Goal: Task Accomplishment & Management: Use online tool/utility

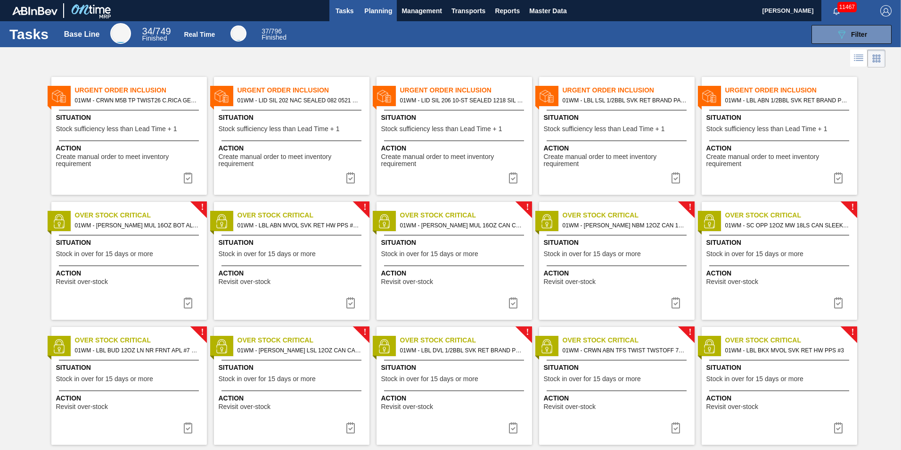
click at [366, 9] on span "Planning" at bounding box center [378, 10] width 28 height 11
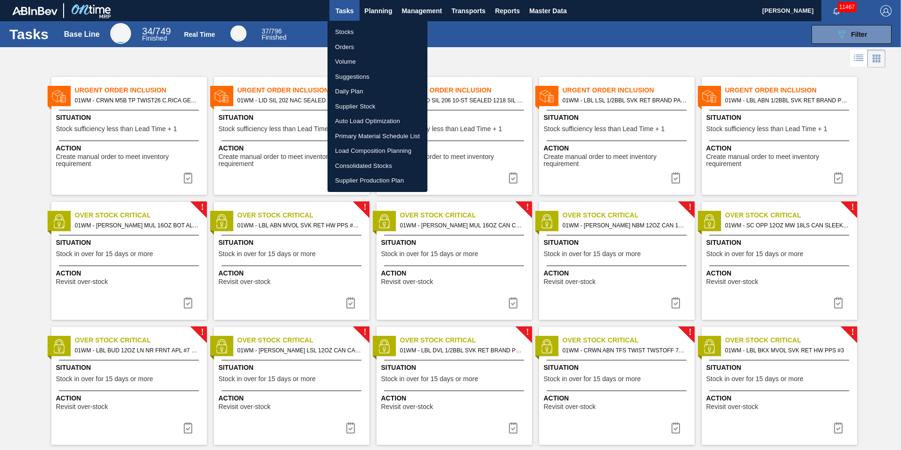
click at [365, 148] on li "Load Composition Planning" at bounding box center [378, 150] width 100 height 15
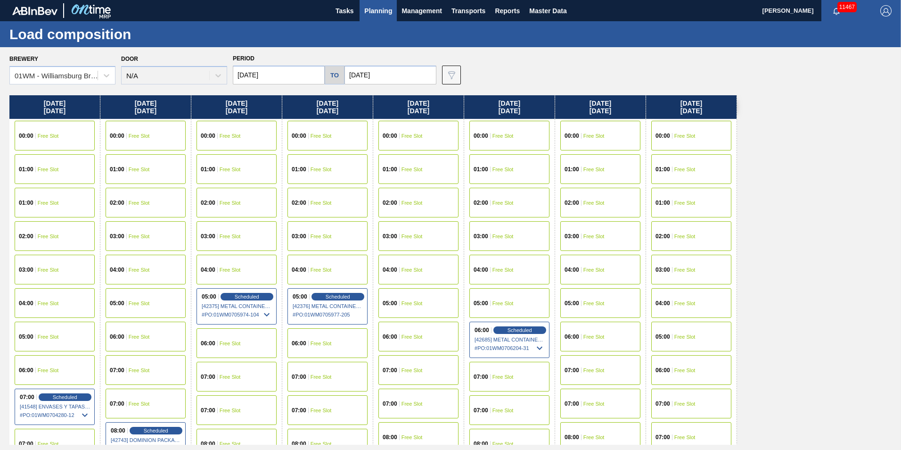
click at [684, 217] on div "01:00 Free Slot" at bounding box center [691, 203] width 80 height 30
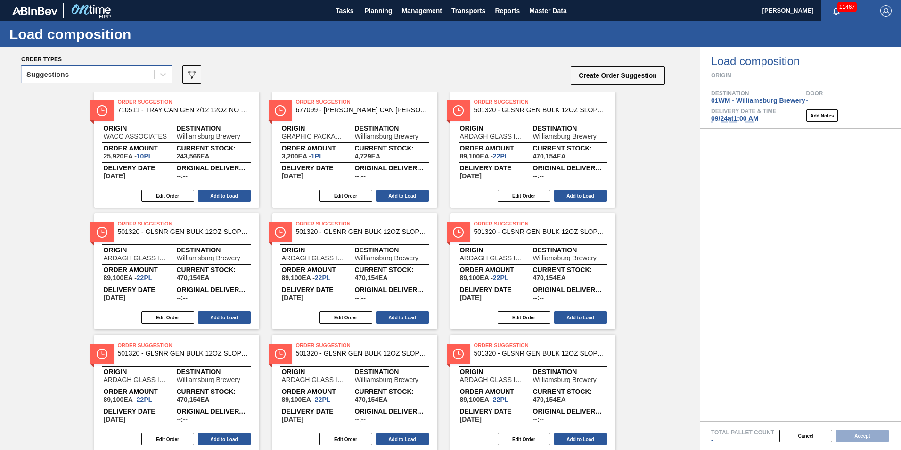
click at [119, 67] on div "Suggestions" at bounding box center [96, 74] width 151 height 18
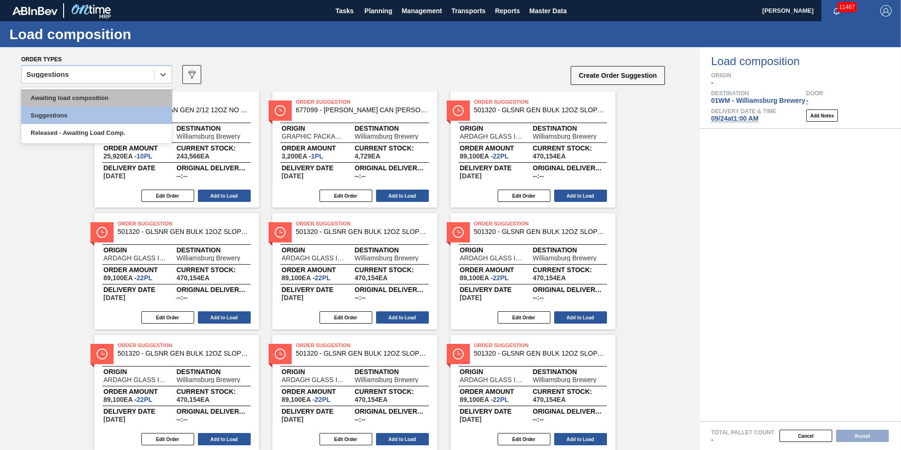
click at [111, 98] on div "Awaiting load composition" at bounding box center [96, 97] width 151 height 17
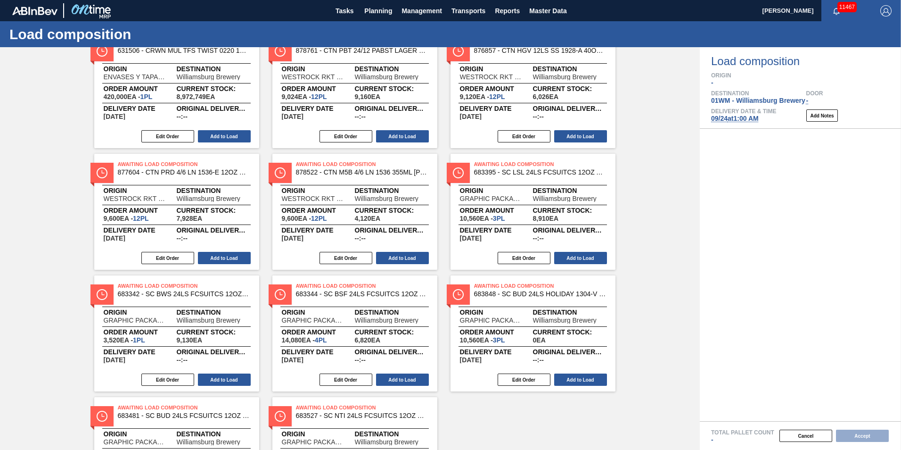
scroll to position [516, 0]
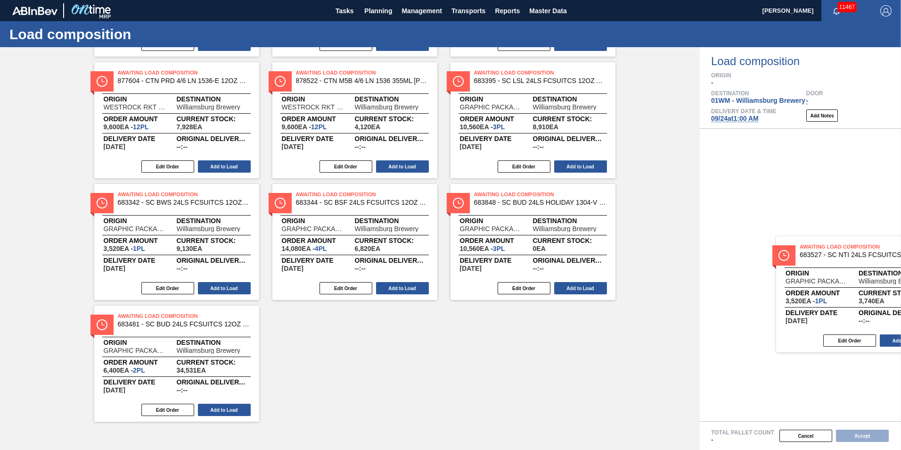
drag, startPoint x: 323, startPoint y: 370, endPoint x: 836, endPoint y: 280, distance: 520.5
click at [836, 281] on div "Order types option Awaiting load composition, selected. Select is focused ,type…" at bounding box center [450, 248] width 901 height 402
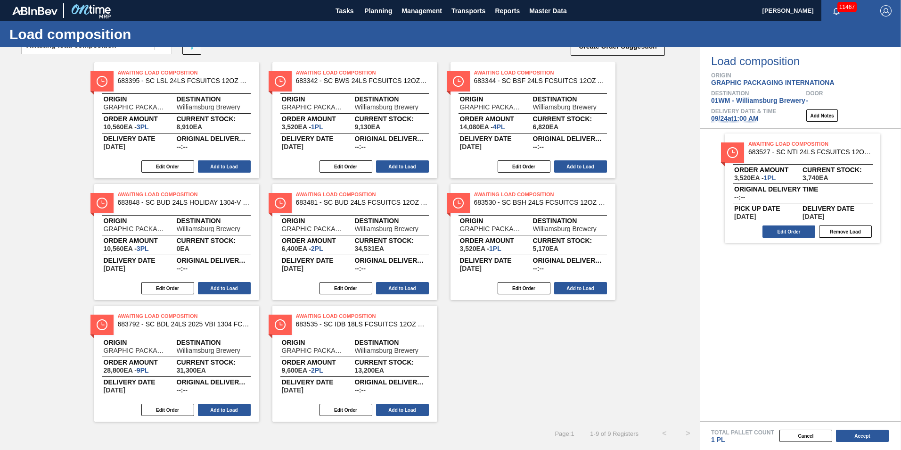
scroll to position [29, 0]
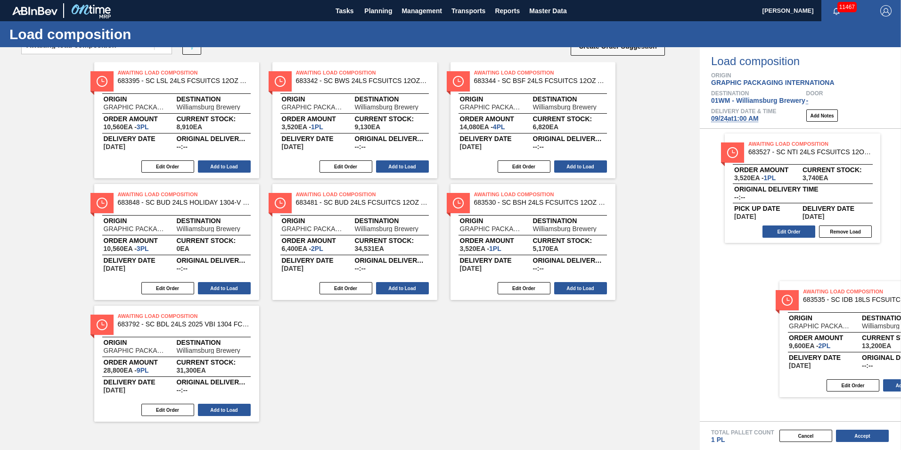
drag, startPoint x: 388, startPoint y: 321, endPoint x: 831, endPoint y: 299, distance: 444.0
click at [832, 299] on div "Order types option Awaiting load composition, selected. Select is focused ,type…" at bounding box center [450, 248] width 901 height 402
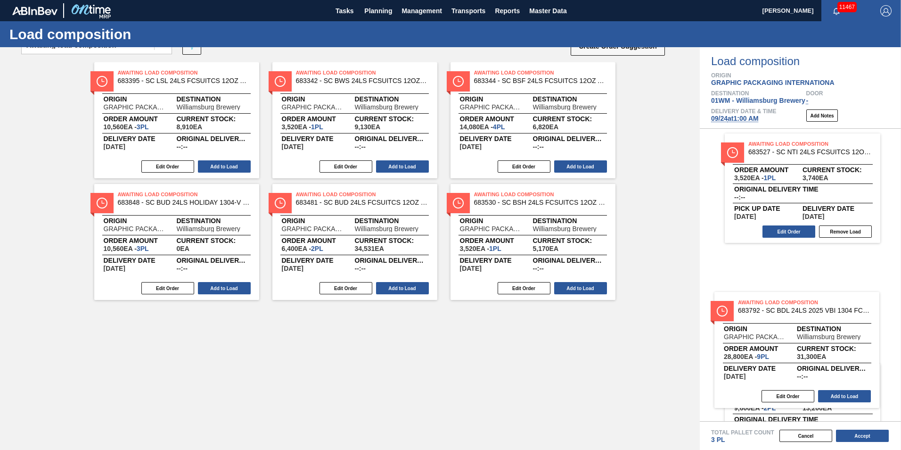
drag, startPoint x: 205, startPoint y: 351, endPoint x: 851, endPoint y: 326, distance: 646.6
click at [851, 326] on div "Order types option Awaiting load composition, selected. Select is focused ,type…" at bounding box center [450, 248] width 901 height 402
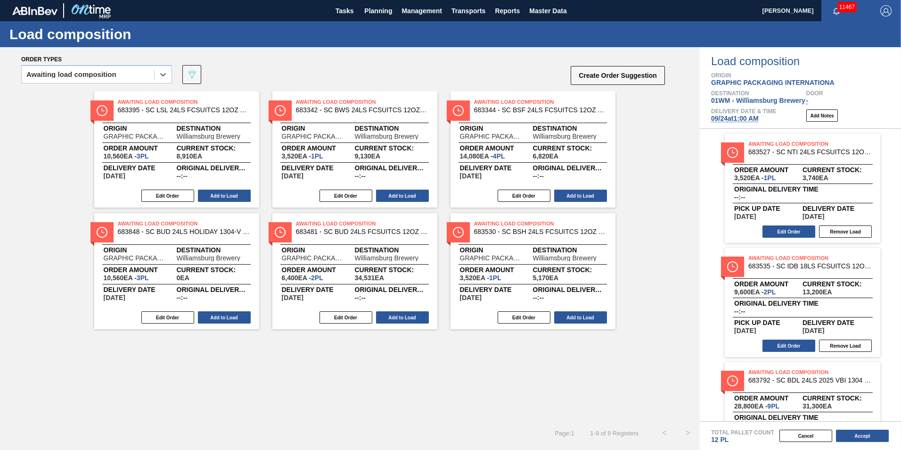
scroll to position [0, 0]
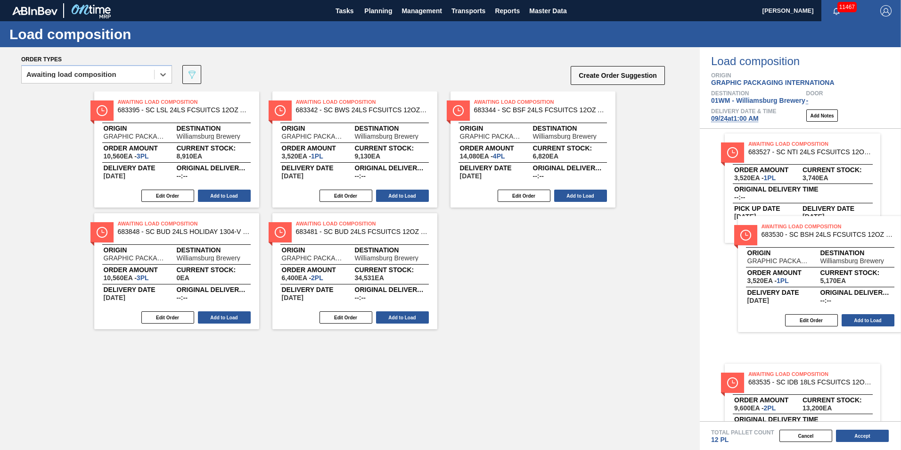
drag, startPoint x: 573, startPoint y: 260, endPoint x: 770, endPoint y: 252, distance: 197.2
click at [792, 255] on div "Order types option Awaiting load composition, selected. Select is focused ,type…" at bounding box center [450, 248] width 901 height 402
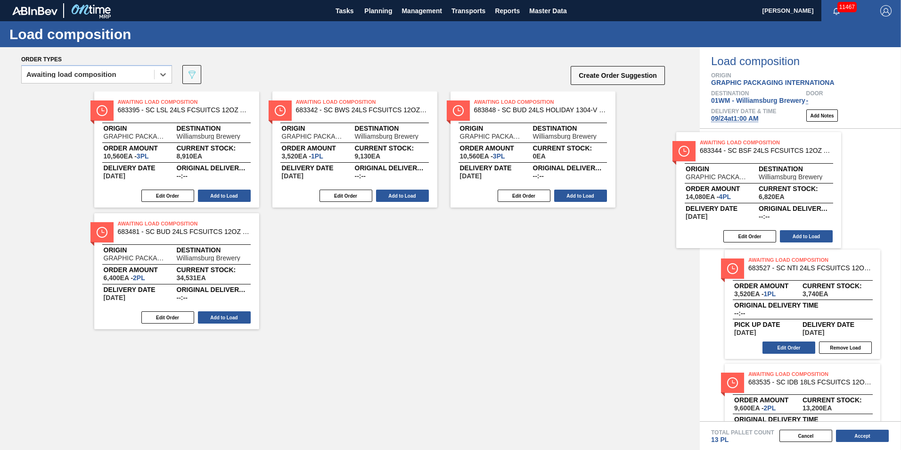
drag, startPoint x: 543, startPoint y: 162, endPoint x: 818, endPoint y: 207, distance: 278.4
click at [819, 208] on div "Order types option Awaiting load composition, selected. Select is focused ,type…" at bounding box center [450, 248] width 901 height 402
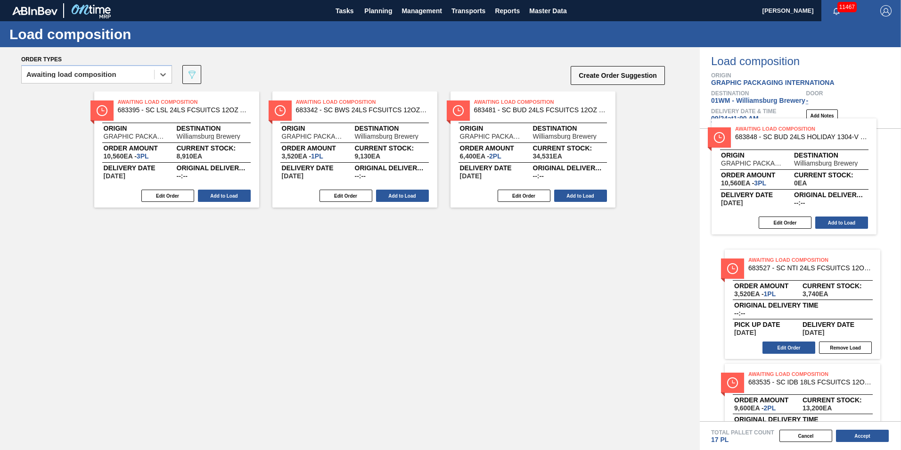
drag, startPoint x: 521, startPoint y: 175, endPoint x: 692, endPoint y: 198, distance: 172.6
click at [769, 197] on div "Order types option Awaiting load composition, selected. Select is focused ,type…" at bounding box center [450, 248] width 901 height 402
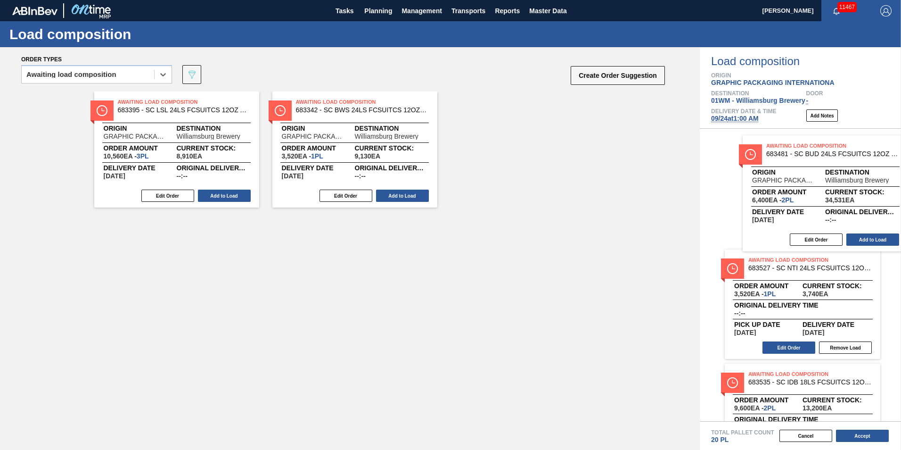
drag, startPoint x: 546, startPoint y: 152, endPoint x: 839, endPoint y: 196, distance: 296.4
click at [839, 196] on div "Order types option Awaiting load composition, selected. Select is focused ,type…" at bounding box center [450, 248] width 901 height 402
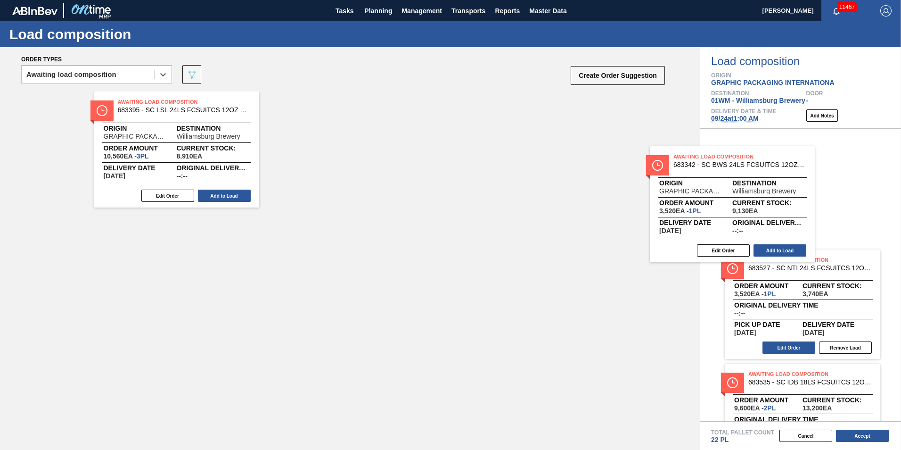
drag, startPoint x: 388, startPoint y: 131, endPoint x: 754, endPoint y: 186, distance: 369.7
click at [768, 190] on div "Order types option Awaiting load composition, selected. Select is focused ,type…" at bounding box center [450, 248] width 901 height 402
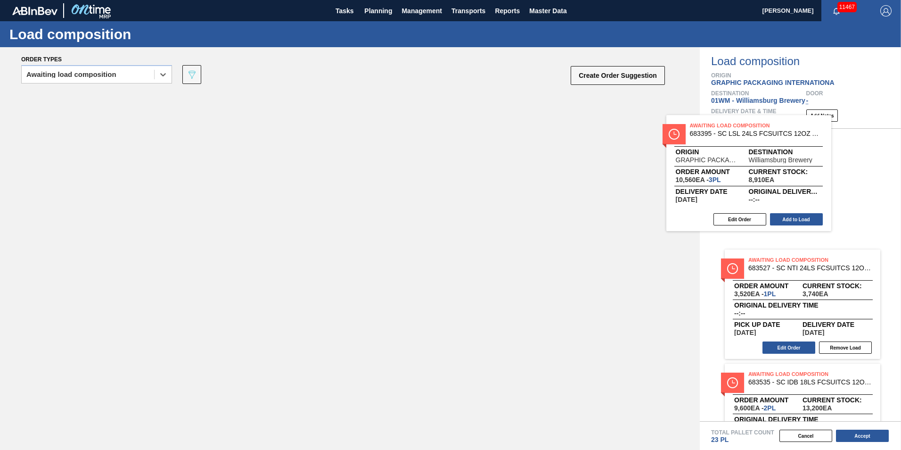
drag, startPoint x: 241, startPoint y: 150, endPoint x: 824, endPoint y: 176, distance: 583.5
click at [832, 172] on div "Order types option Awaiting load composition, selected. Select is focused ,type…" at bounding box center [450, 248] width 901 height 402
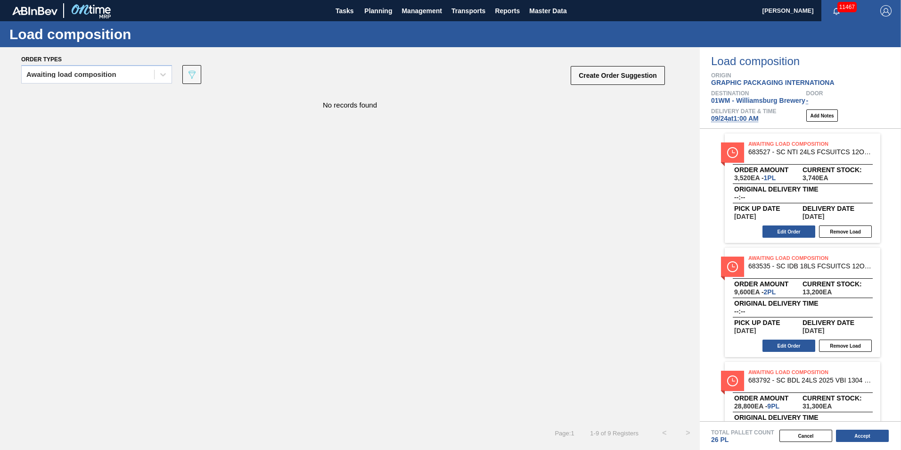
click at [743, 119] on span "[DATE] 1:00 AM" at bounding box center [735, 119] width 48 height 8
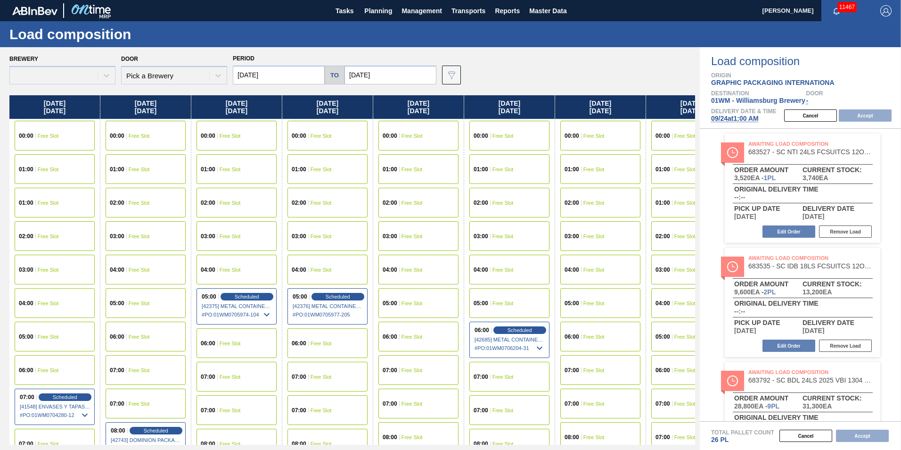
type input "[DATE]"
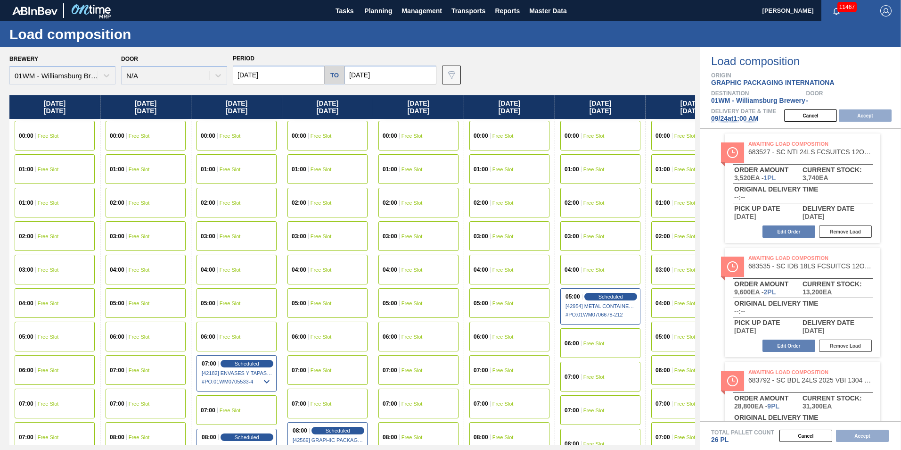
scroll to position [0, 42]
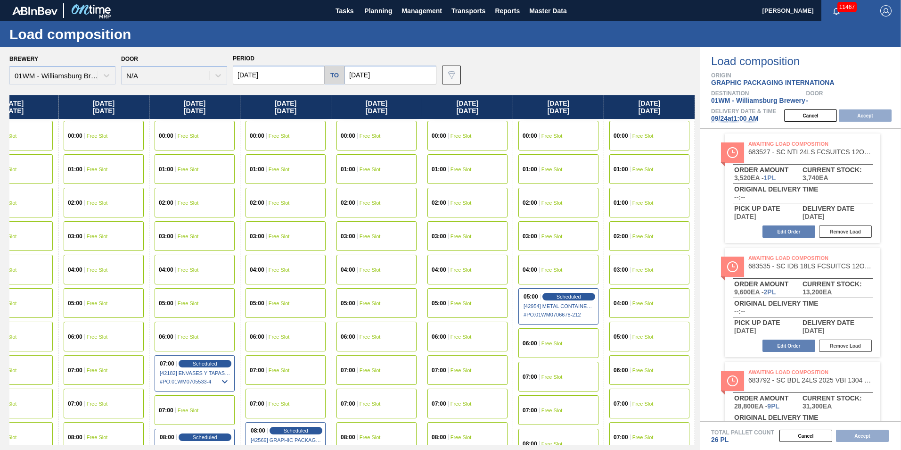
drag, startPoint x: 601, startPoint y: 112, endPoint x: 403, endPoint y: 109, distance: 197.5
click at [403, 110] on div "[DATE] 00:00 Free Slot 01:00 Free Slot 01:00 Free Slot 02:00 Free Slot 03:00 Fr…" at bounding box center [352, 269] width 686 height 349
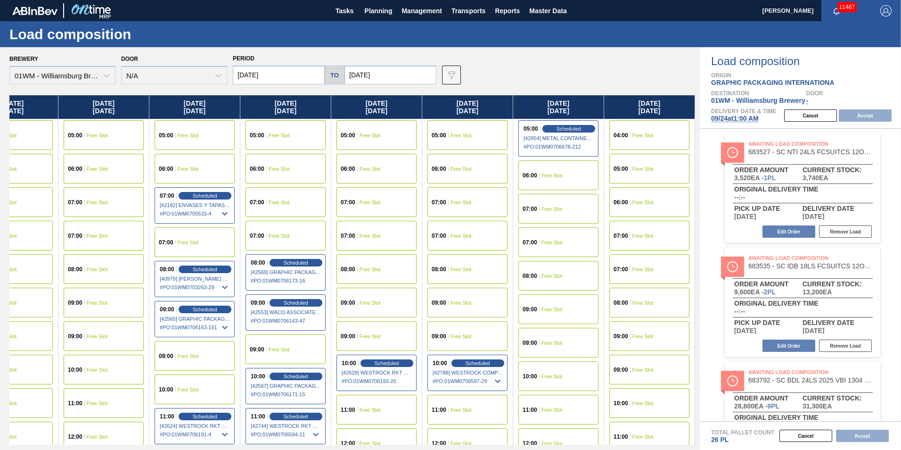
scroll to position [188, 42]
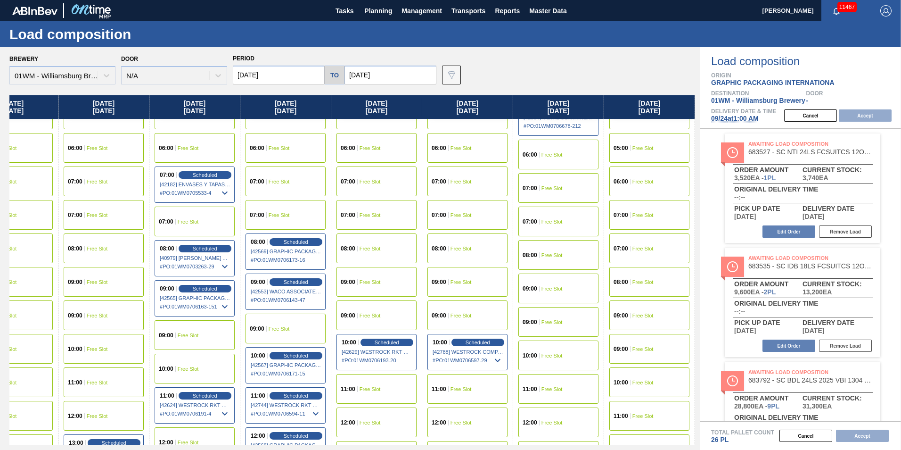
click at [472, 276] on div "09:00 Free Slot" at bounding box center [467, 282] width 80 height 30
click at [852, 115] on button "Accept" at bounding box center [865, 115] width 53 height 12
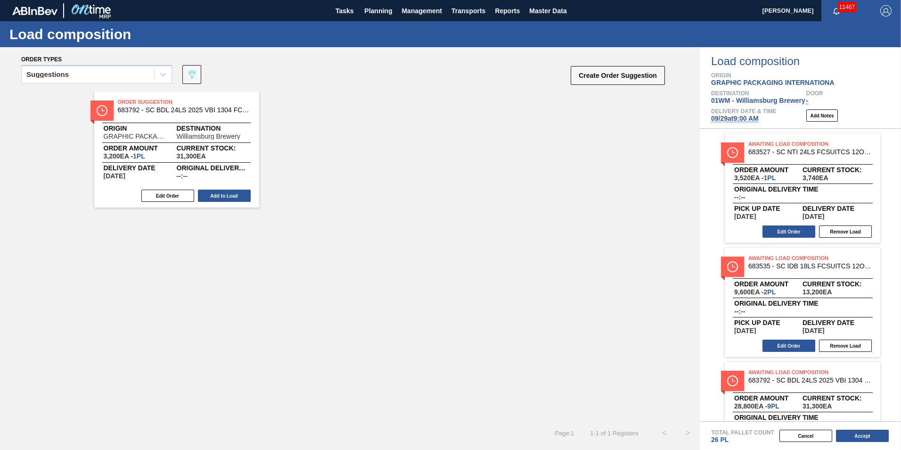
click at [723, 119] on span "[DATE] 9:00 AM" at bounding box center [735, 119] width 48 height 8
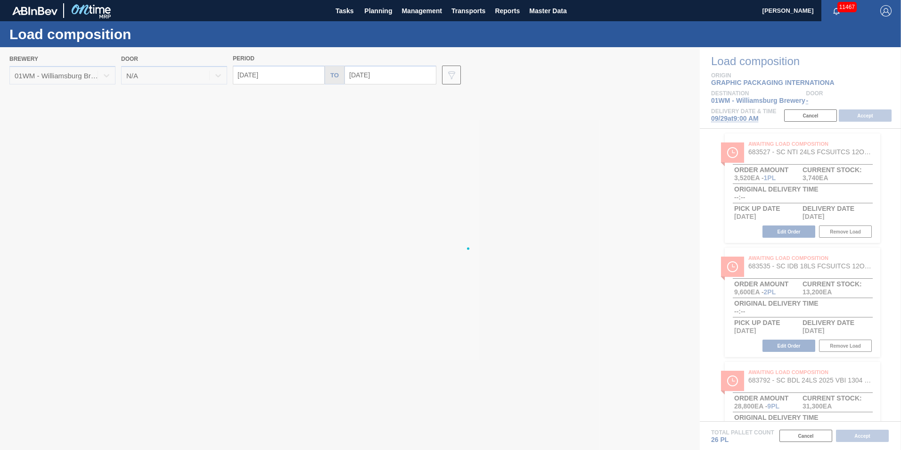
type input "[DATE]"
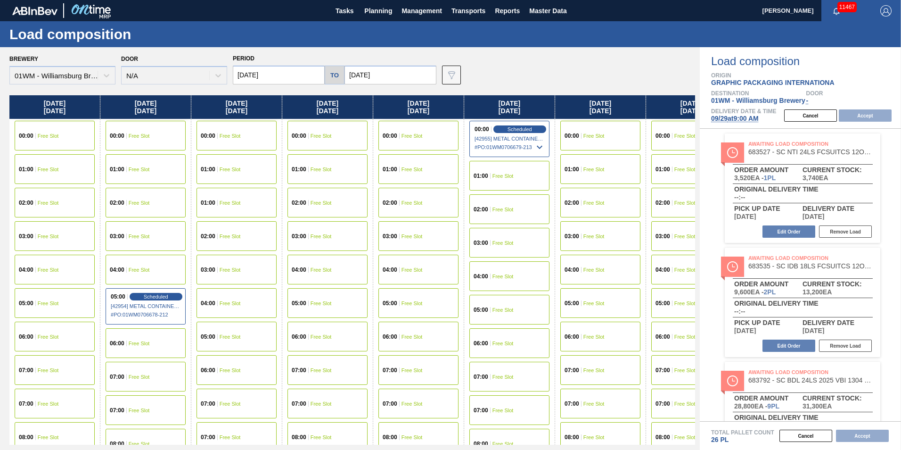
click at [273, 74] on input "[DATE]" at bounding box center [279, 75] width 92 height 19
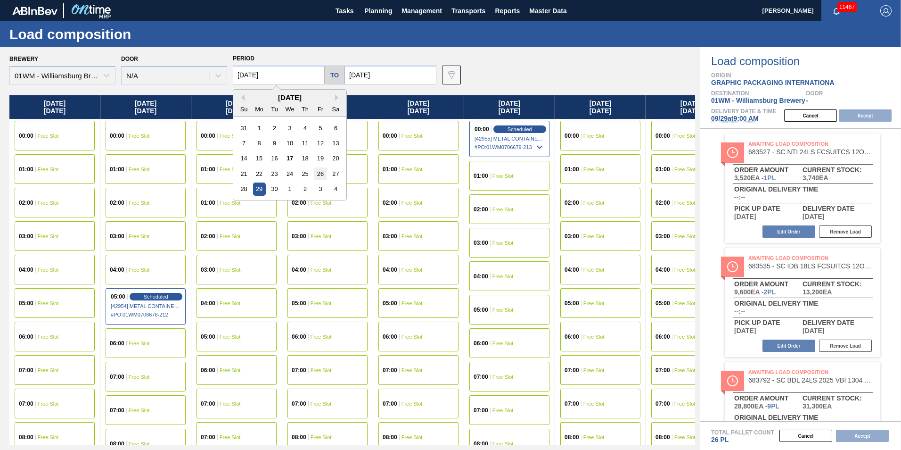
click at [321, 171] on div "26" at bounding box center [320, 173] width 13 height 13
type input "[DATE]"
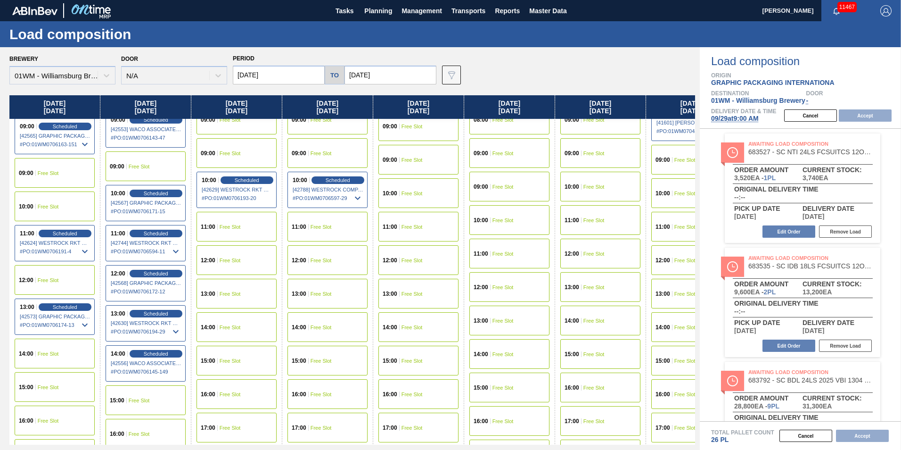
scroll to position [236, 0]
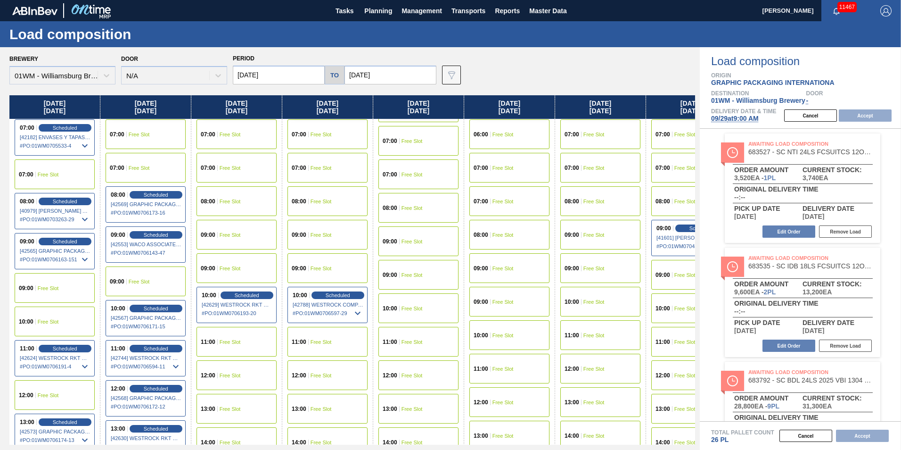
click at [48, 320] on span "Free Slot" at bounding box center [48, 322] width 21 height 6
click at [856, 111] on button "Accept" at bounding box center [865, 115] width 53 height 12
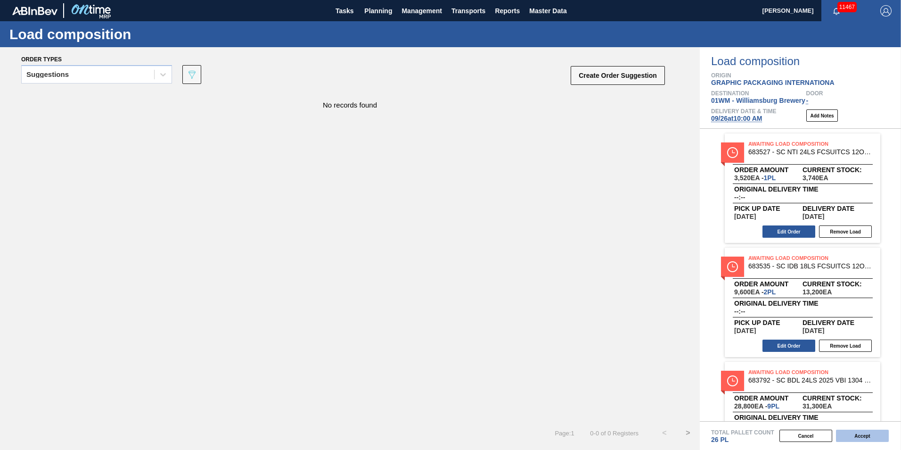
click at [852, 434] on button "Accept" at bounding box center [862, 435] width 53 height 12
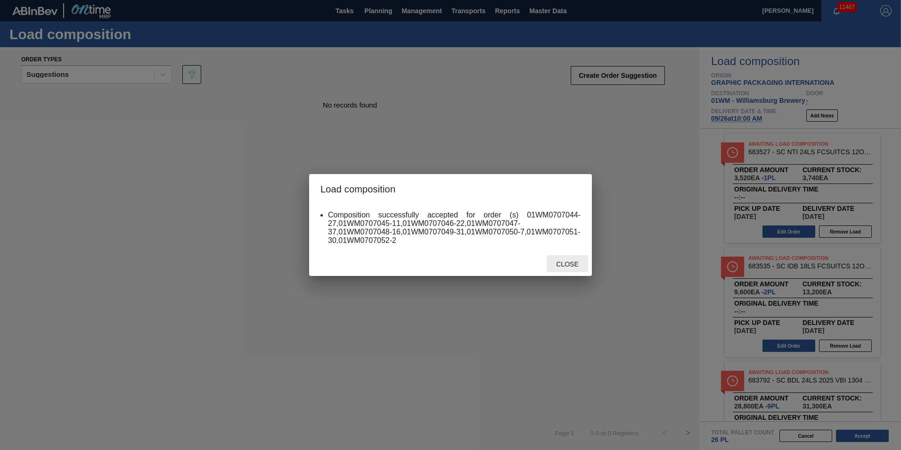
click at [565, 262] on span "Close" at bounding box center [567, 264] width 37 height 8
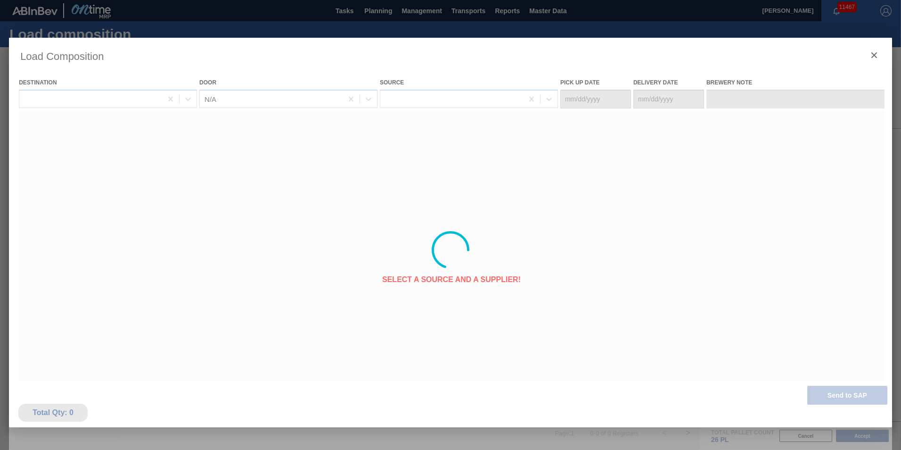
type Date "[DATE]"
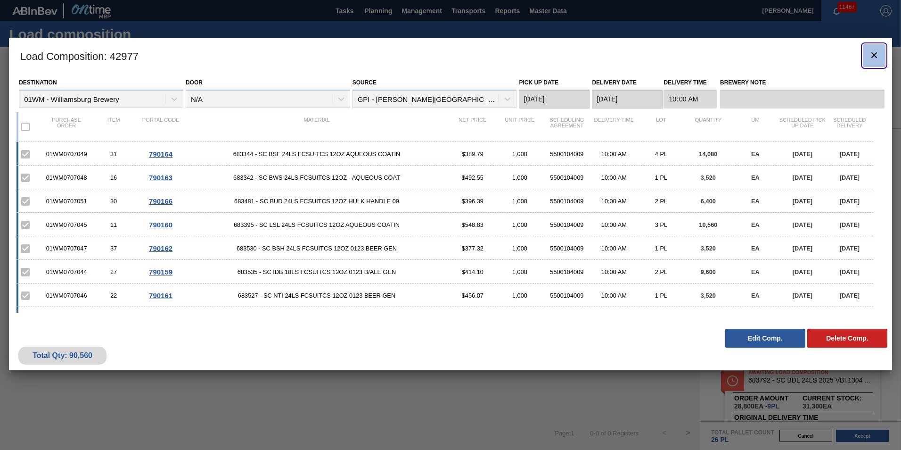
click at [877, 56] on icon "botão de ícone" at bounding box center [874, 54] width 11 height 11
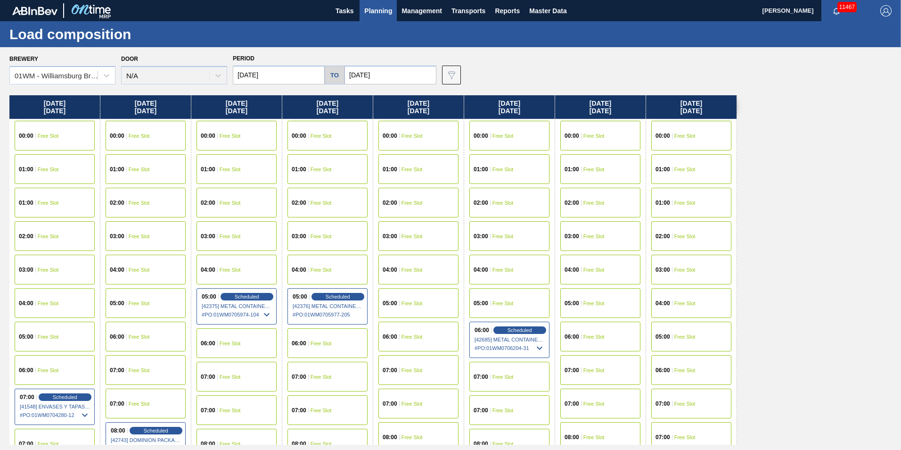
click at [385, 11] on span "Planning" at bounding box center [378, 10] width 28 height 11
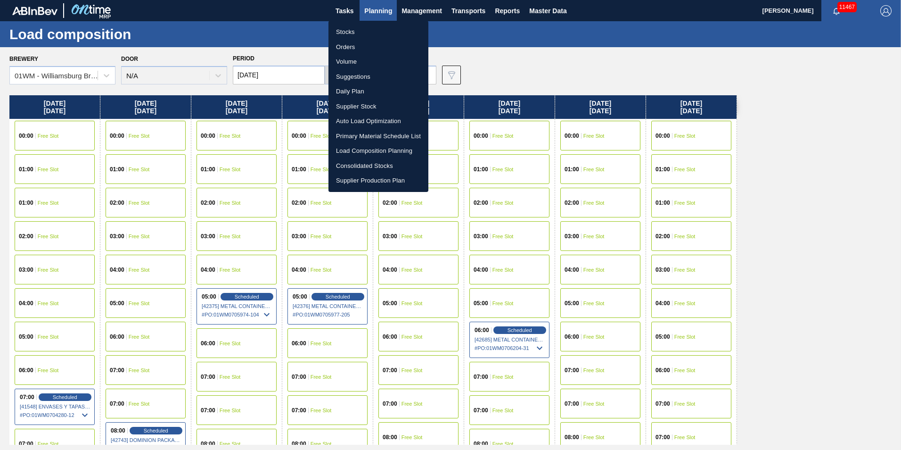
click at [369, 76] on li "Suggestions" at bounding box center [378, 76] width 100 height 15
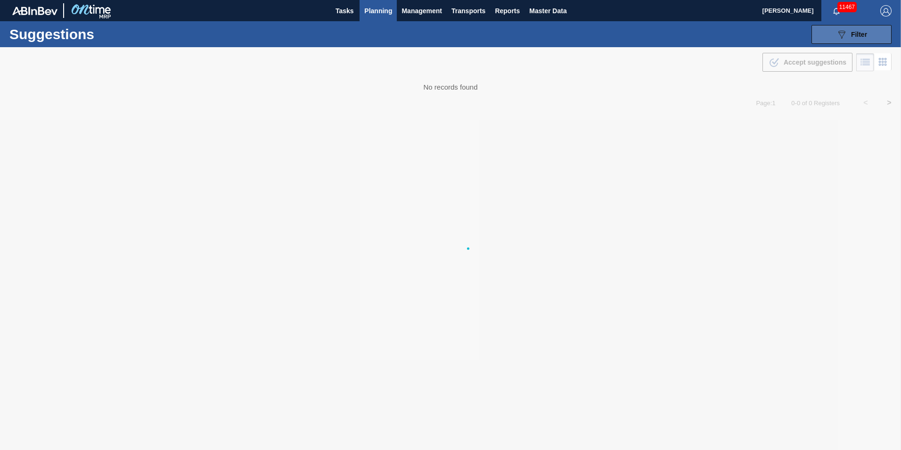
click at [834, 36] on button "089F7B8B-B2A5-4AFE-B5C0-19BA573D28AC Filter" at bounding box center [851, 34] width 80 height 19
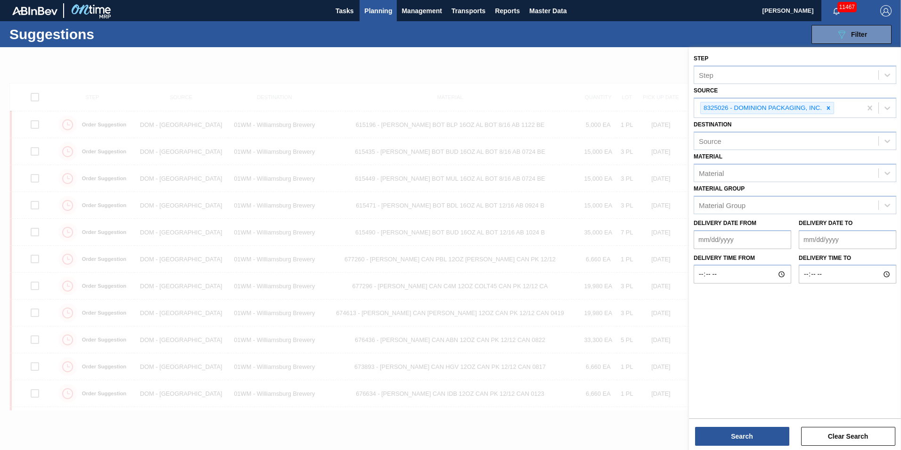
click at [756, 360] on div "Step Step Source 8325026 - DOMINION PACKAGING, INC. Destination Source Material…" at bounding box center [795, 231] width 212 height 369
click at [510, 292] on div at bounding box center [450, 272] width 901 height 450
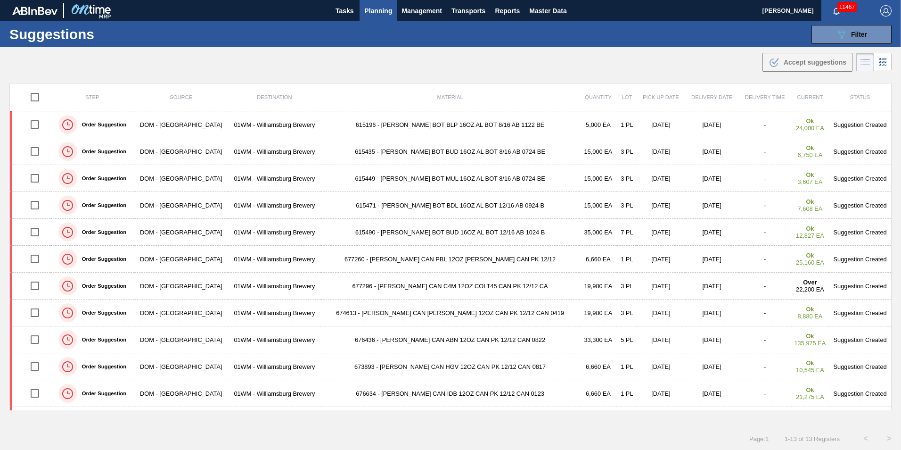
click at [697, 66] on div ".b{fill:var(--color-action-default)} Accept suggestions" at bounding box center [450, 60] width 901 height 26
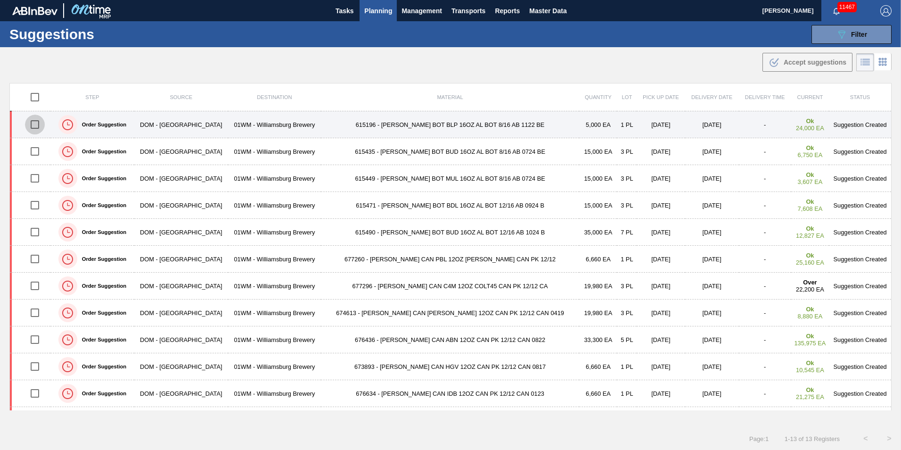
click at [44, 128] on input "checkbox" at bounding box center [35, 125] width 20 height 20
checkbox input "true"
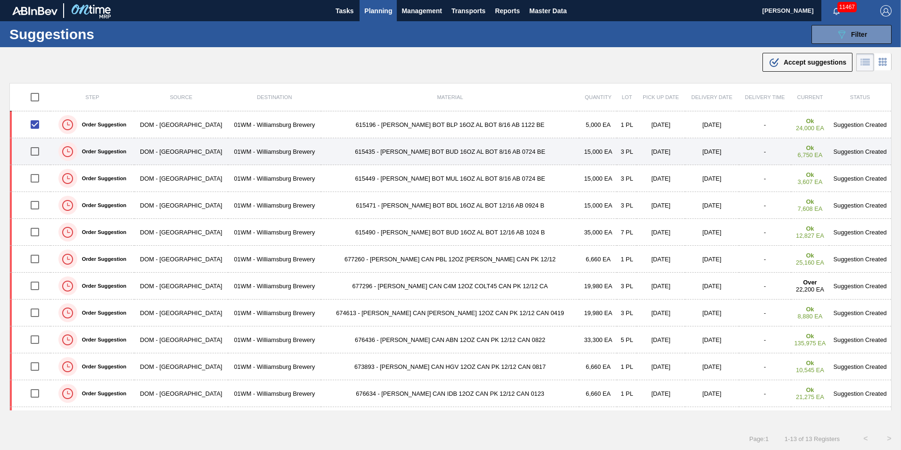
click at [39, 148] on input "checkbox" at bounding box center [35, 151] width 20 height 20
checkbox input "true"
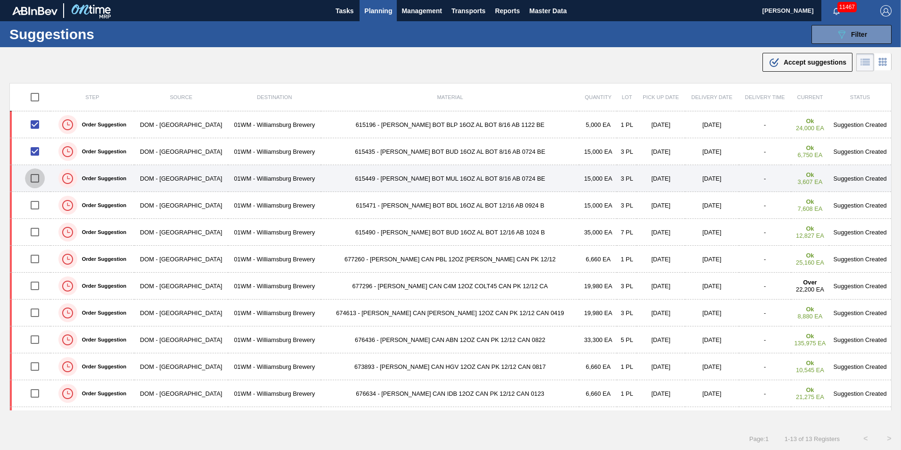
click at [36, 175] on input "checkbox" at bounding box center [35, 178] width 20 height 20
checkbox input "true"
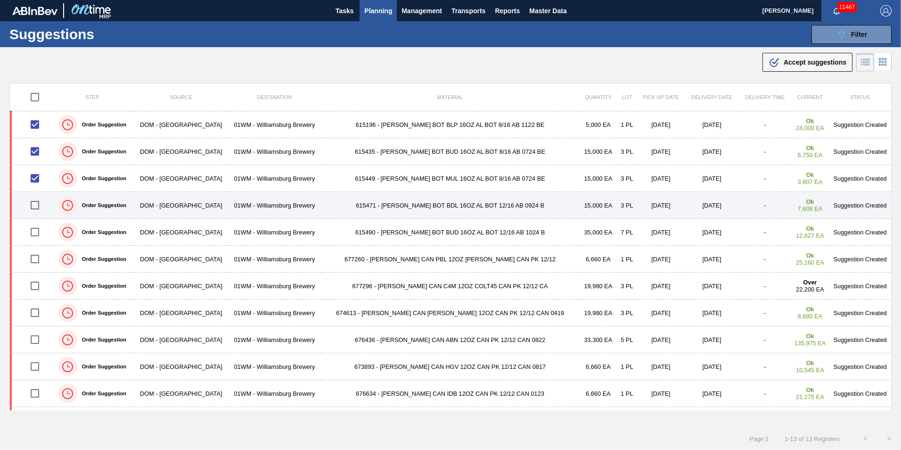
click at [41, 206] on input "checkbox" at bounding box center [35, 205] width 20 height 20
checkbox input "true"
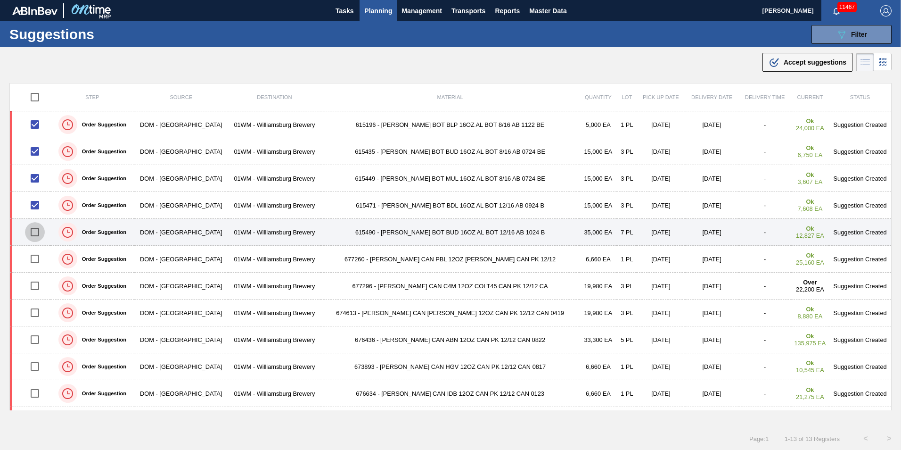
click at [41, 230] on input "checkbox" at bounding box center [35, 232] width 20 height 20
checkbox input "true"
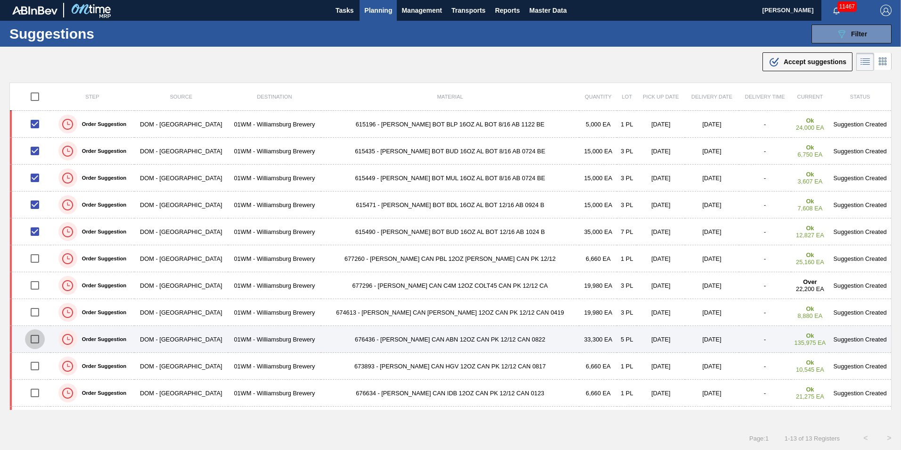
click at [38, 341] on input "checkbox" at bounding box center [35, 339] width 20 height 20
checkbox input "false"
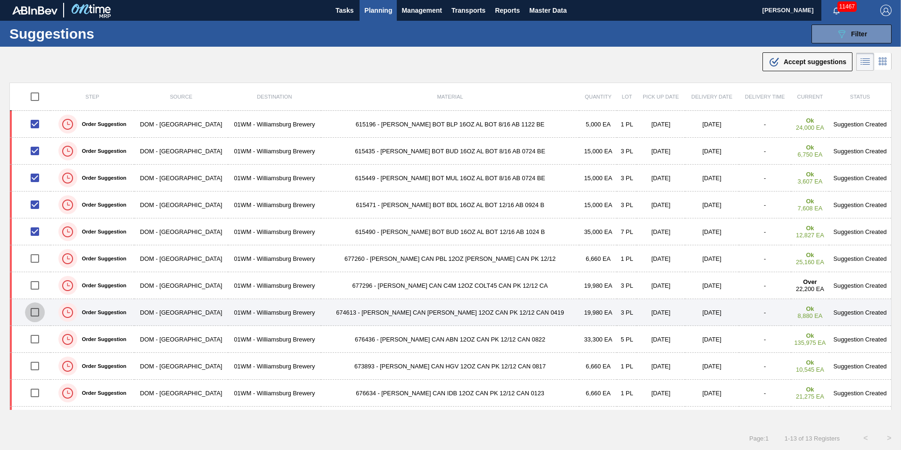
click at [38, 314] on input "checkbox" at bounding box center [35, 312] width 20 height 20
checkbox input "true"
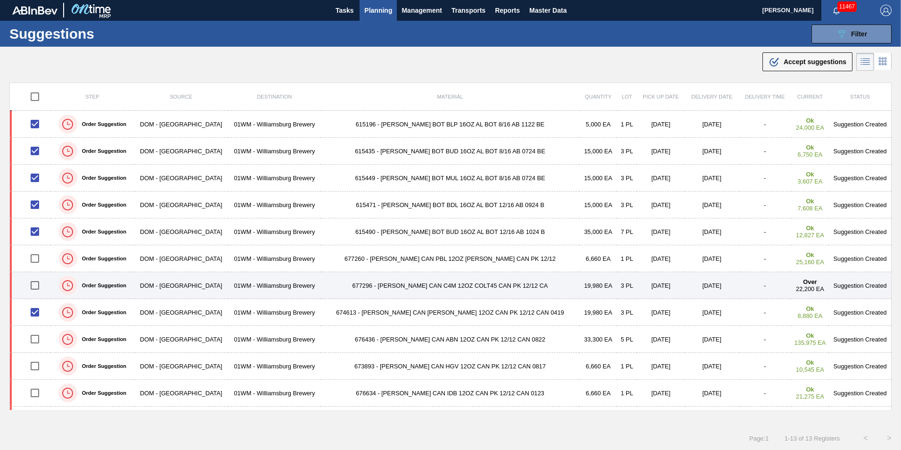
click at [38, 282] on input "checkbox" at bounding box center [35, 285] width 20 height 20
checkbox input "true"
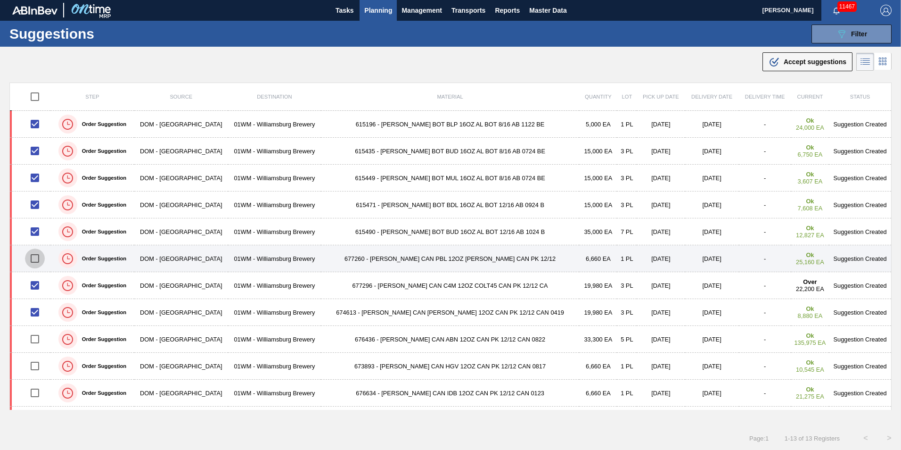
click at [44, 256] on input "checkbox" at bounding box center [35, 258] width 20 height 20
checkbox input "true"
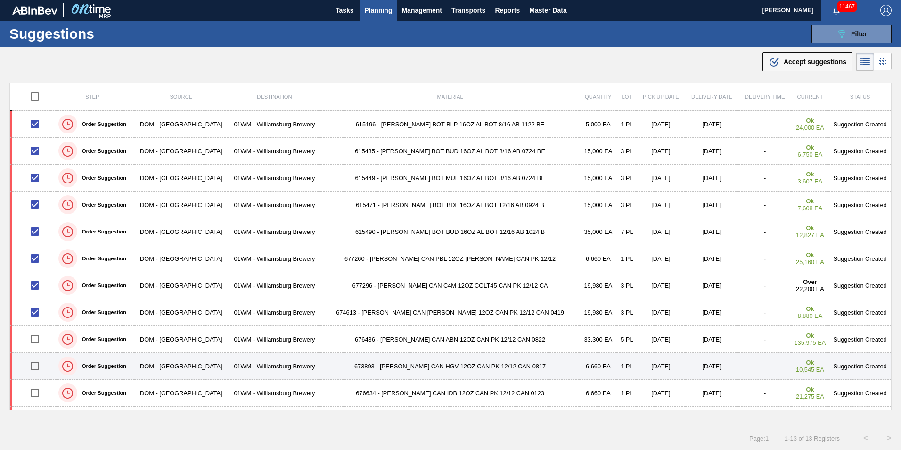
click at [41, 366] on input "checkbox" at bounding box center [35, 366] width 20 height 20
checkbox input "true"
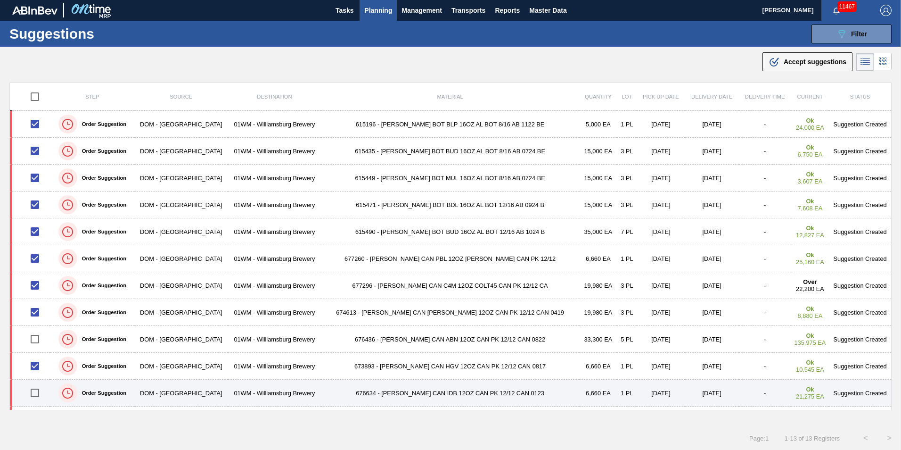
click at [35, 397] on input "checkbox" at bounding box center [35, 393] width 20 height 20
checkbox input "true"
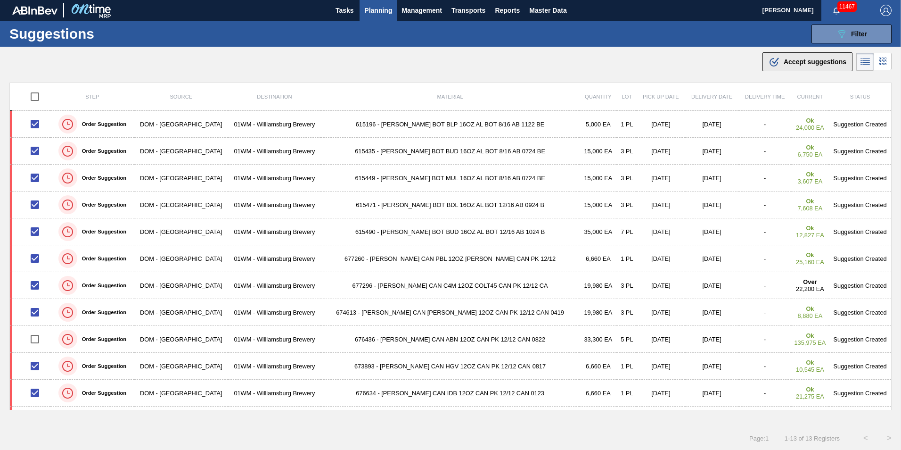
click at [829, 66] on div ".b{fill:var(--color-action-default)} Accept suggestions" at bounding box center [808, 61] width 78 height 11
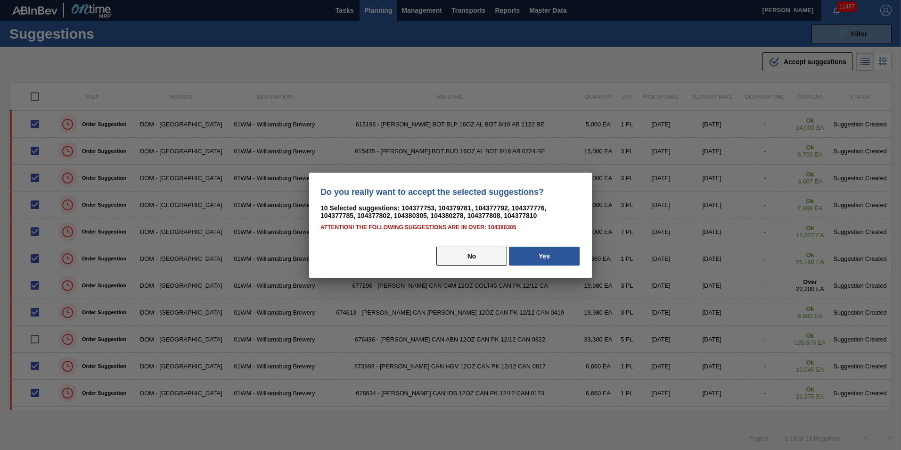
click at [494, 257] on button "No" at bounding box center [471, 255] width 71 height 19
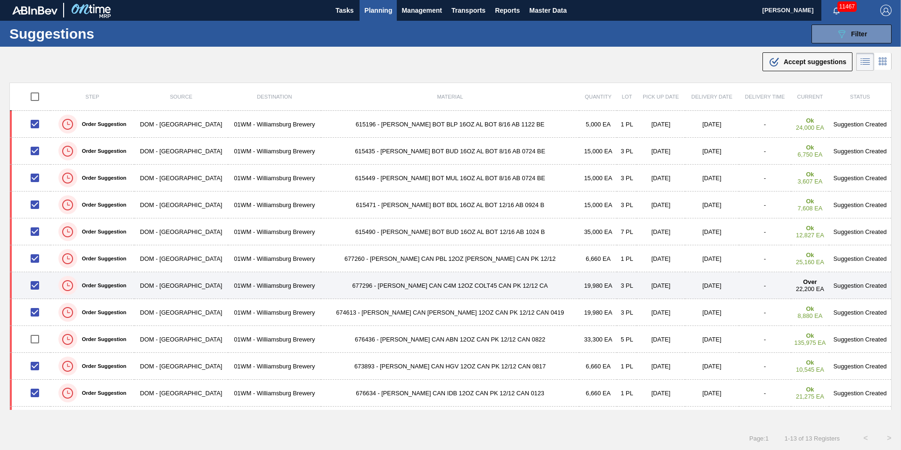
click at [38, 286] on input "checkbox" at bounding box center [35, 285] width 20 height 20
checkbox input "false"
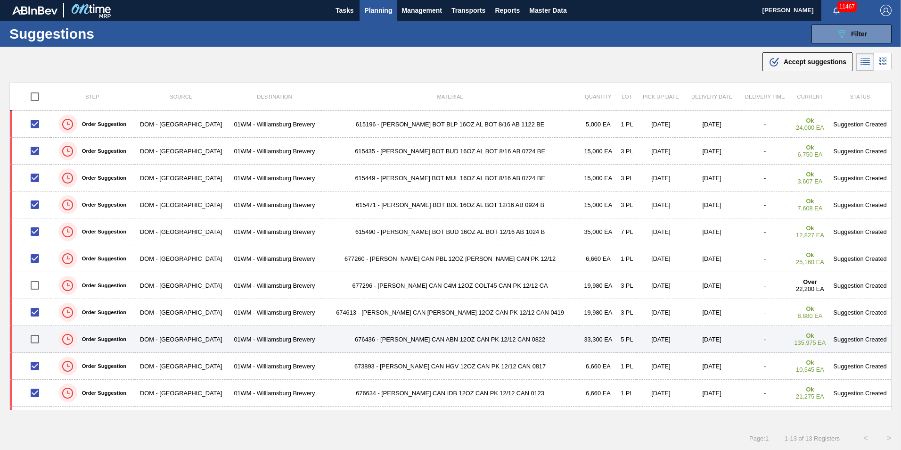
click at [39, 337] on input "checkbox" at bounding box center [35, 339] width 20 height 20
checkbox input "true"
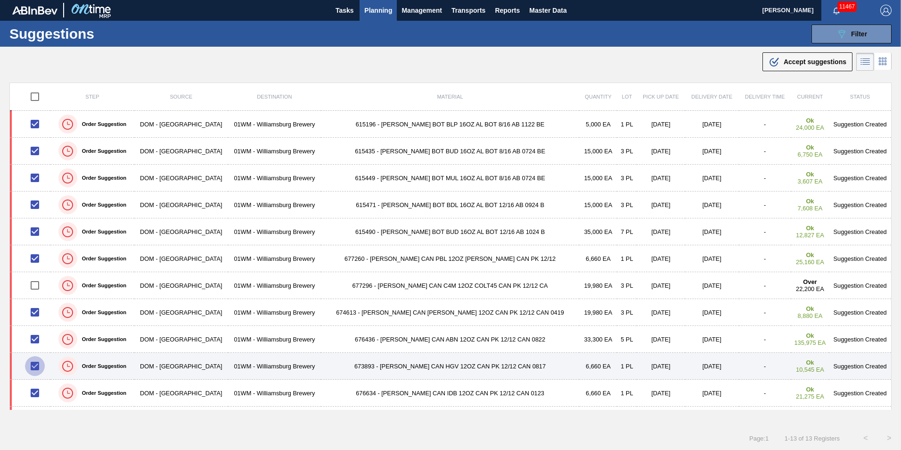
click at [38, 365] on input "checkbox" at bounding box center [35, 366] width 20 height 20
checkbox input "false"
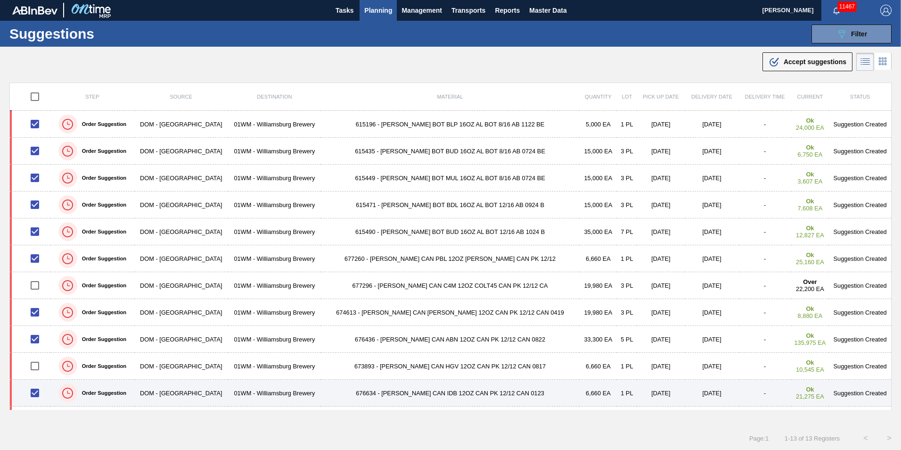
click at [38, 390] on input "checkbox" at bounding box center [35, 393] width 20 height 20
checkbox input "false"
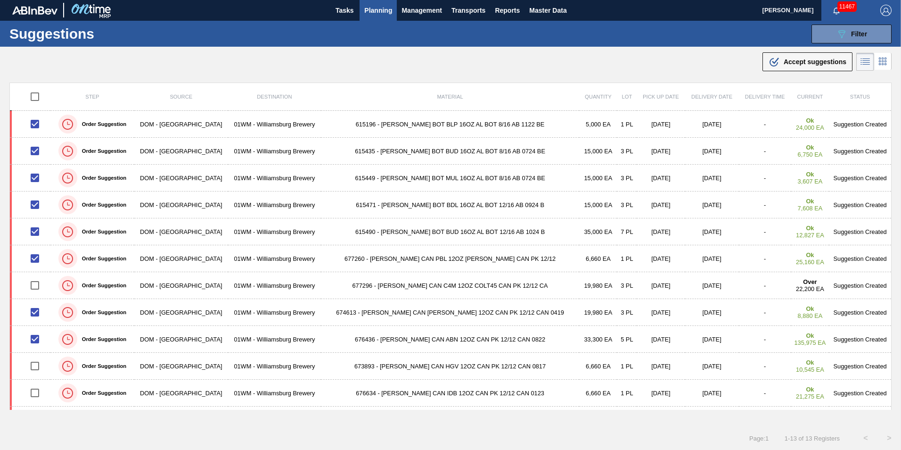
click at [819, 61] on span "Accept suggestions" at bounding box center [815, 62] width 63 height 8
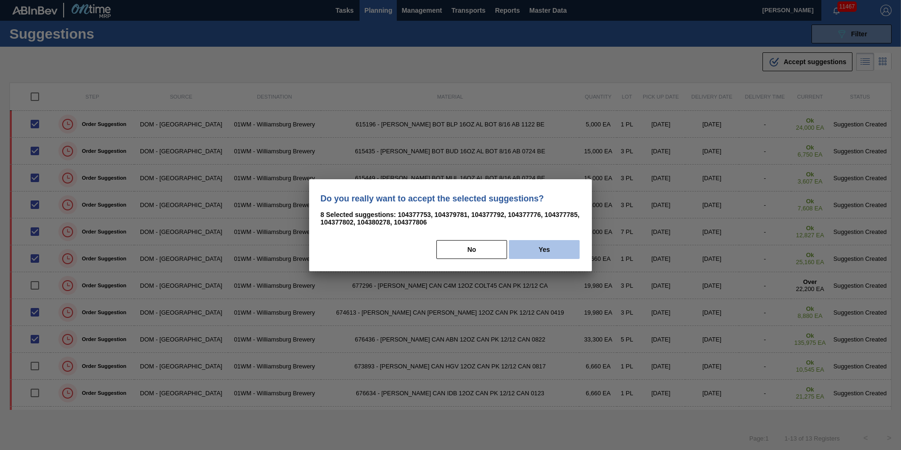
click at [557, 255] on button "Yes" at bounding box center [544, 249] width 71 height 19
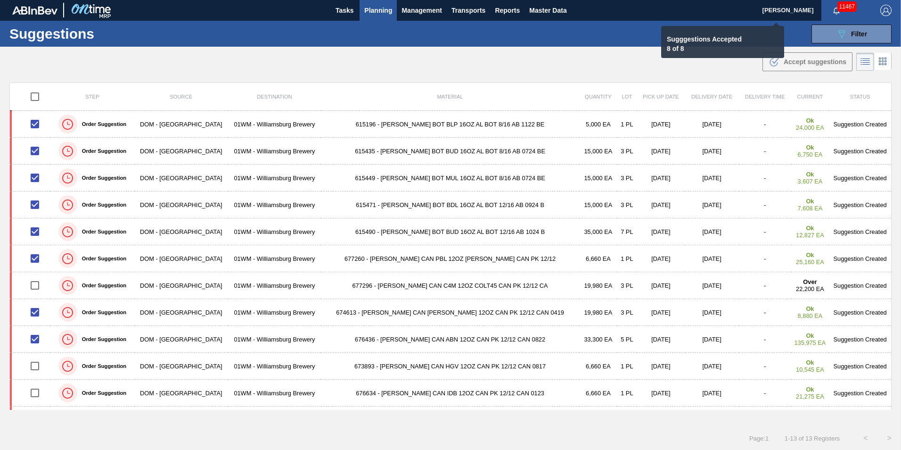
checkbox input "false"
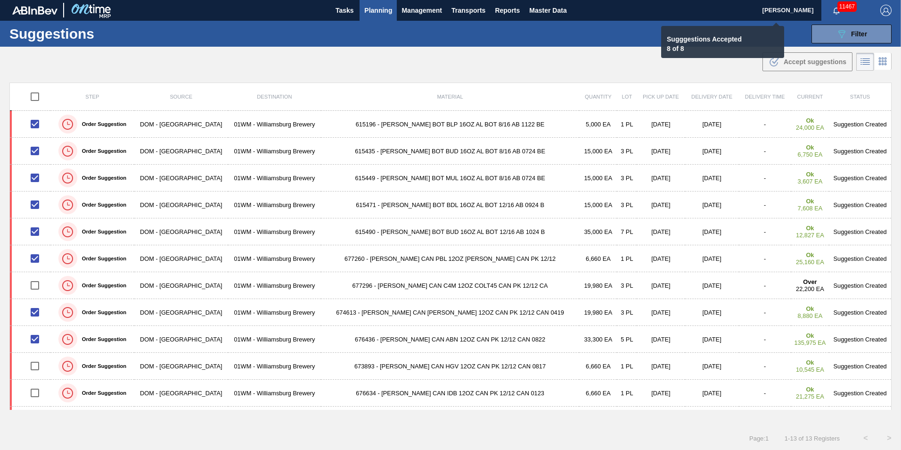
checkbox input "false"
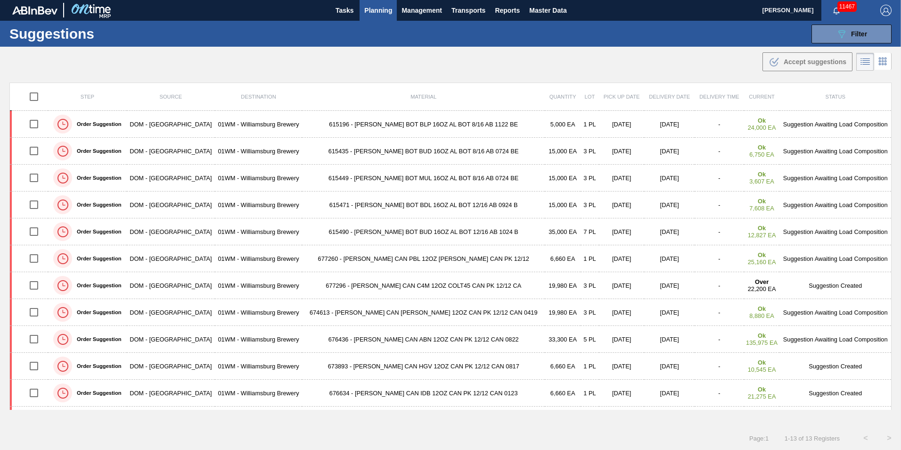
click at [377, 13] on span "Planning" at bounding box center [378, 10] width 28 height 11
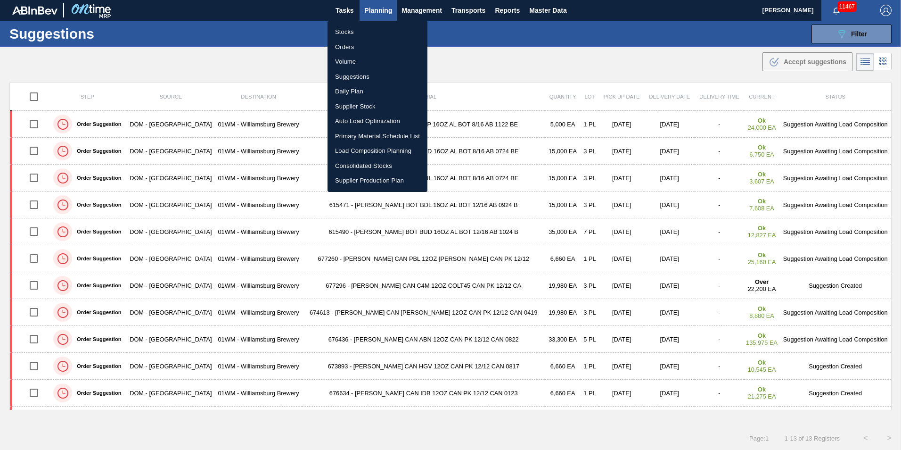
click at [362, 145] on li "Load Composition Planning" at bounding box center [378, 150] width 100 height 15
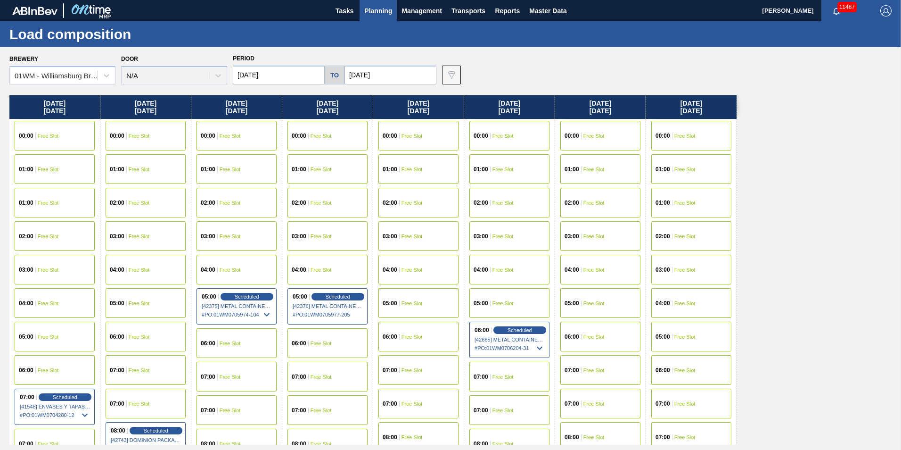
click at [400, 82] on input "[DATE]" at bounding box center [390, 75] width 92 height 19
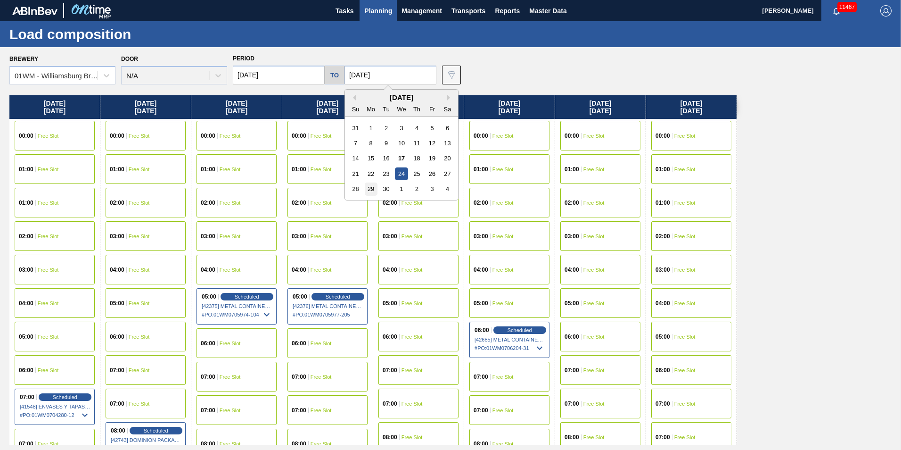
click at [366, 189] on div "29" at bounding box center [371, 188] width 13 height 13
type input "[DATE]"
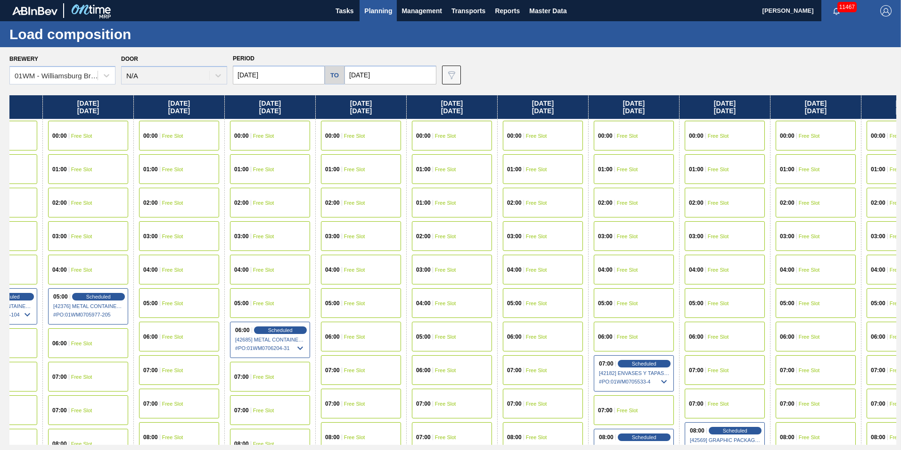
scroll to position [0, 295]
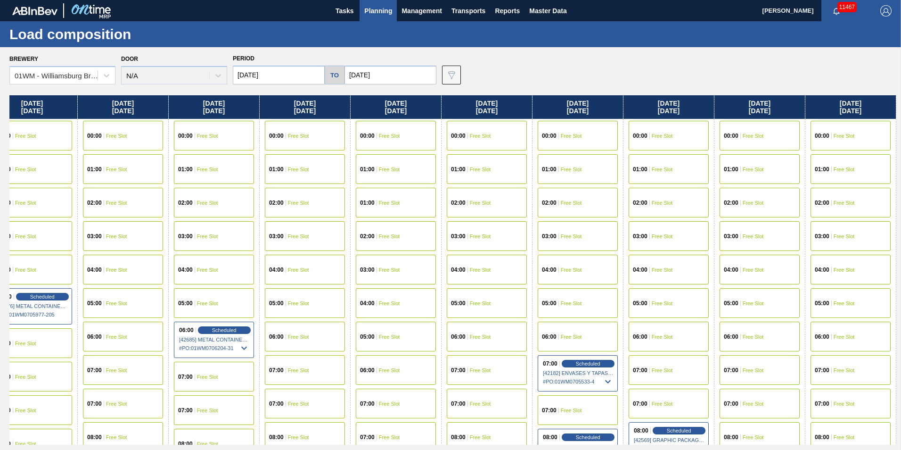
drag, startPoint x: 710, startPoint y: 110, endPoint x: 177, endPoint y: 166, distance: 535.5
click at [177, 166] on div "[DATE] 00:00 Free Slot 01:00 Free Slot 01:00 Free Slot 02:00 Free Slot 03:00 Fr…" at bounding box center [452, 269] width 887 height 349
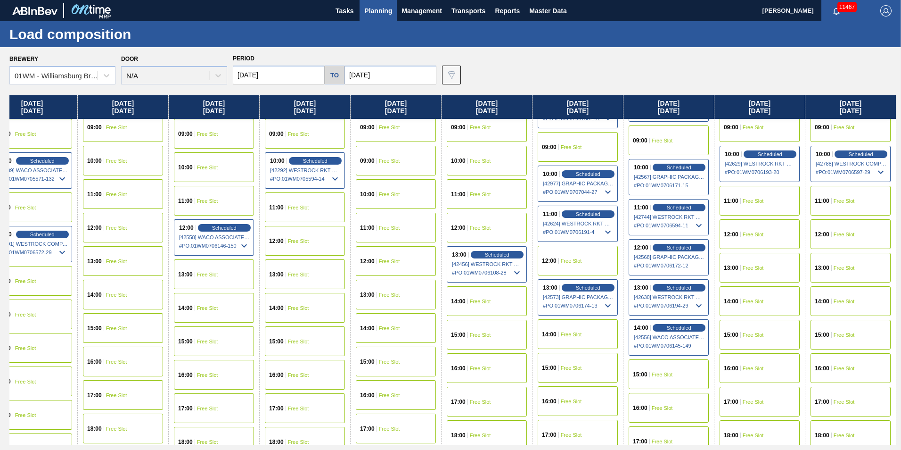
scroll to position [377, 295]
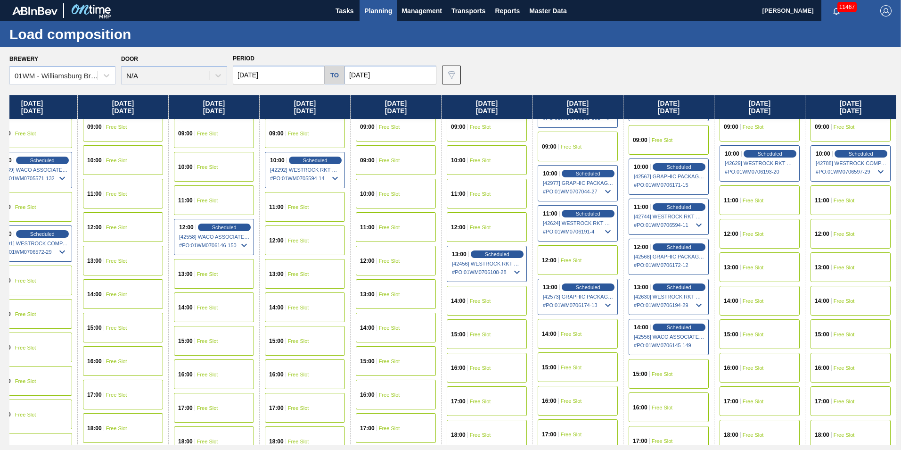
click at [843, 330] on div "15:00 Free Slot" at bounding box center [851, 334] width 80 height 30
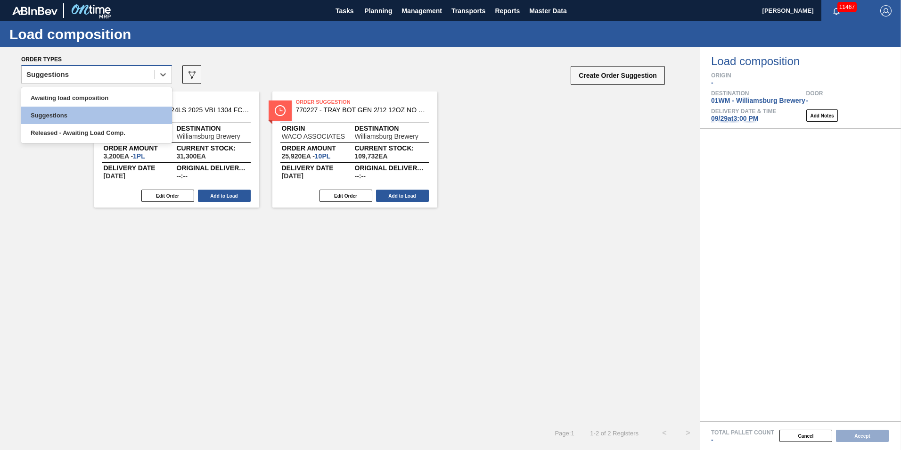
click at [119, 78] on div "Suggestions" at bounding box center [88, 75] width 132 height 14
click at [117, 99] on div "Awaiting load composition" at bounding box center [96, 97] width 151 height 17
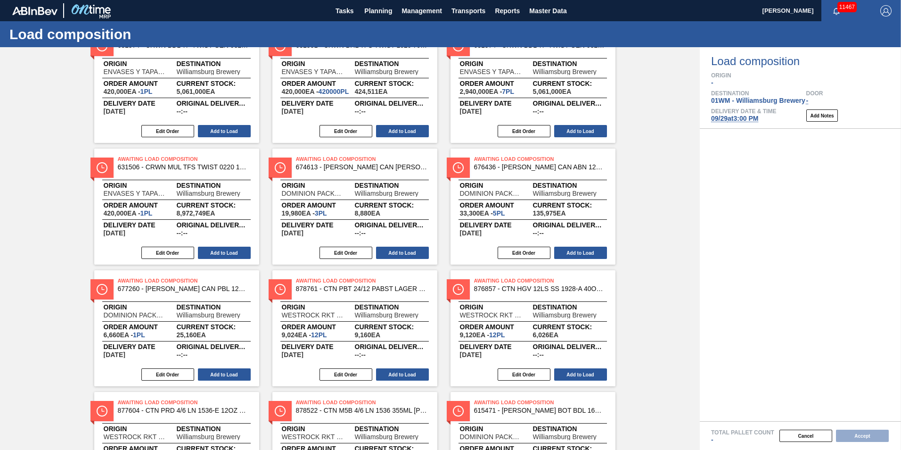
scroll to position [330, 0]
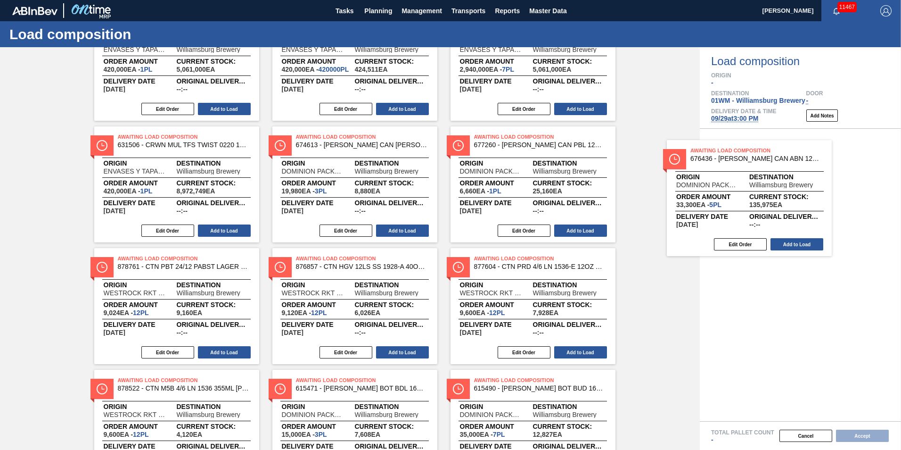
drag, startPoint x: 499, startPoint y: 158, endPoint x: 773, endPoint y: 175, distance: 274.8
click at [773, 175] on div "Order types option Awaiting load composition, selected. Select is focused ,type…" at bounding box center [450, 248] width 901 height 402
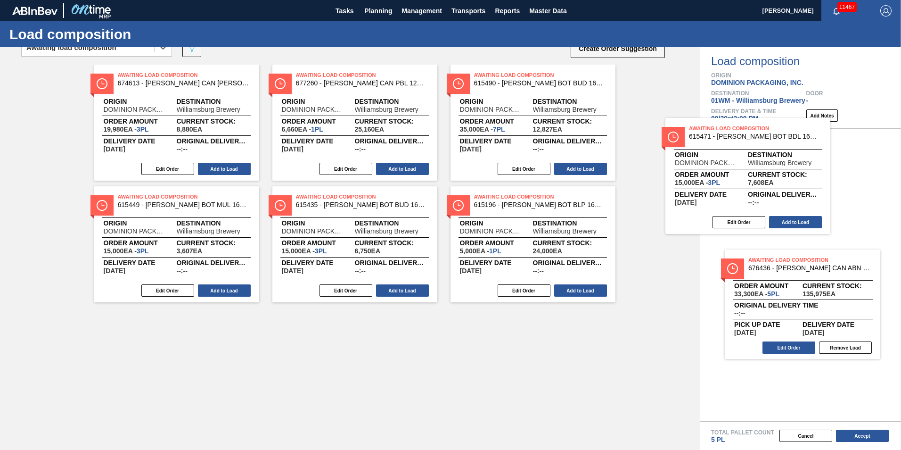
drag, startPoint x: 526, startPoint y: 107, endPoint x: 834, endPoint y: 186, distance: 318.1
click at [834, 186] on div "Order types option Awaiting load composition, selected. Select is focused ,type…" at bounding box center [450, 248] width 901 height 402
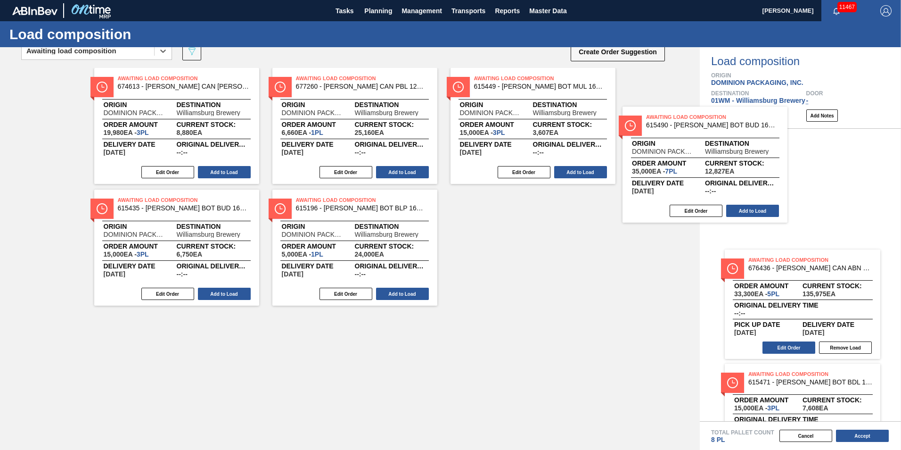
drag, startPoint x: 585, startPoint y: 130, endPoint x: 772, endPoint y: 173, distance: 191.5
click at [772, 173] on div "Order types option Awaiting load composition, selected. Select is focused ,type…" at bounding box center [450, 248] width 901 height 402
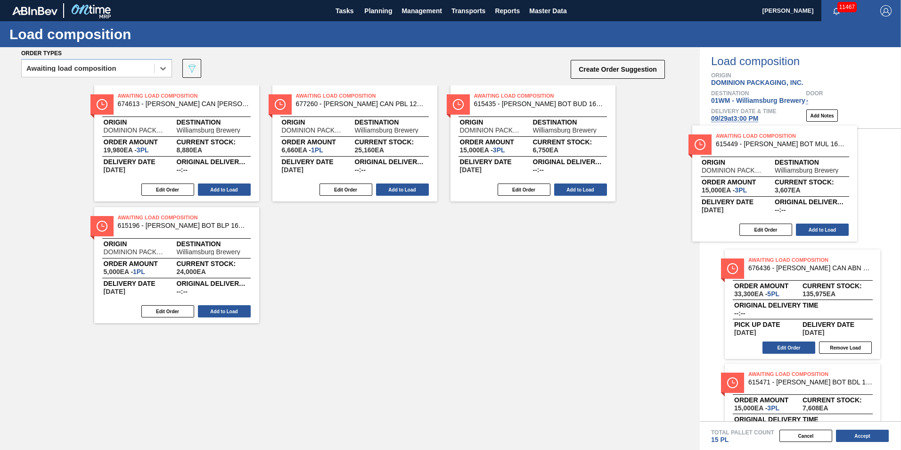
drag, startPoint x: 762, startPoint y: 179, endPoint x: 859, endPoint y: 184, distance: 96.8
click at [860, 185] on div "Order types option Awaiting load composition, selected. Select is focused ,type…" at bounding box center [450, 248] width 901 height 402
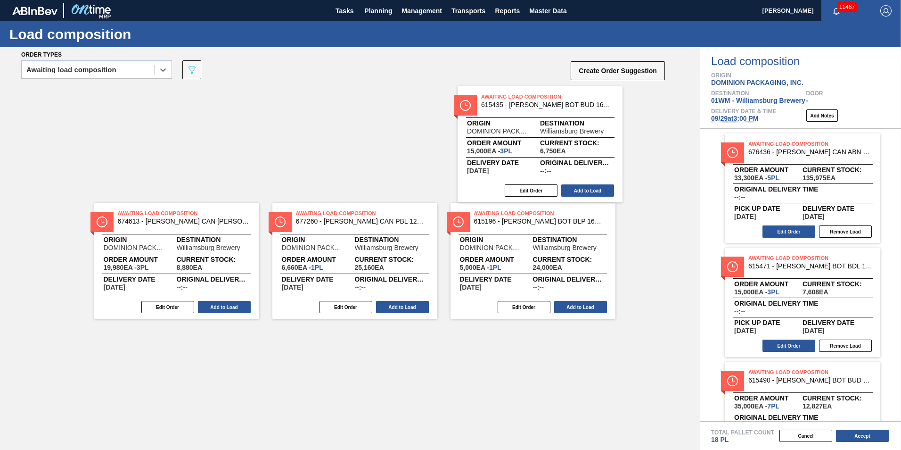
drag, startPoint x: 518, startPoint y: 133, endPoint x: 824, endPoint y: 200, distance: 312.7
click at [826, 202] on div "Order types option Awaiting load composition, selected. Select is focused ,type…" at bounding box center [450, 248] width 901 height 402
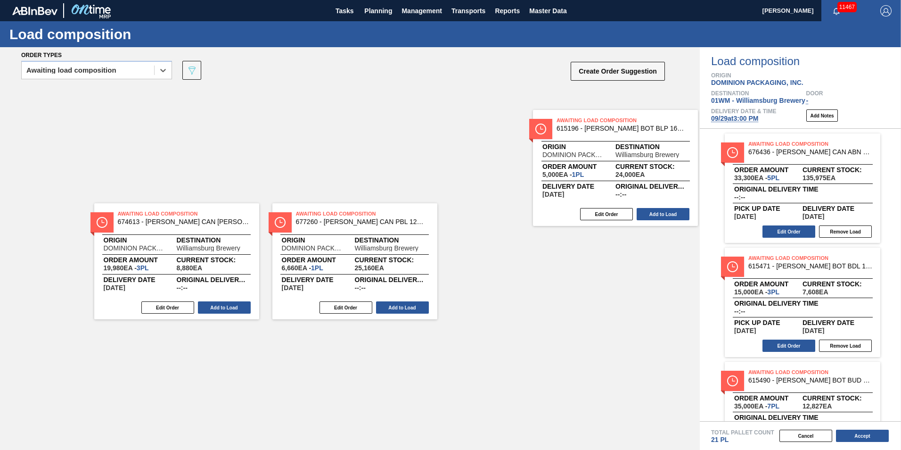
drag, startPoint x: 563, startPoint y: 149, endPoint x: 809, endPoint y: 208, distance: 252.9
click at [809, 208] on div "Order types option Awaiting load composition, selected. Select is focused ,type…" at bounding box center [450, 248] width 901 height 402
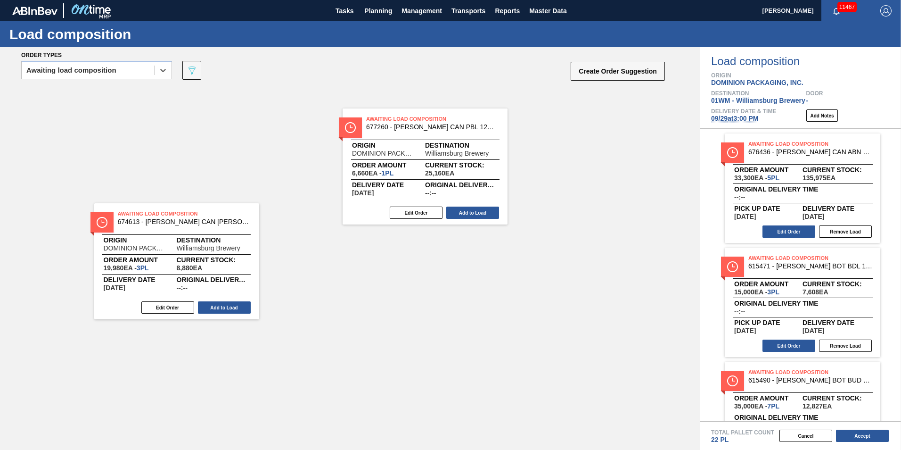
scroll to position [4, 0]
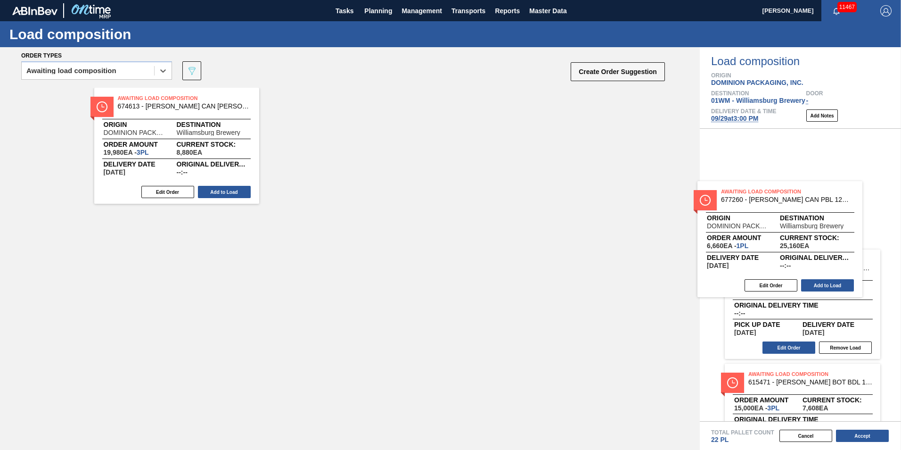
drag, startPoint x: 385, startPoint y: 125, endPoint x: 825, endPoint y: 218, distance: 449.5
click at [828, 221] on div "Order types option Awaiting load composition, selected. Select is focused ,type…" at bounding box center [450, 248] width 901 height 402
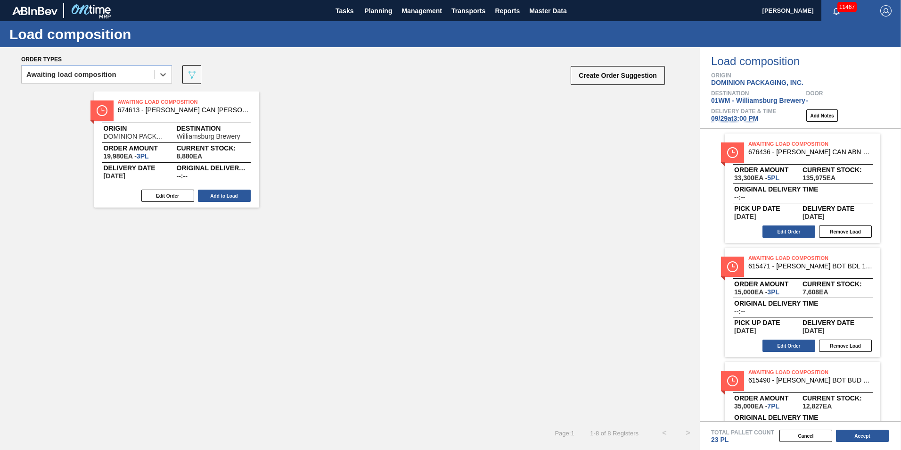
scroll to position [0, 0]
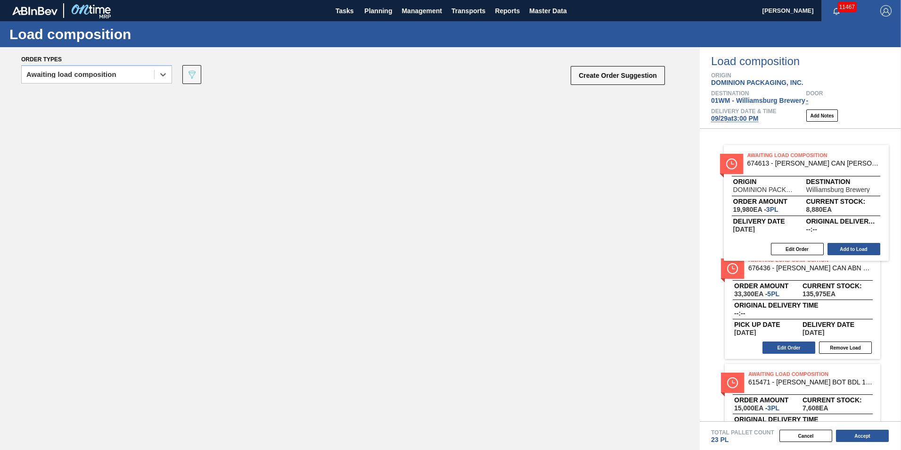
drag, startPoint x: 205, startPoint y: 145, endPoint x: 839, endPoint y: 191, distance: 636.4
click at [840, 194] on div "Order types option Awaiting load composition, selected. Select is focused ,type…" at bounding box center [450, 248] width 901 height 402
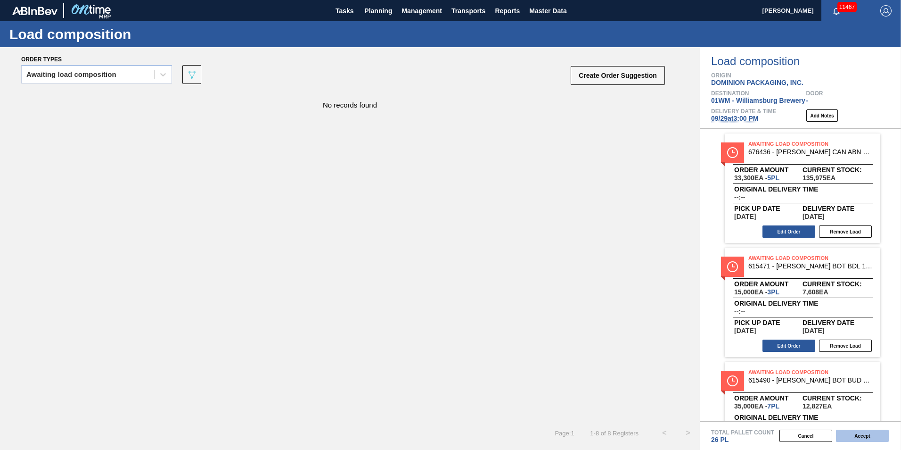
click at [877, 437] on button "Accept" at bounding box center [862, 435] width 53 height 12
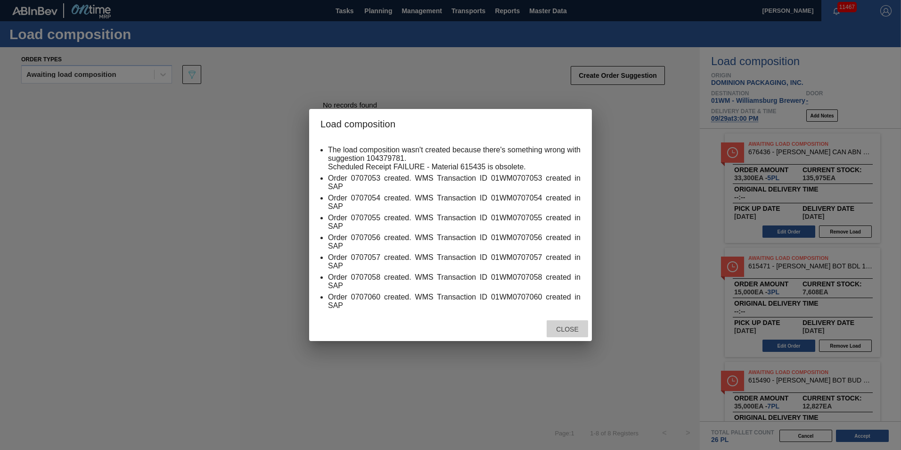
click at [576, 326] on span "Close" at bounding box center [567, 329] width 37 height 8
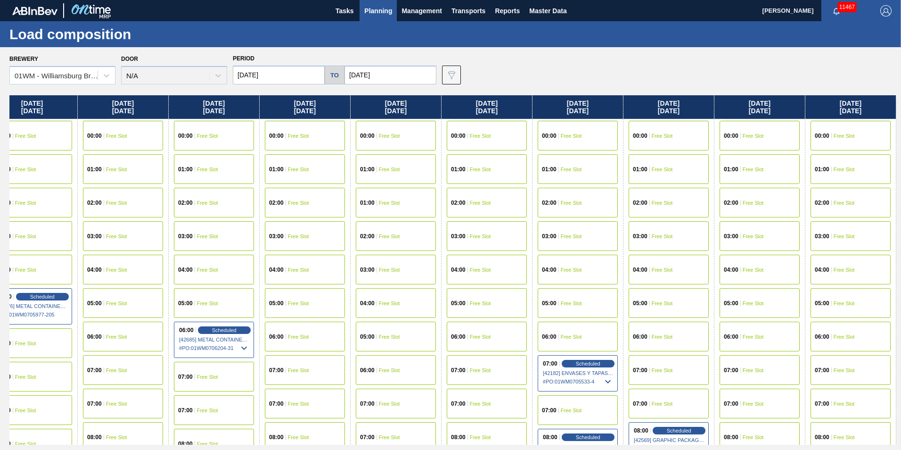
drag, startPoint x: 836, startPoint y: 111, endPoint x: 506, endPoint y: 190, distance: 339.7
click at [218, 223] on div "[DATE] 00:00 Free Slot 01:00 Free Slot 01:00 Free Slot 02:00 Free Slot 03:00 Fr…" at bounding box center [452, 269] width 887 height 349
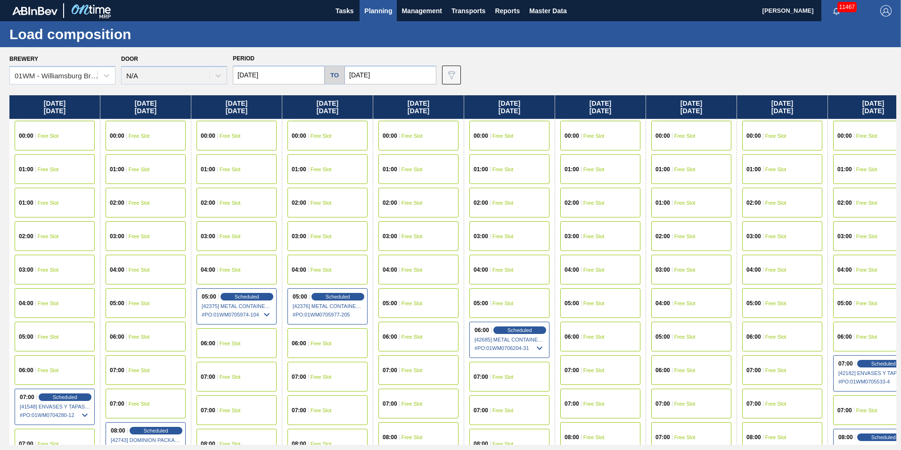
drag, startPoint x: 225, startPoint y: 104, endPoint x: 458, endPoint y: 119, distance: 232.8
click at [595, 112] on div "[DATE] 00:00 Free Slot 01:00 Free Slot 01:00 Free Slot 02:00 Free Slot 03:00 Fr…" at bounding box center [452, 269] width 887 height 349
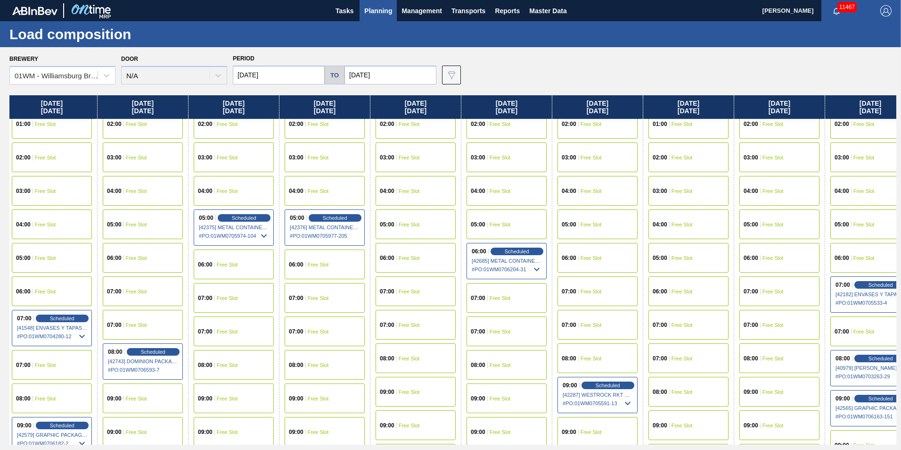
scroll to position [94, 3]
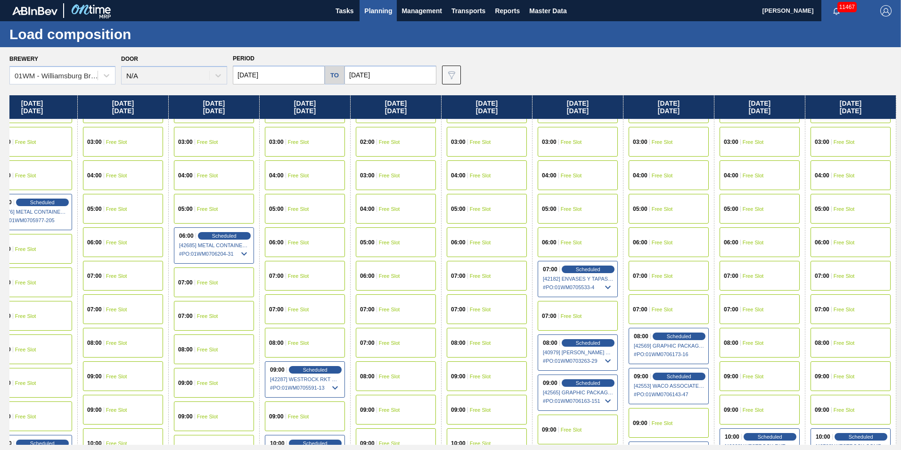
drag, startPoint x: 620, startPoint y: 107, endPoint x: 264, endPoint y: 157, distance: 359.7
click at [264, 157] on div "[DATE] 00:00 Free Slot 01:00 Free Slot 01:00 Free Slot 02:00 Free Slot 03:00 Fr…" at bounding box center [452, 269] width 887 height 349
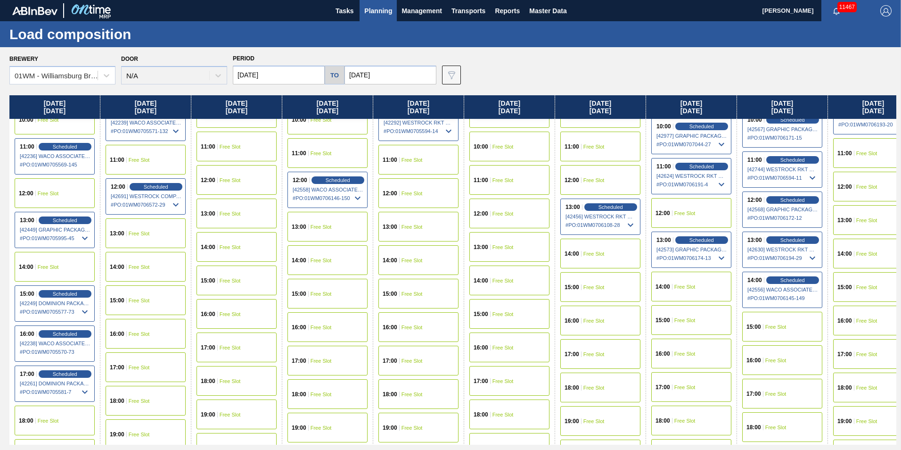
scroll to position [424, 0]
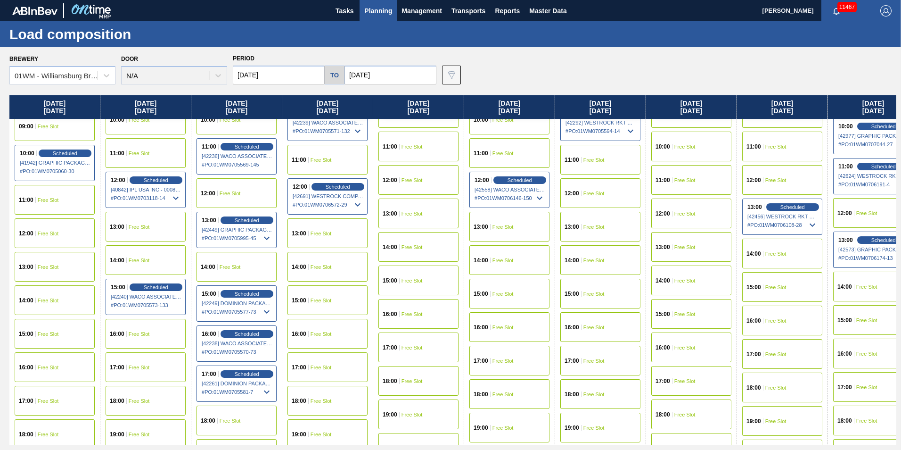
drag, startPoint x: 462, startPoint y: 264, endPoint x: 380, endPoint y: 264, distance: 82.0
click at [252, 370] on div "Scheduled" at bounding box center [247, 373] width 58 height 8
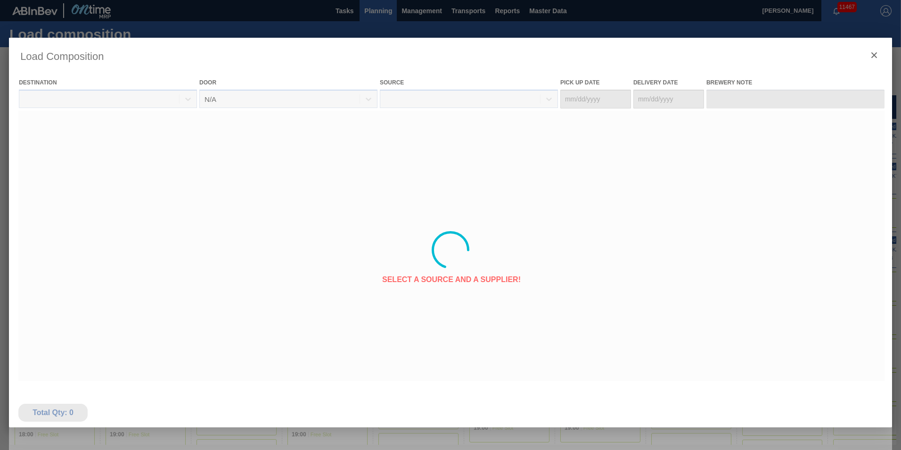
type Date "[DATE]"
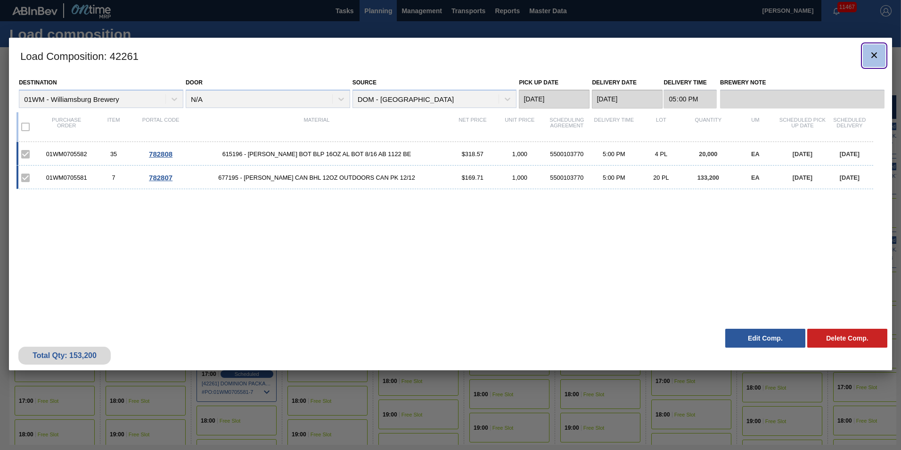
click at [875, 52] on icon "botão de ícone" at bounding box center [874, 54] width 11 height 11
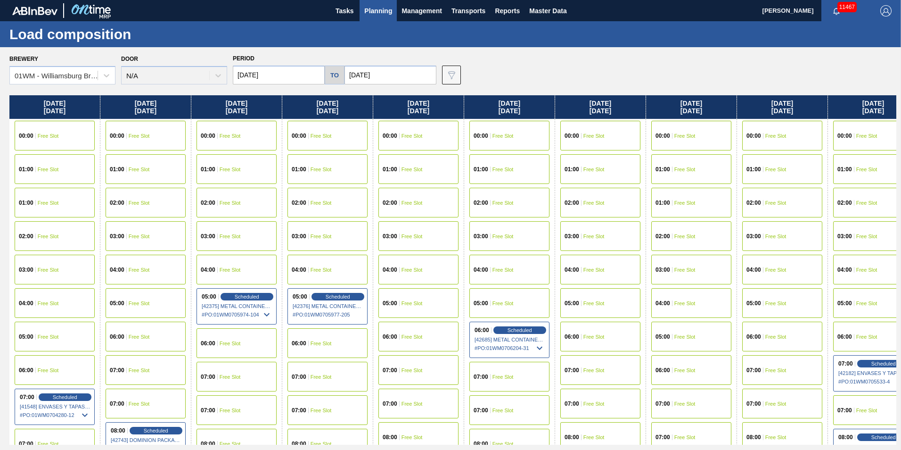
click at [391, 14] on span "Planning" at bounding box center [378, 10] width 28 height 11
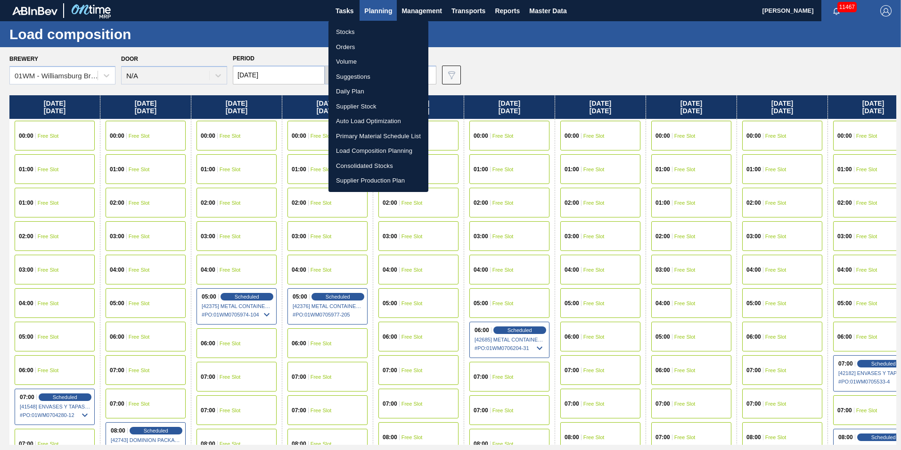
click at [361, 75] on li "Suggestions" at bounding box center [378, 76] width 100 height 15
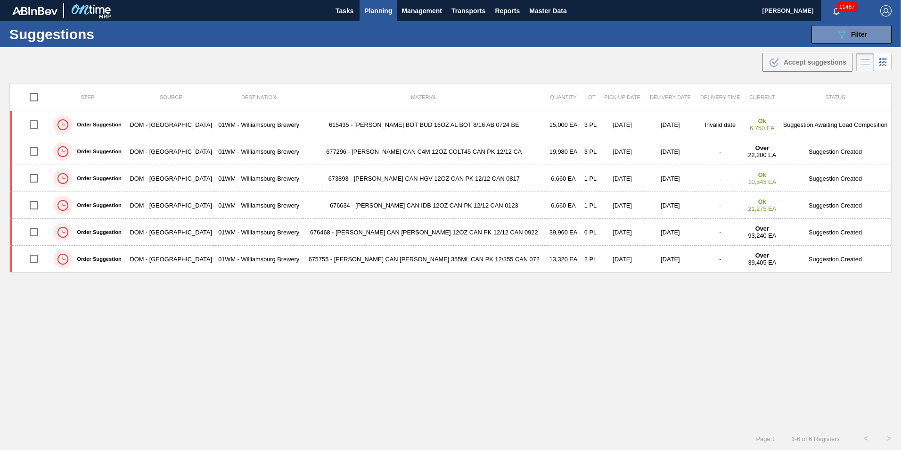
click at [421, 82] on main "Tasks Planning Management Transports Reports Master Data [PERSON_NAME] 11467 Ma…" at bounding box center [450, 225] width 901 height 450
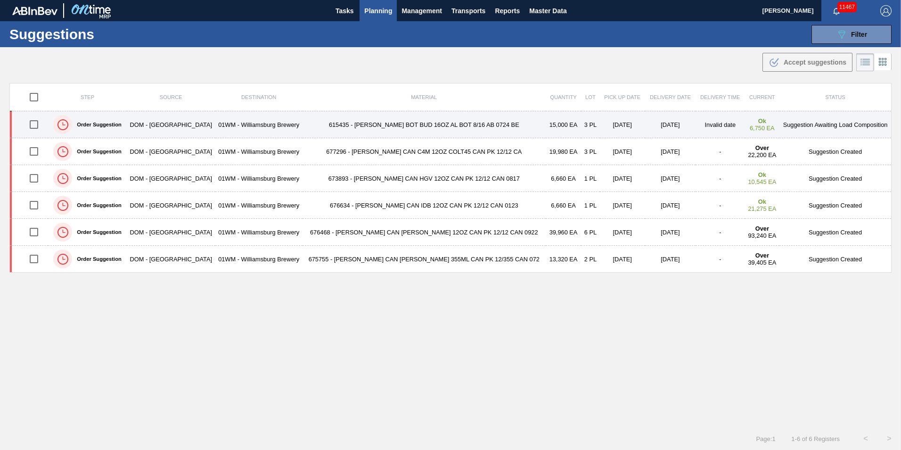
click at [600, 129] on td "[DATE]" at bounding box center [622, 124] width 45 height 27
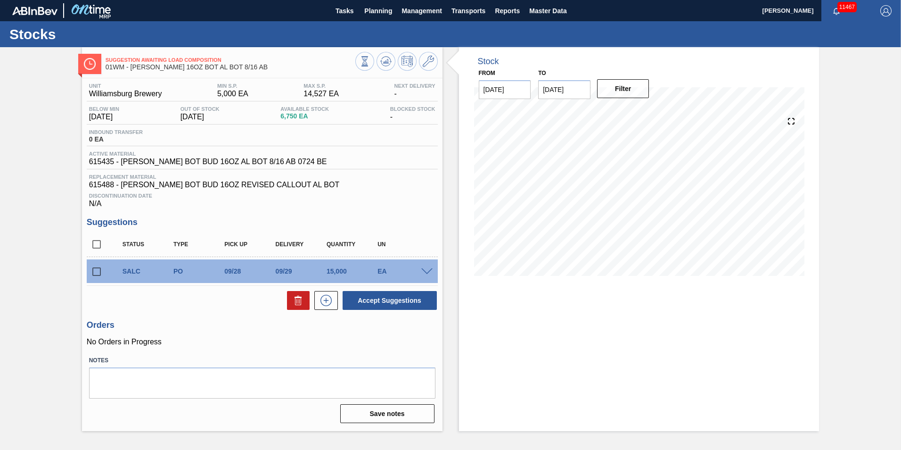
click at [425, 270] on span at bounding box center [426, 271] width 11 height 7
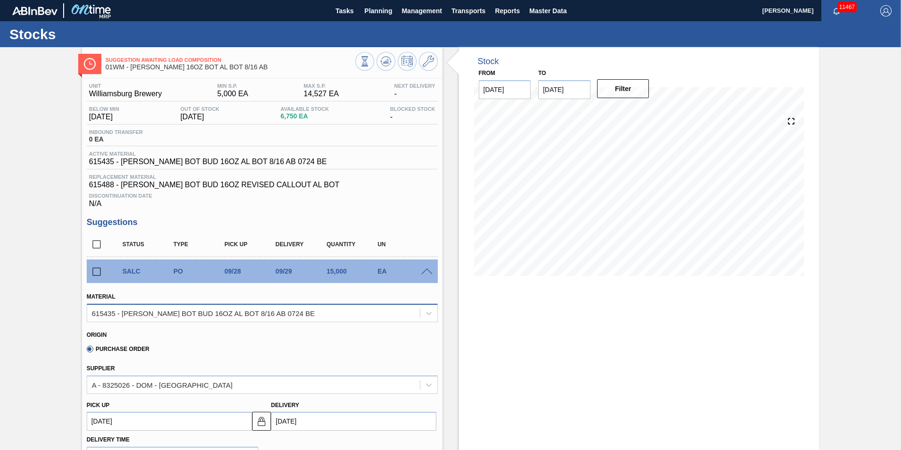
click at [174, 319] on div "615435 - [PERSON_NAME] BOT BUD 16OZ AL BOT 8/16 AB 0724 BE" at bounding box center [253, 313] width 333 height 14
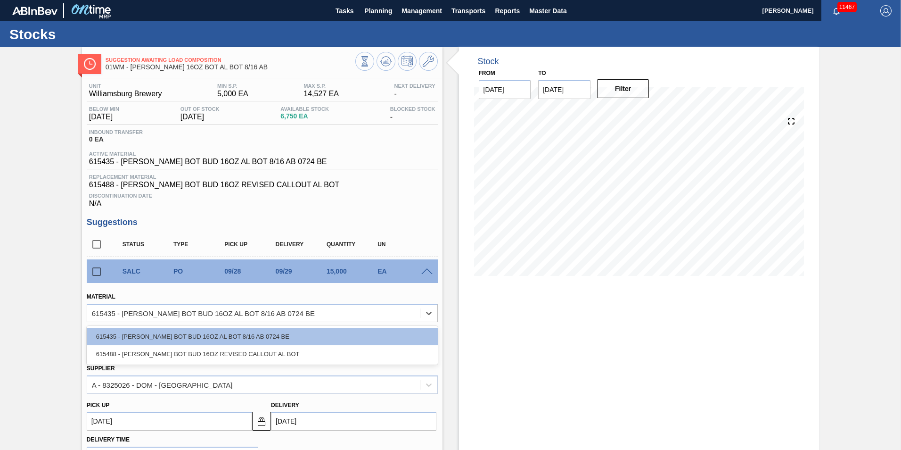
click at [172, 349] on div "615488 - [PERSON_NAME] BOT BUD 16OZ REVISED CALLOUT AL BOT" at bounding box center [262, 353] width 351 height 17
type input "0.115"
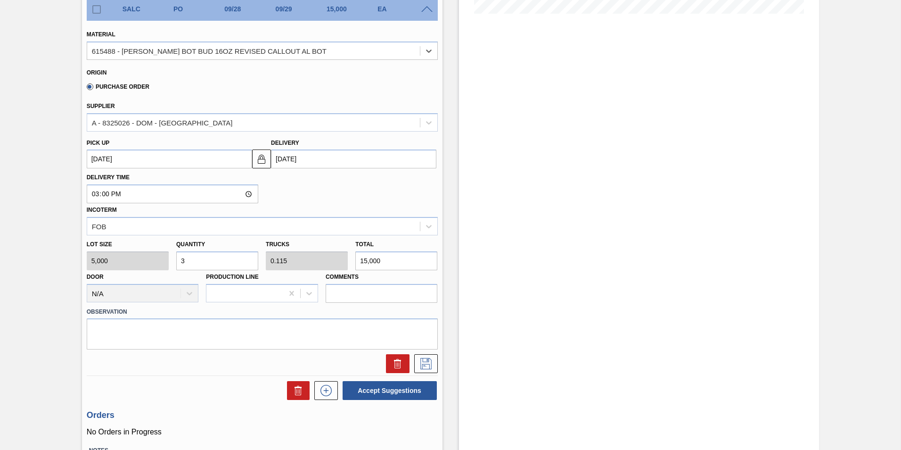
scroll to position [283, 0]
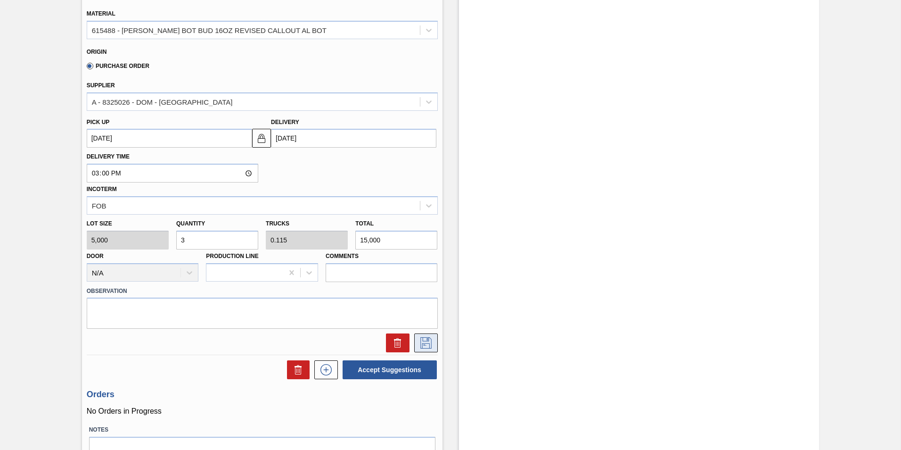
click at [417, 338] on button at bounding box center [426, 342] width 24 height 19
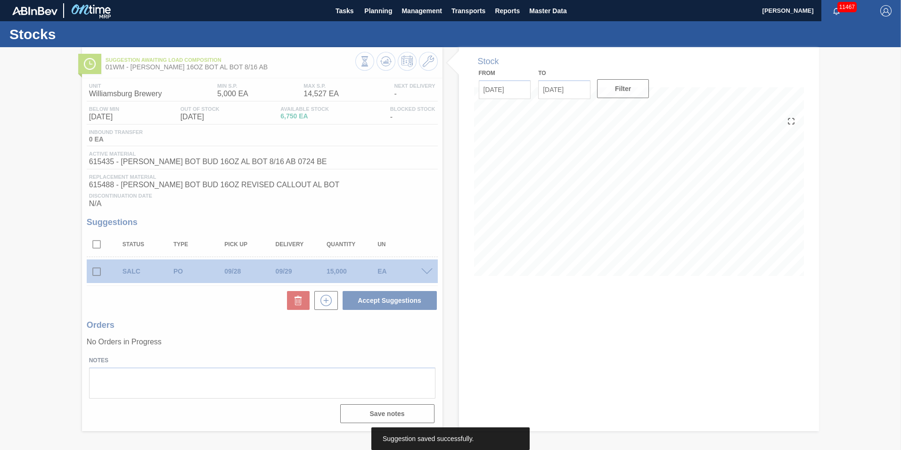
scroll to position [0, 0]
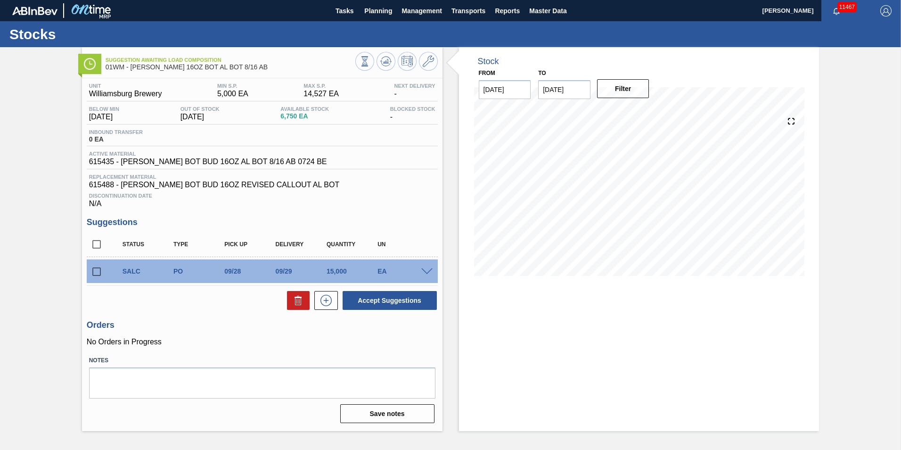
click at [425, 273] on span at bounding box center [426, 271] width 11 height 7
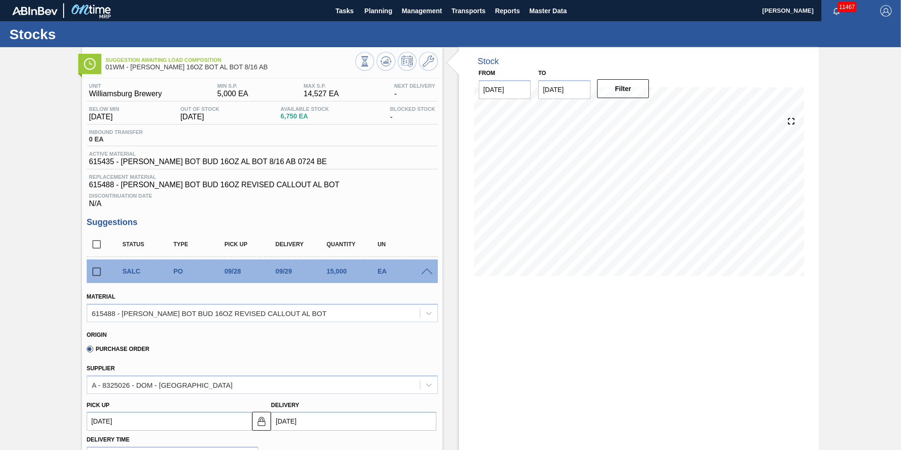
click at [425, 273] on span at bounding box center [426, 271] width 11 height 7
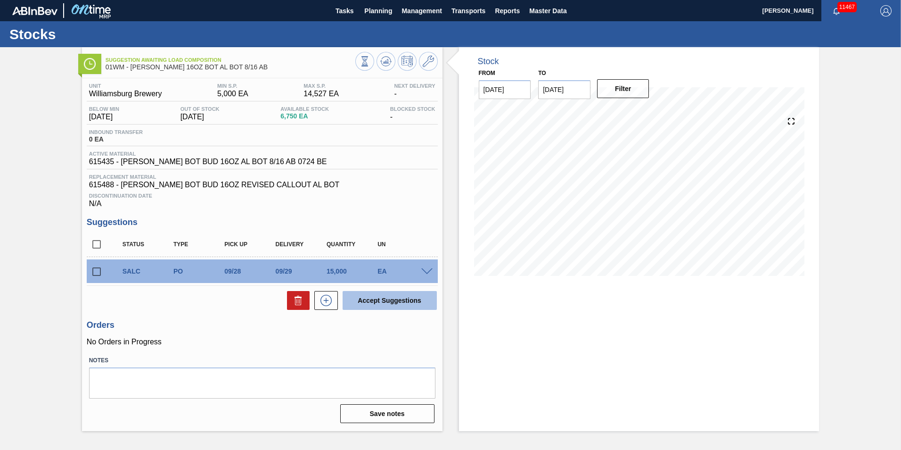
click at [385, 298] on button "Accept Suggestions" at bounding box center [390, 300] width 94 height 19
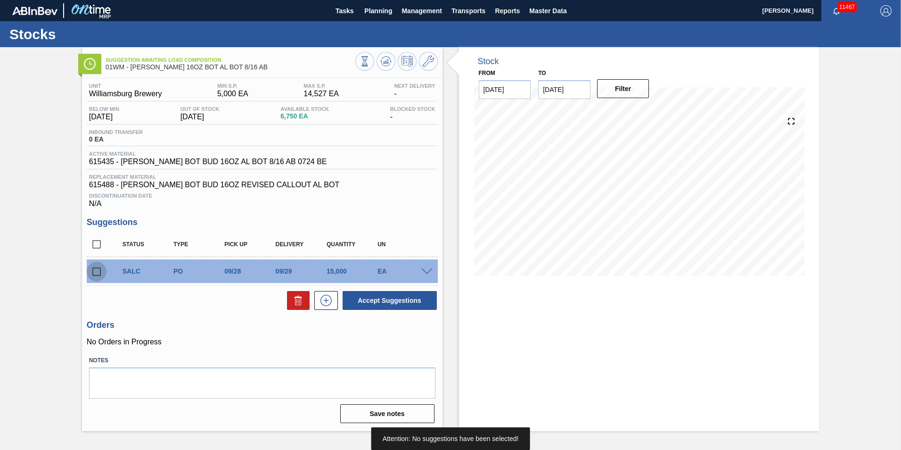
click at [99, 271] on input "checkbox" at bounding box center [97, 272] width 20 height 20
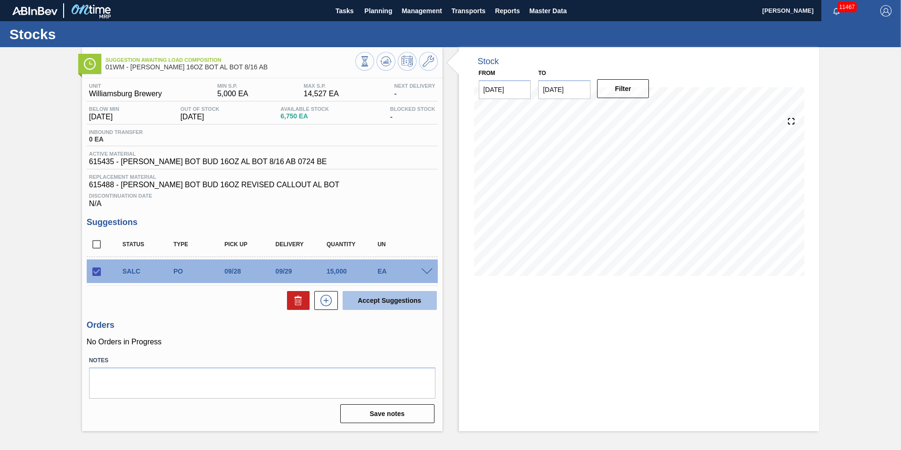
click at [407, 301] on button "Accept Suggestions" at bounding box center [390, 300] width 94 height 19
checkbox input "false"
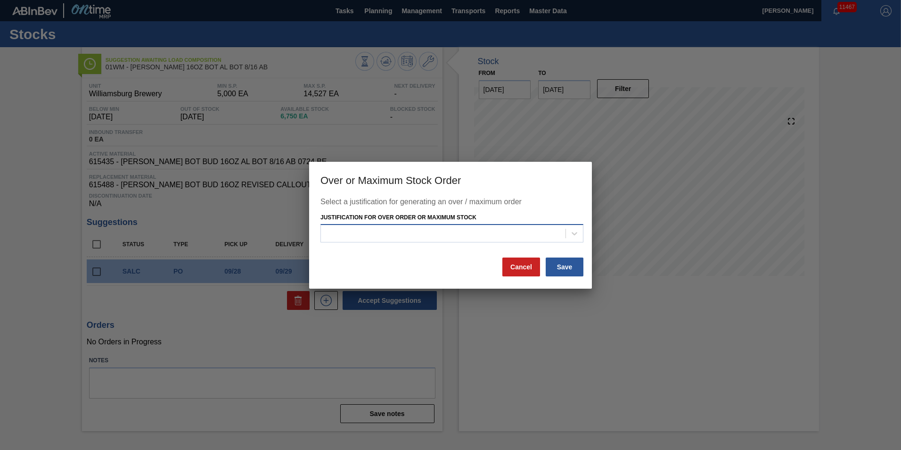
click at [526, 225] on div at bounding box center [451, 233] width 263 height 18
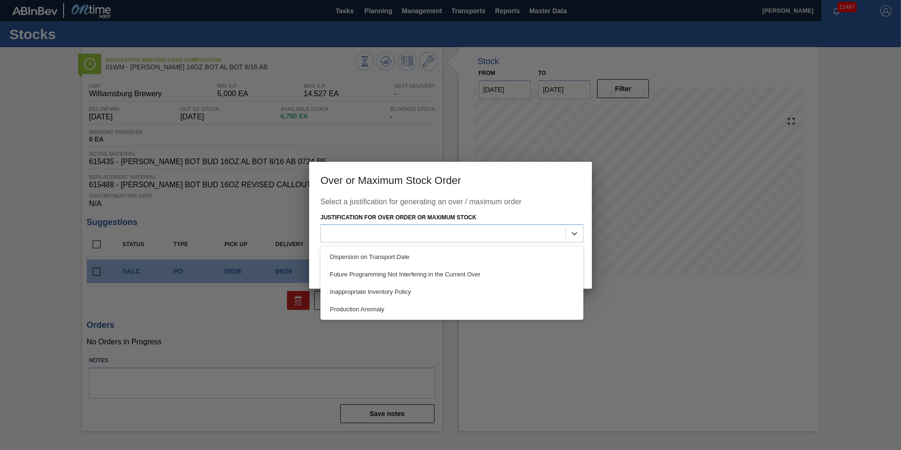
click at [470, 305] on div "Production Anomaly" at bounding box center [451, 308] width 263 height 17
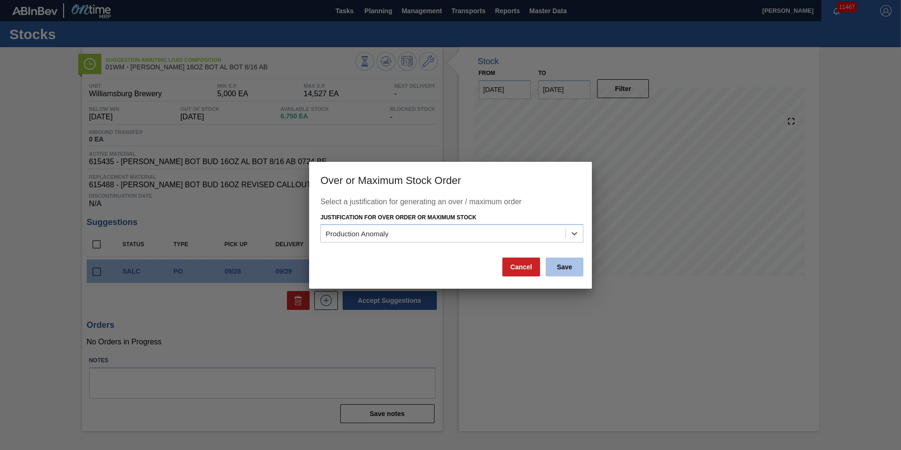
click at [563, 272] on button "Save" at bounding box center [565, 266] width 38 height 19
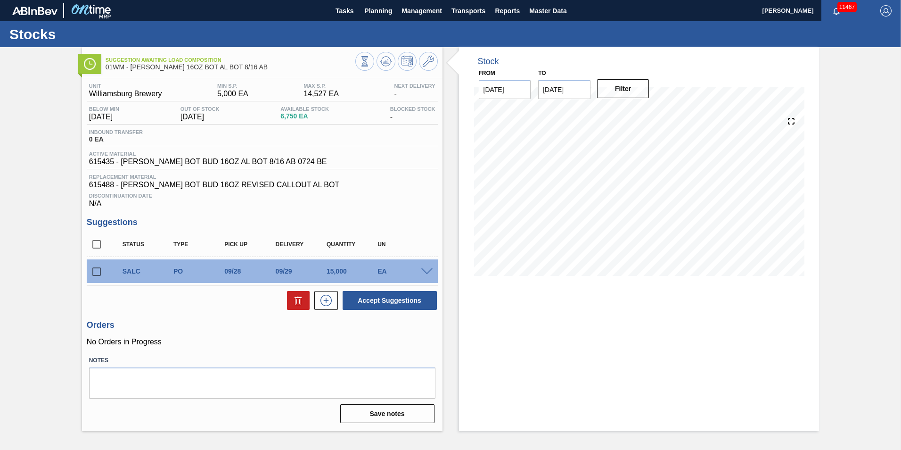
click at [553, 86] on input "[DATE]" at bounding box center [564, 89] width 52 height 19
click at [569, 162] on div "6" at bounding box center [564, 157] width 13 height 13
type input "[DATE]"
click at [630, 95] on button "Filter" at bounding box center [623, 88] width 52 height 19
click at [389, 8] on span "Planning" at bounding box center [378, 10] width 28 height 11
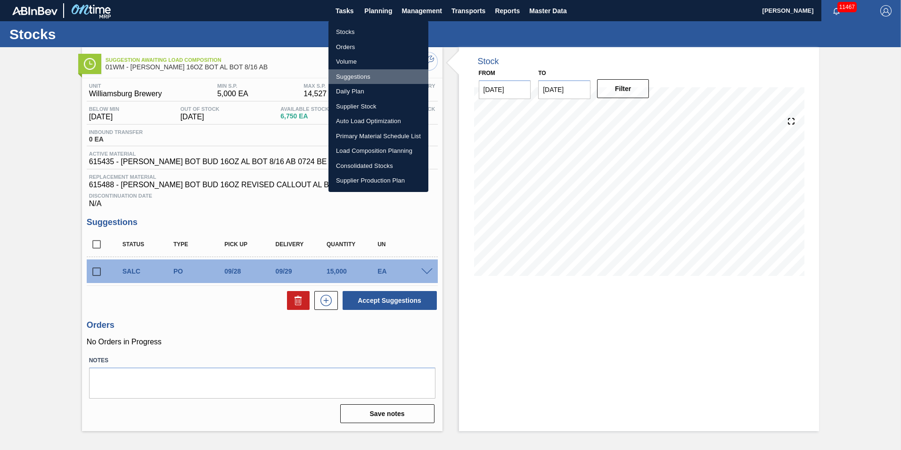
click at [360, 78] on li "Suggestions" at bounding box center [378, 76] width 100 height 15
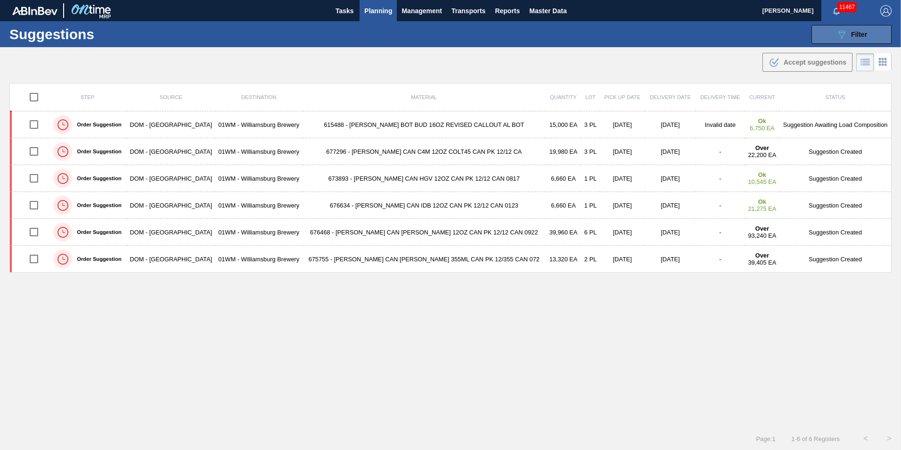
click at [838, 35] on icon "089F7B8B-B2A5-4AFE-B5C0-19BA573D28AC" at bounding box center [841, 34] width 11 height 11
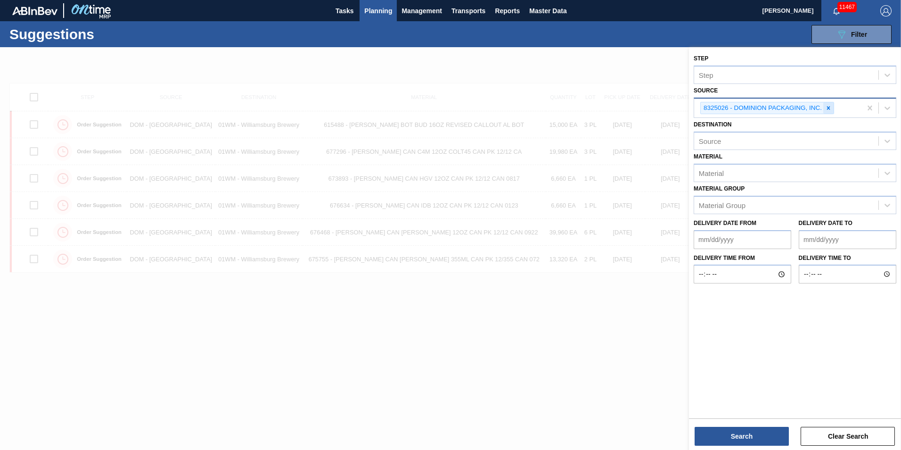
click at [830, 105] on icon at bounding box center [828, 108] width 7 height 7
click at [895, 105] on div at bounding box center [887, 106] width 17 height 17
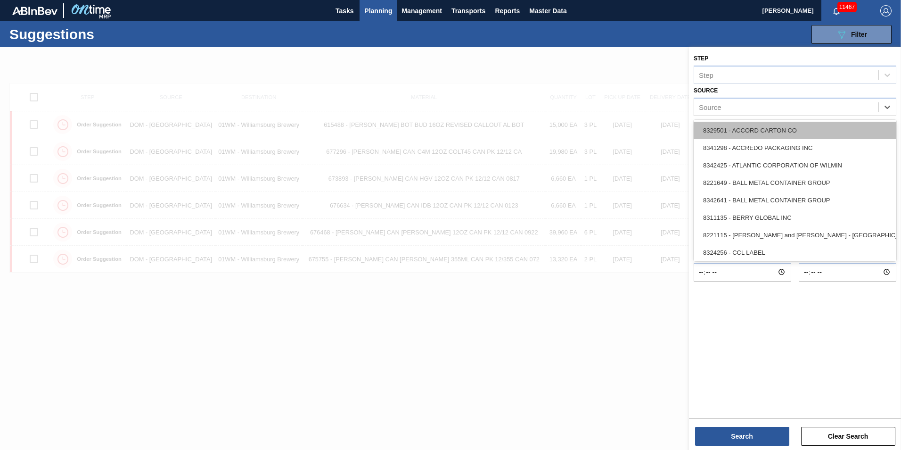
click at [798, 133] on div "8329501 - ACCORD CARTON CO" at bounding box center [795, 130] width 203 height 17
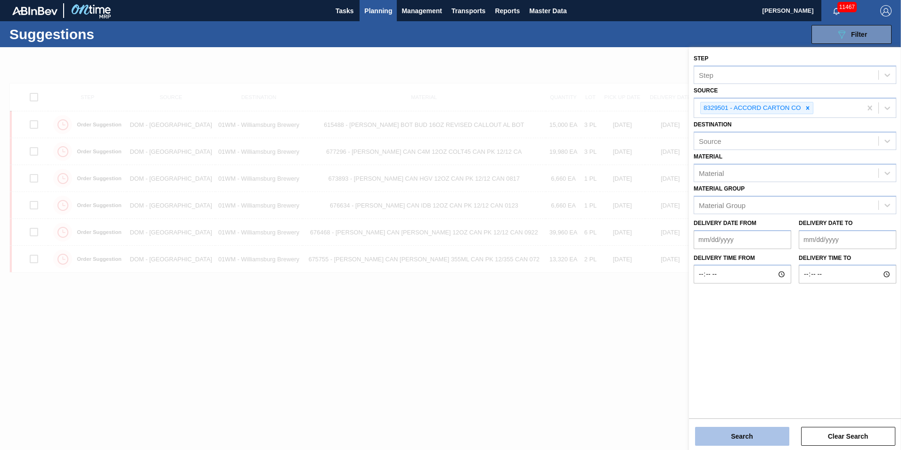
click at [750, 435] on button "Search" at bounding box center [742, 435] width 94 height 19
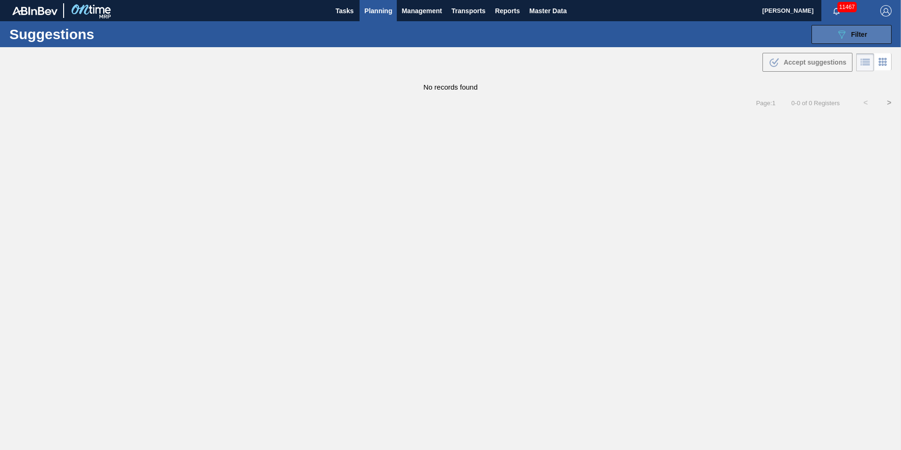
click at [868, 31] on button "089F7B8B-B2A5-4AFE-B5C0-19BA573D28AC Filter" at bounding box center [851, 34] width 80 height 19
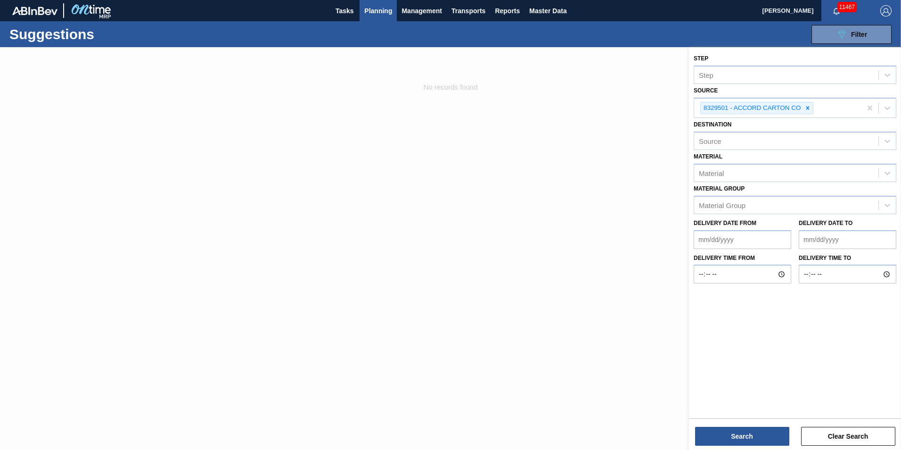
click at [807, 108] on icon at bounding box center [807, 107] width 3 height 3
click at [885, 109] on icon at bounding box center [887, 106] width 9 height 9
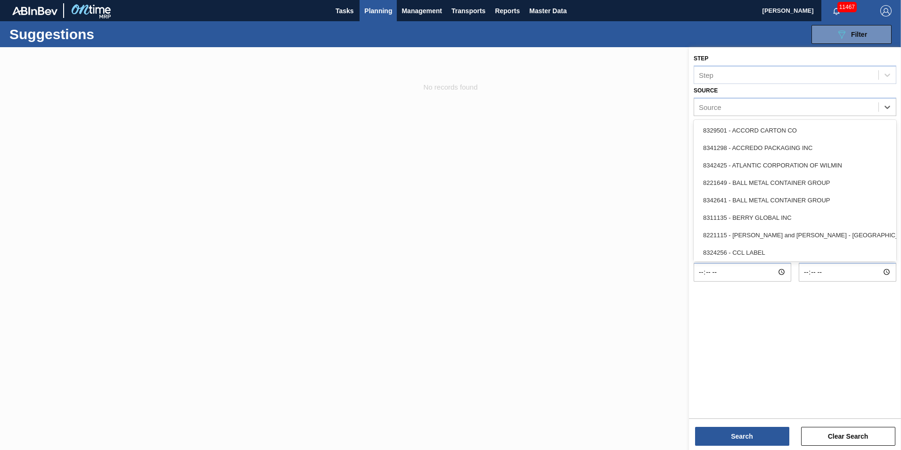
click at [819, 166] on div "8342425 - ATLANTIC CORPORATION OF WILMIN" at bounding box center [795, 164] width 203 height 17
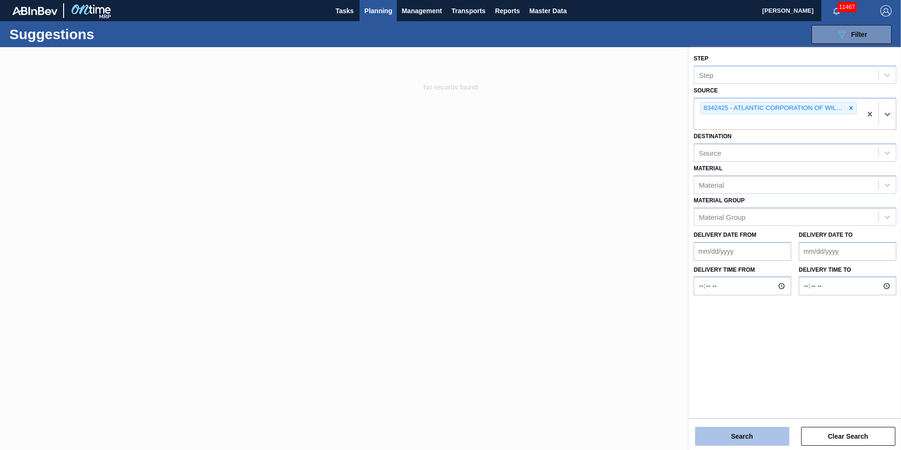
click at [730, 437] on button "Search" at bounding box center [742, 435] width 94 height 19
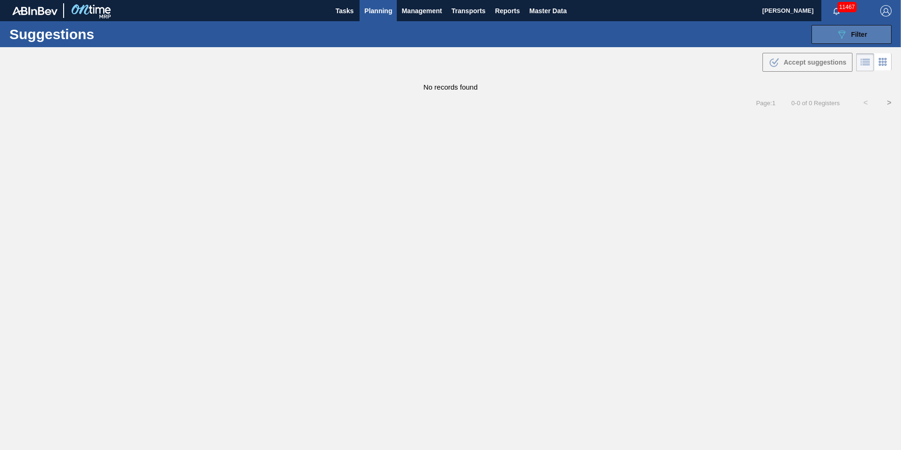
click at [842, 30] on icon "089F7B8B-B2A5-4AFE-B5C0-19BA573D28AC" at bounding box center [841, 34] width 11 height 11
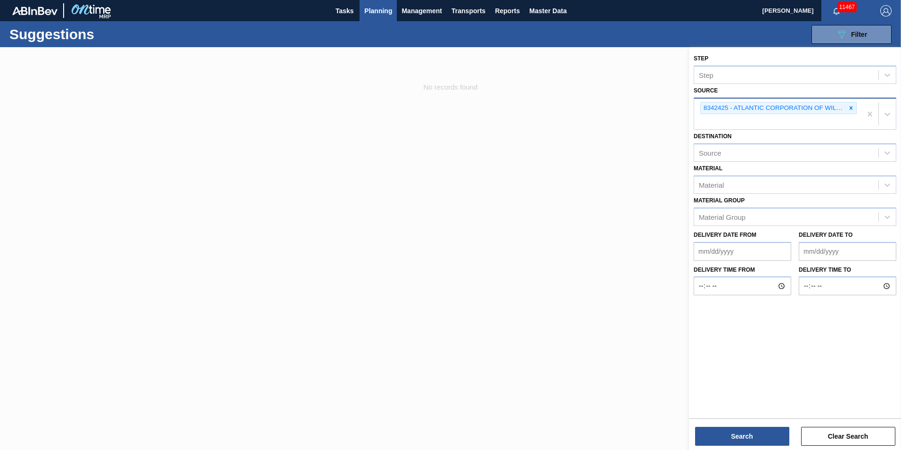
click at [844, 109] on div "8342425 - ATLANTIC CORPORATION OF WILMIN" at bounding box center [773, 108] width 145 height 12
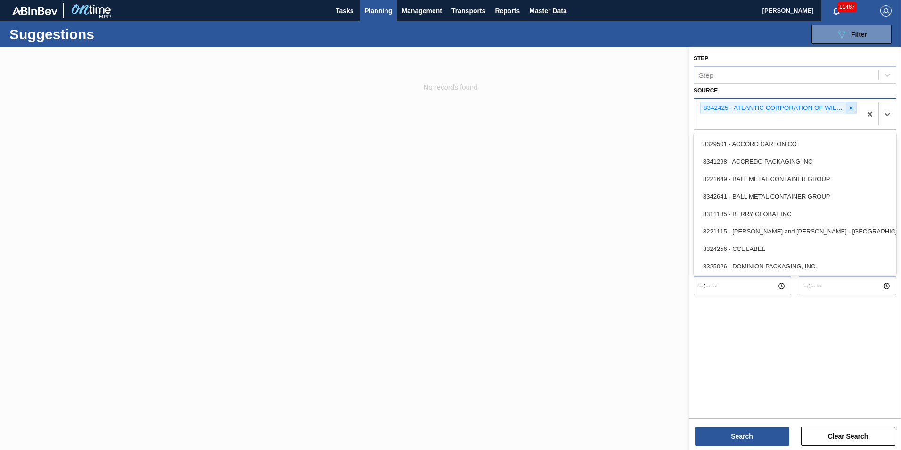
click at [851, 109] on icon at bounding box center [851, 108] width 7 height 7
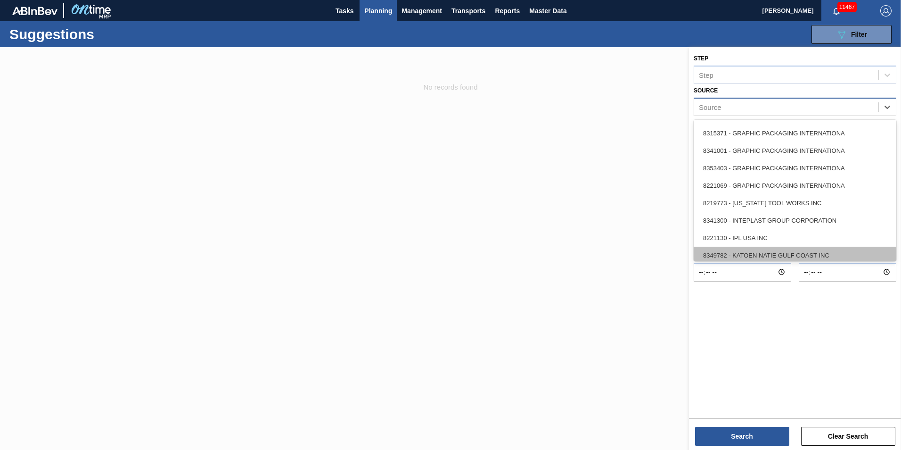
scroll to position [185, 0]
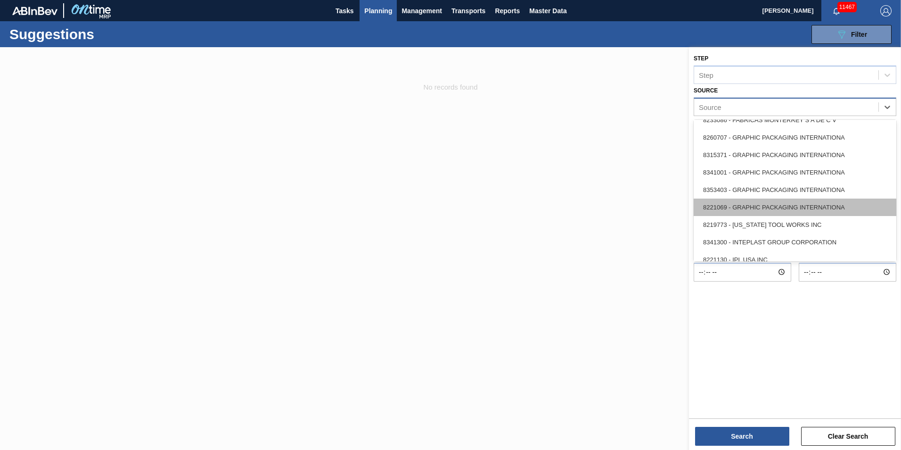
click at [776, 205] on div "8221069 - GRAPHIC PACKAGING INTERNATIONA" at bounding box center [795, 206] width 203 height 17
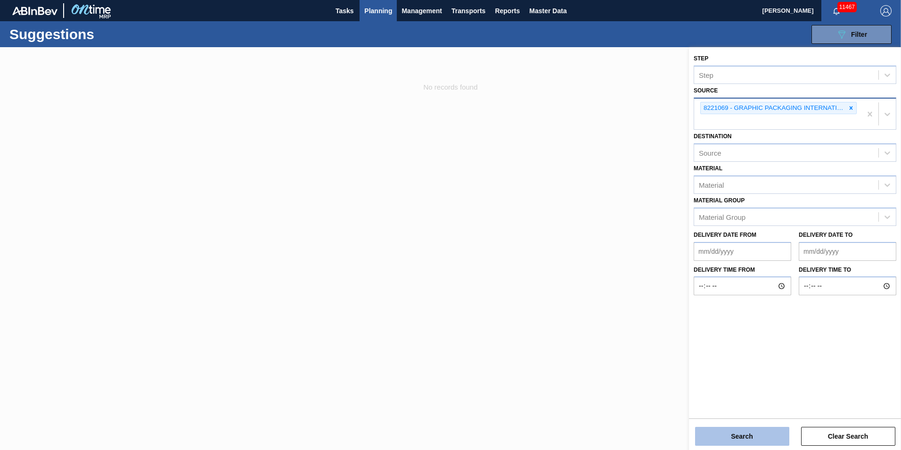
click at [725, 431] on button "Search" at bounding box center [742, 435] width 94 height 19
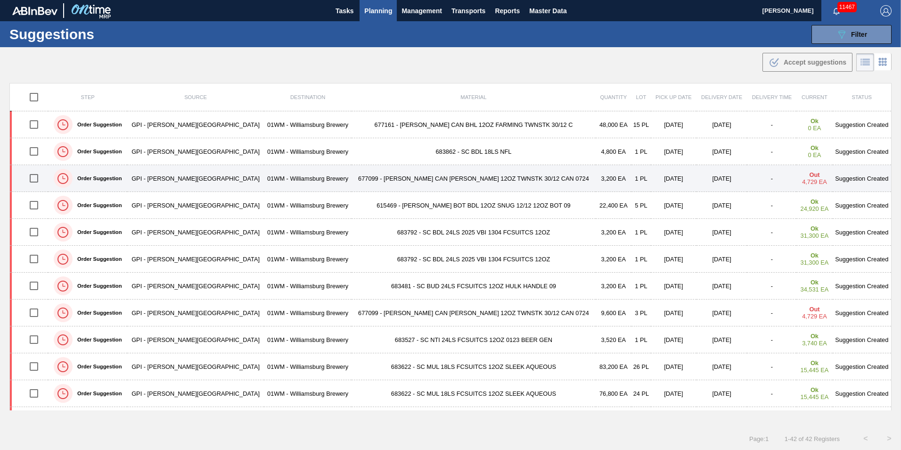
click at [37, 179] on input "checkbox" at bounding box center [34, 178] width 20 height 20
checkbox input "true"
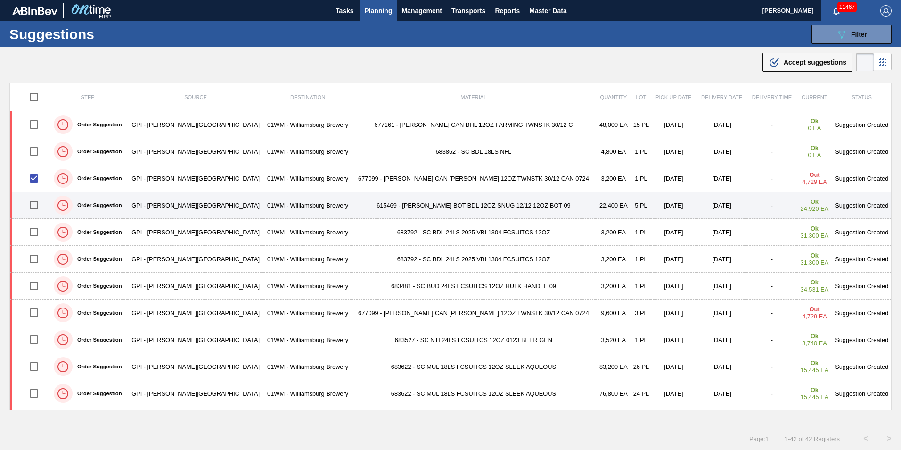
click at [36, 203] on input "checkbox" at bounding box center [34, 205] width 20 height 20
checkbox input "true"
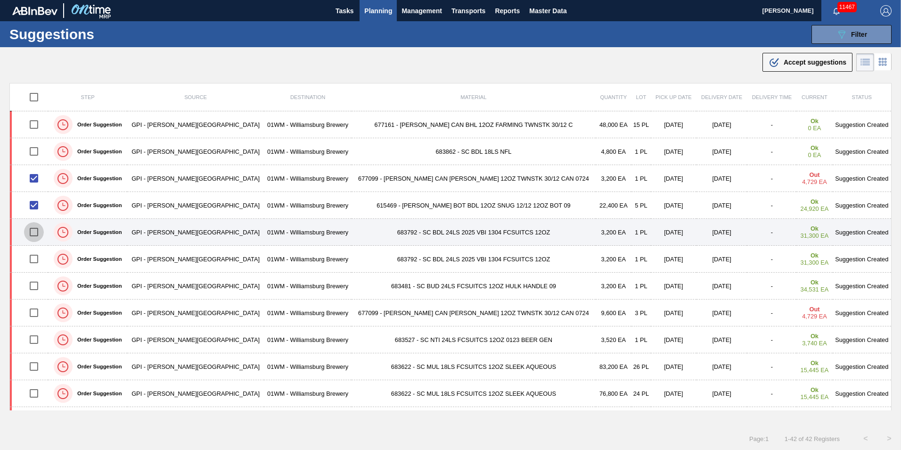
click at [37, 229] on input "checkbox" at bounding box center [34, 232] width 20 height 20
checkbox input "true"
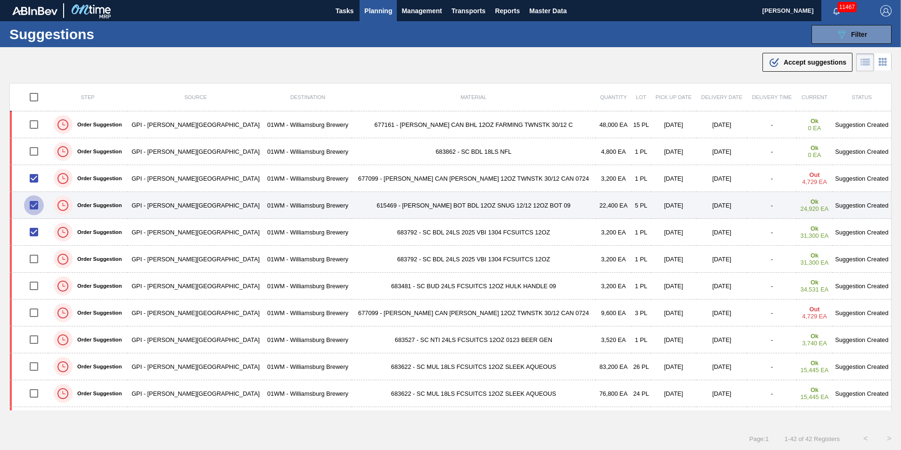
click at [33, 207] on input "checkbox" at bounding box center [34, 205] width 20 height 20
checkbox input "false"
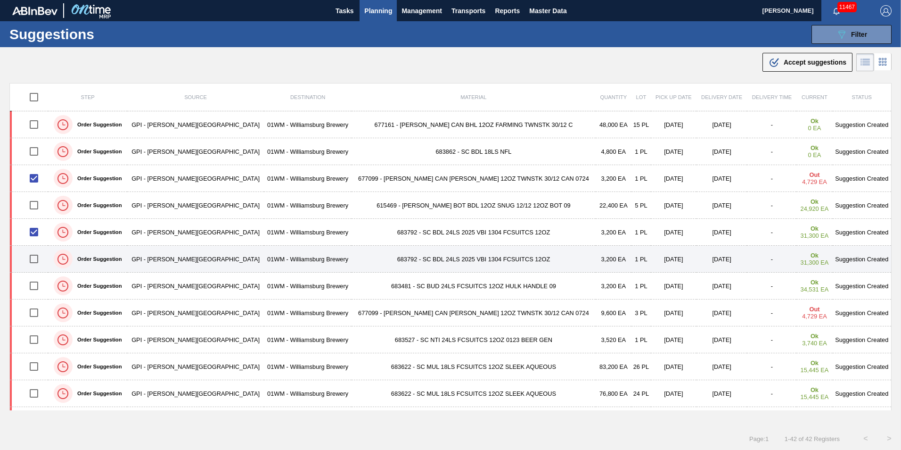
click at [41, 246] on td at bounding box center [29, 259] width 39 height 27
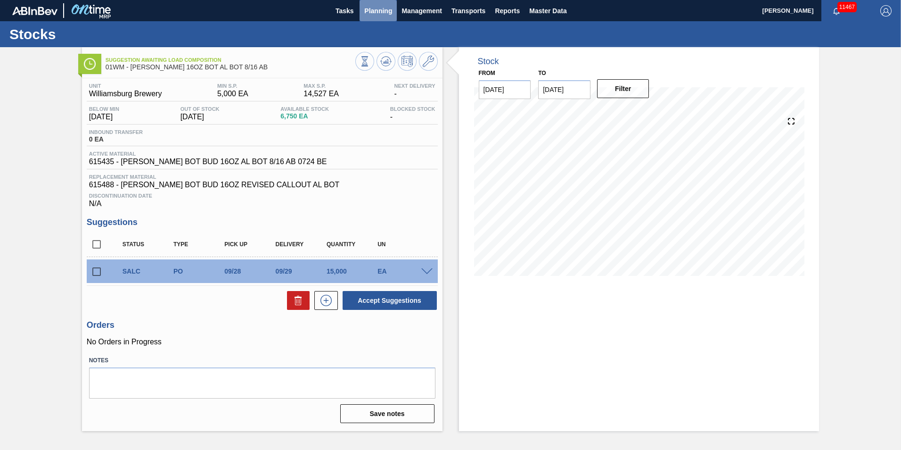
click at [391, 8] on span "Planning" at bounding box center [378, 10] width 28 height 11
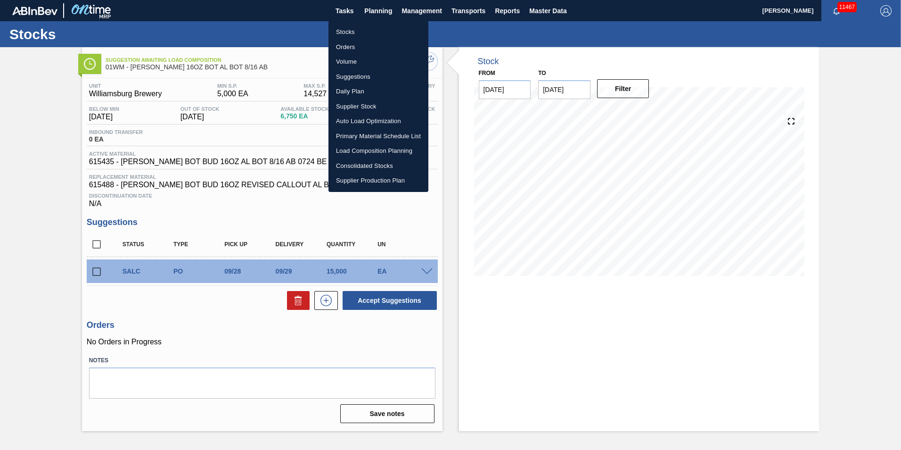
click at [382, 147] on li "Load Composition Planning" at bounding box center [378, 150] width 100 height 15
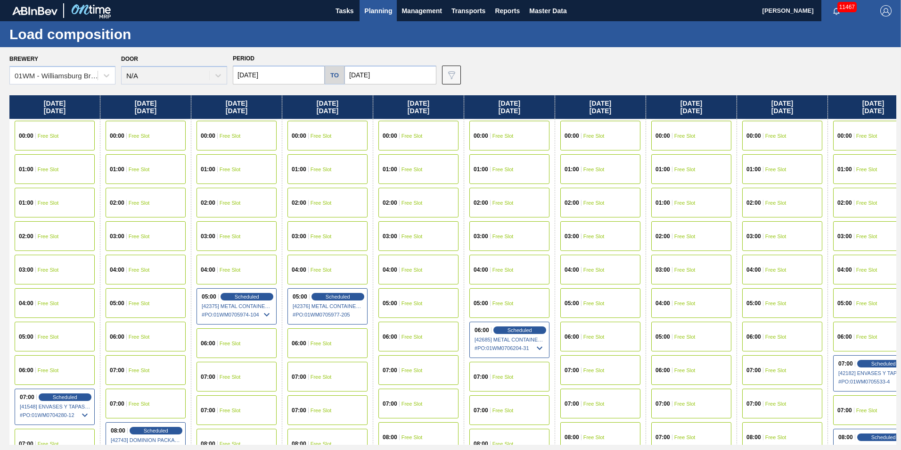
click at [396, 14] on button "Planning" at bounding box center [378, 10] width 37 height 21
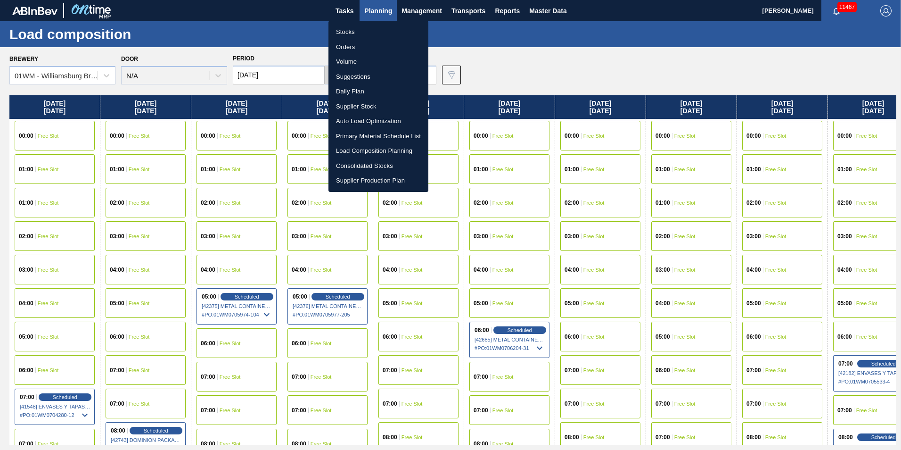
click at [368, 77] on li "Suggestions" at bounding box center [378, 76] width 100 height 15
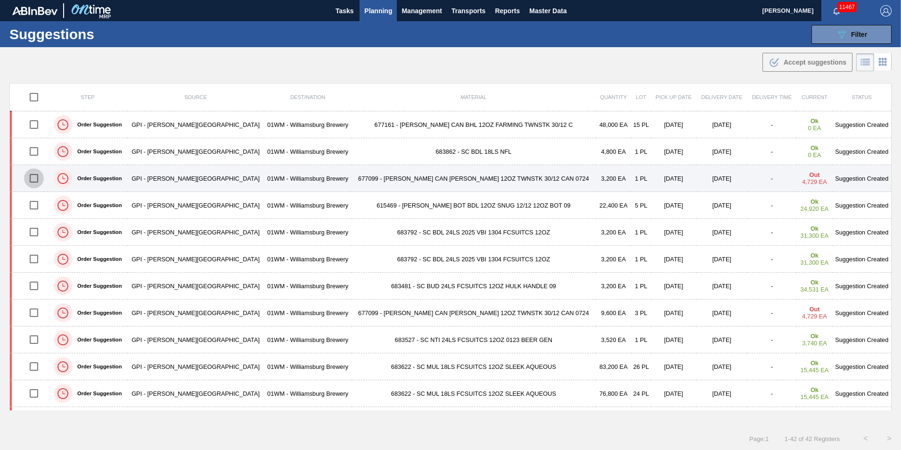
click at [37, 176] on input "checkbox" at bounding box center [34, 178] width 20 height 20
checkbox input "true"
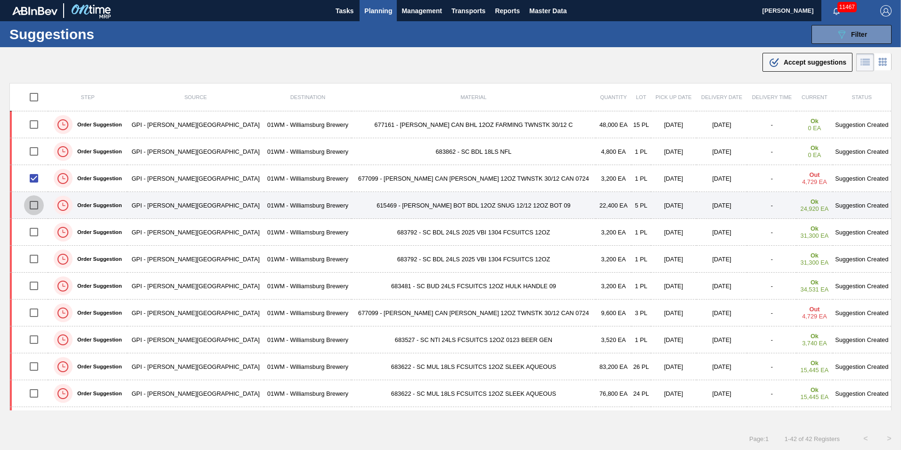
click at [36, 203] on input "checkbox" at bounding box center [34, 205] width 20 height 20
click at [35, 204] on input "checkbox" at bounding box center [34, 205] width 20 height 20
checkbox input "false"
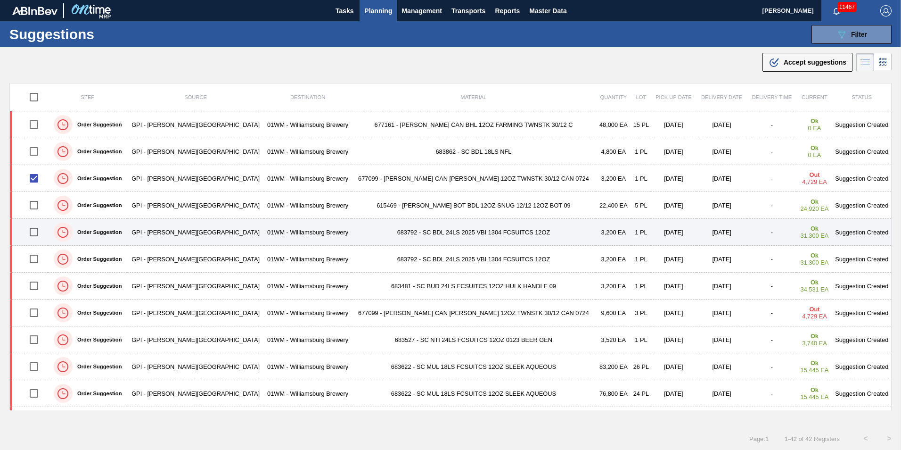
click at [39, 232] on input "checkbox" at bounding box center [34, 232] width 20 height 20
checkbox input "true"
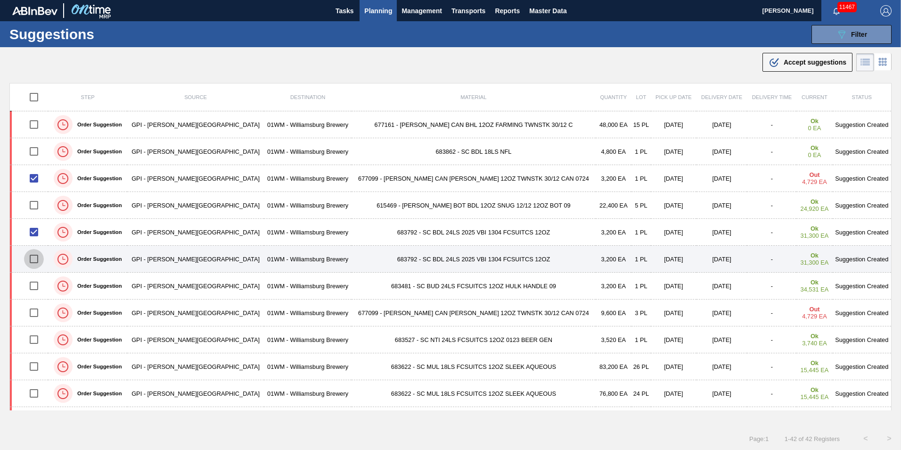
click at [38, 258] on input "checkbox" at bounding box center [34, 259] width 20 height 20
checkbox input "true"
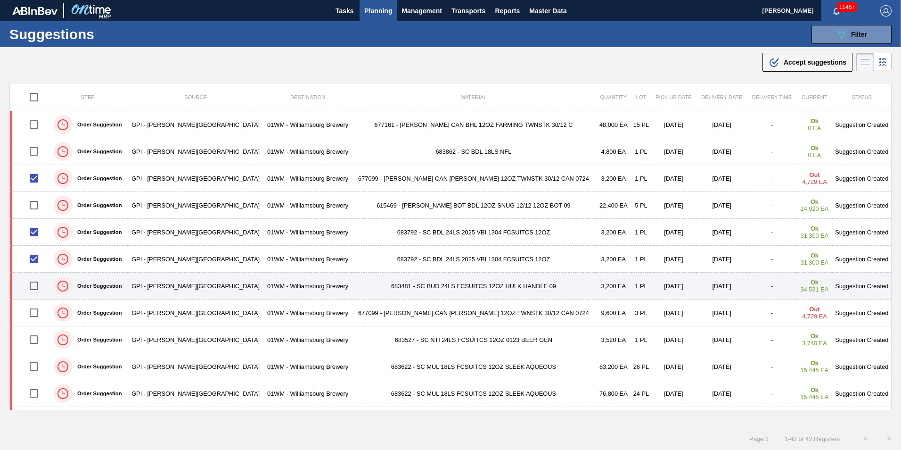
click at [37, 285] on input "checkbox" at bounding box center [34, 286] width 20 height 20
checkbox input "true"
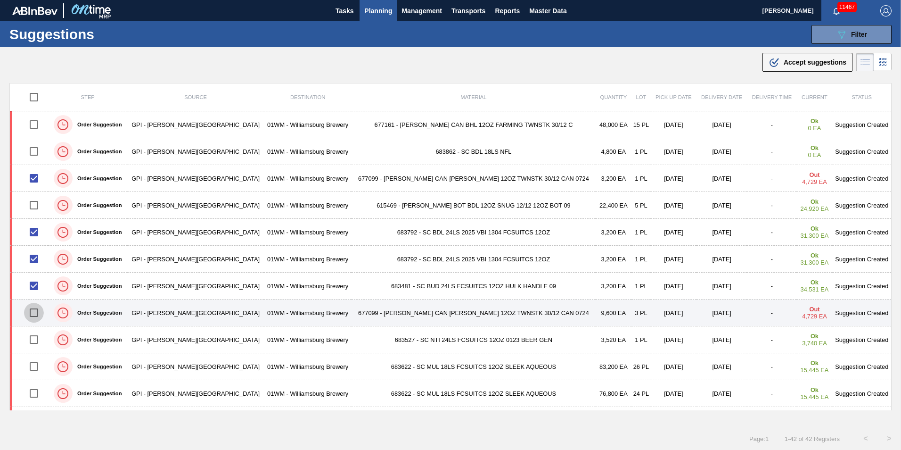
click at [39, 312] on input "checkbox" at bounding box center [34, 313] width 20 height 20
checkbox input "true"
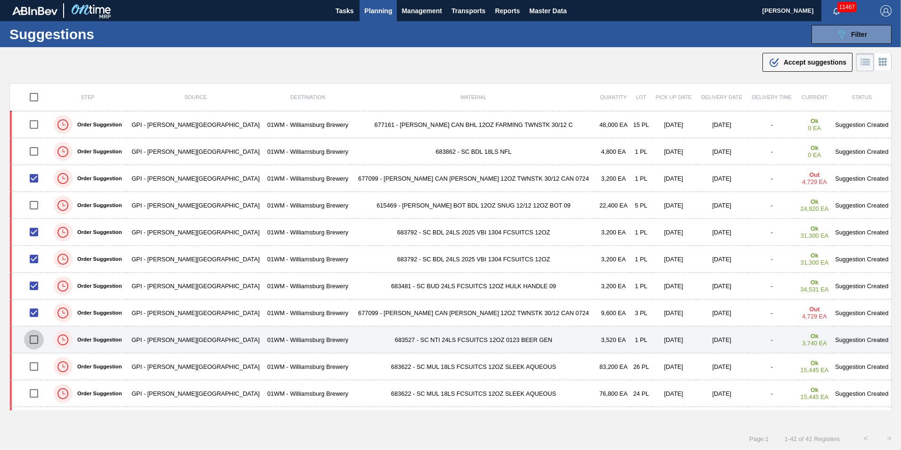
click at [38, 339] on input "checkbox" at bounding box center [34, 339] width 20 height 20
checkbox input "true"
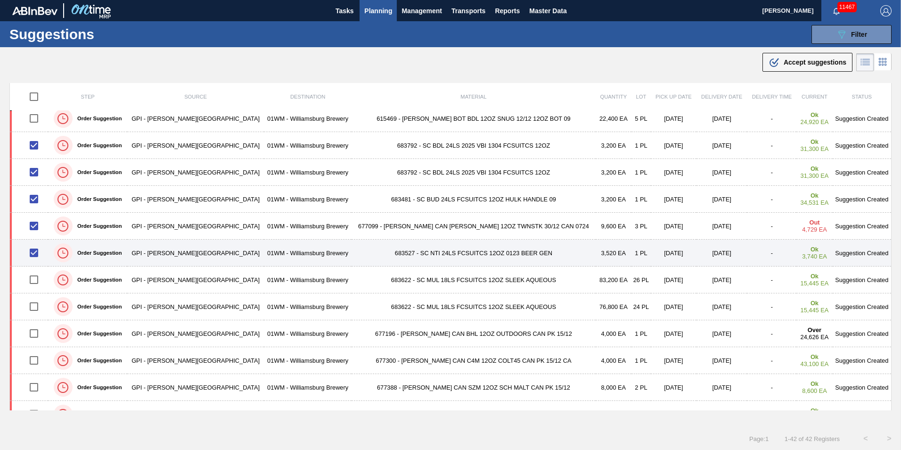
scroll to position [94, 0]
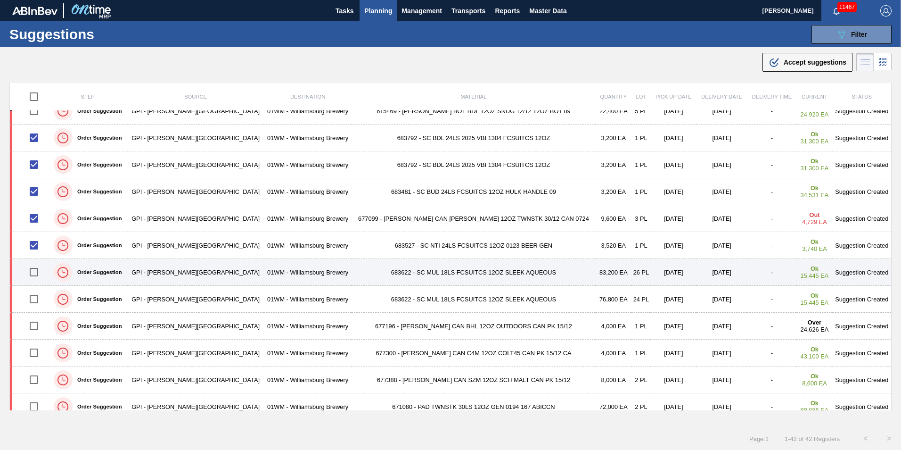
click at [37, 274] on input "checkbox" at bounding box center [34, 272] width 20 height 20
checkbox input "true"
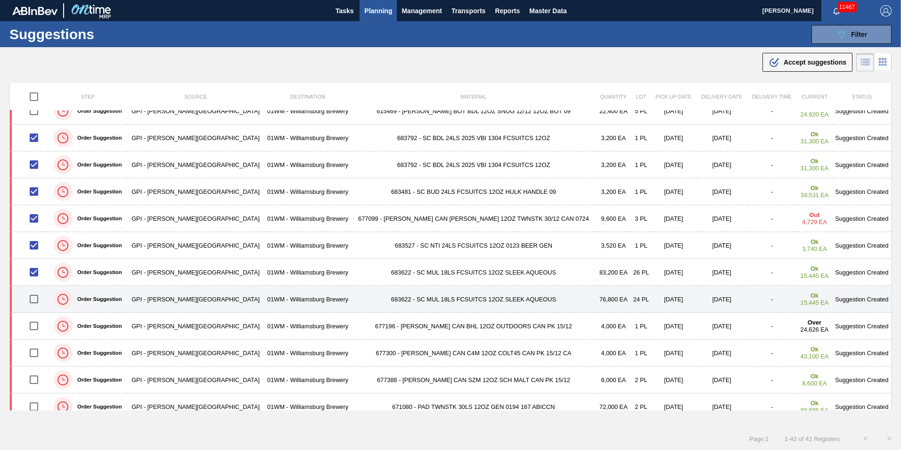
click at [40, 298] on input "checkbox" at bounding box center [34, 299] width 20 height 20
checkbox input "true"
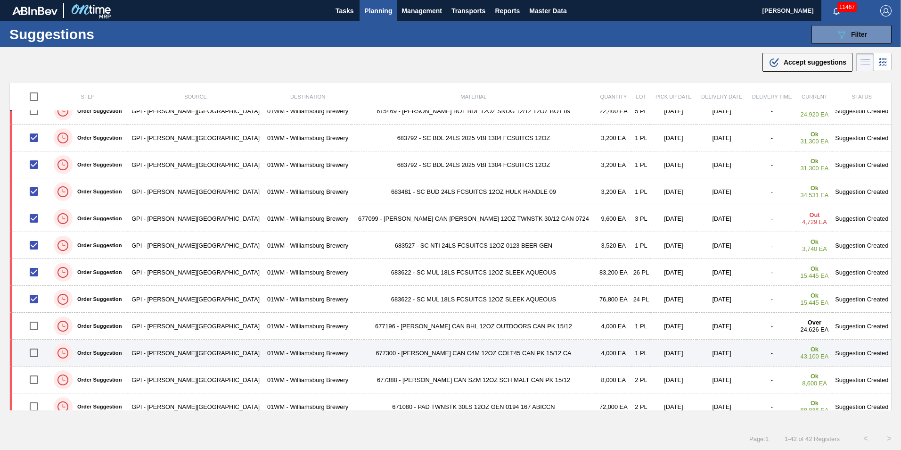
click at [39, 353] on input "checkbox" at bounding box center [34, 353] width 20 height 20
checkbox input "true"
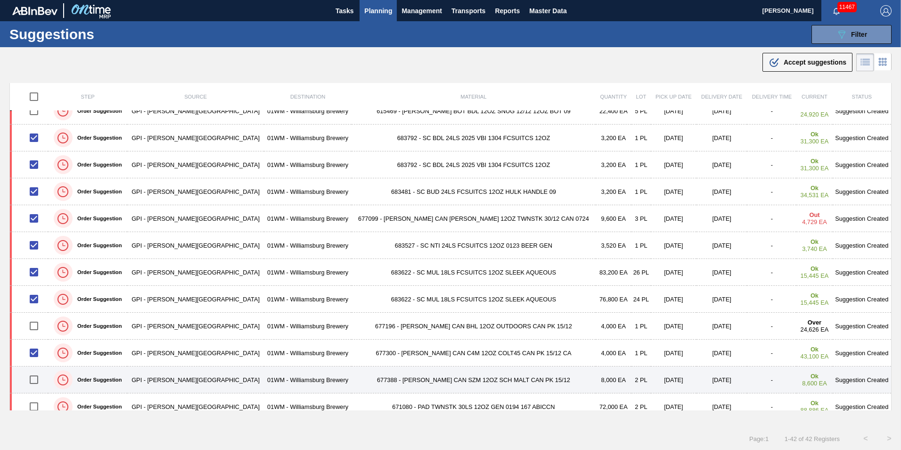
click at [34, 382] on input "checkbox" at bounding box center [34, 379] width 20 height 20
checkbox input "true"
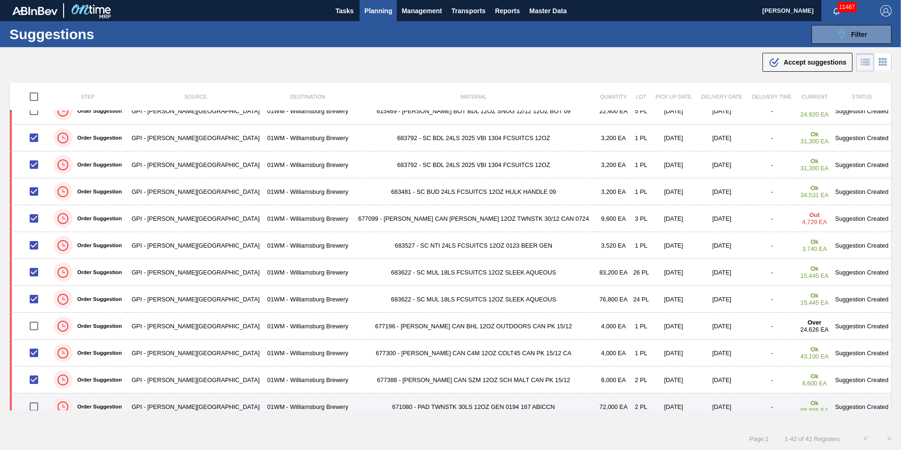
click at [39, 405] on input "checkbox" at bounding box center [34, 406] width 20 height 20
checkbox input "true"
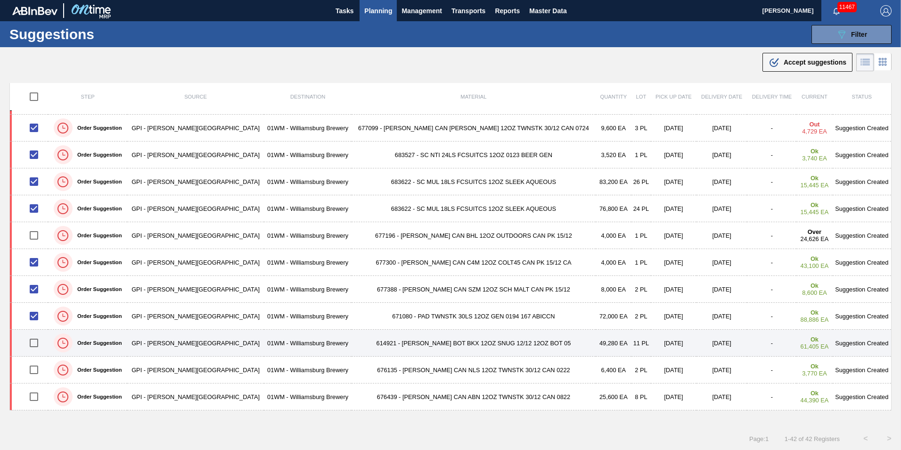
scroll to position [188, 0]
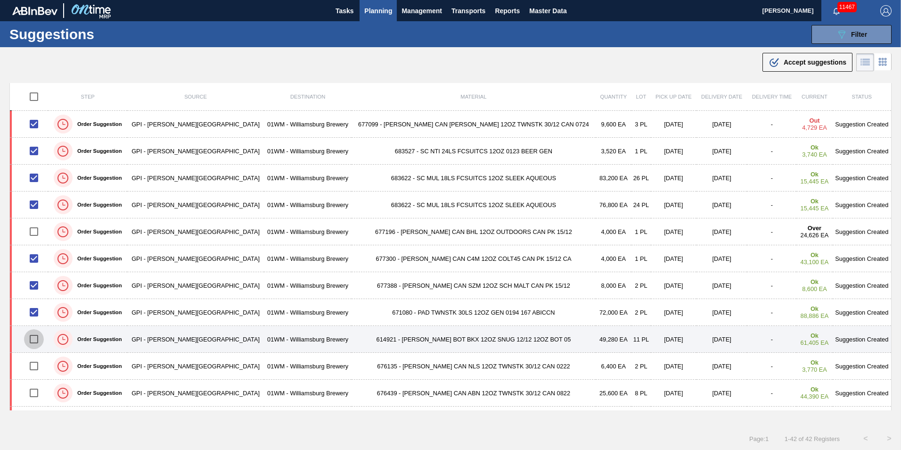
click at [38, 340] on input "checkbox" at bounding box center [34, 339] width 20 height 20
checkbox input "true"
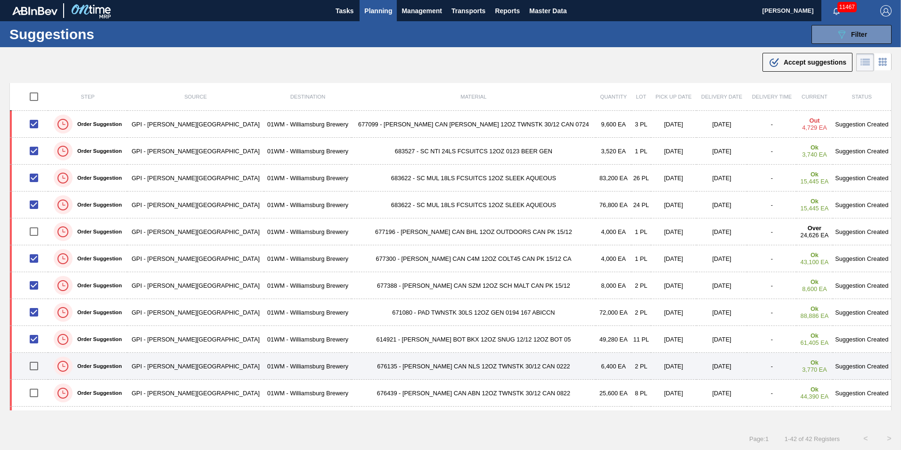
click at [36, 366] on input "checkbox" at bounding box center [34, 366] width 20 height 20
checkbox input "true"
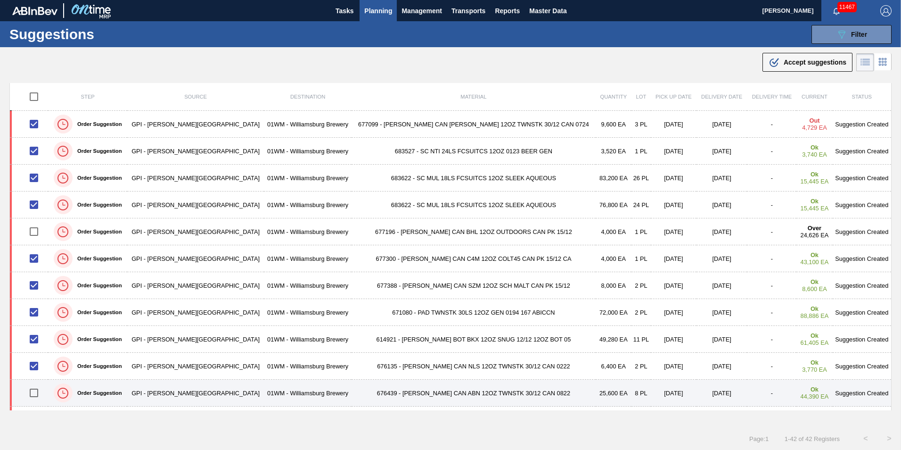
click at [39, 388] on input "checkbox" at bounding box center [34, 393] width 20 height 20
checkbox input "true"
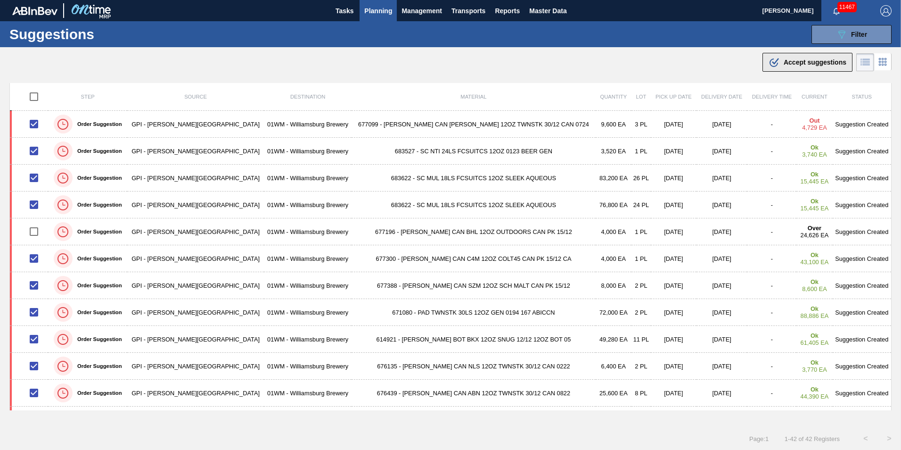
click at [822, 59] on span "Accept suggestions" at bounding box center [815, 62] width 63 height 8
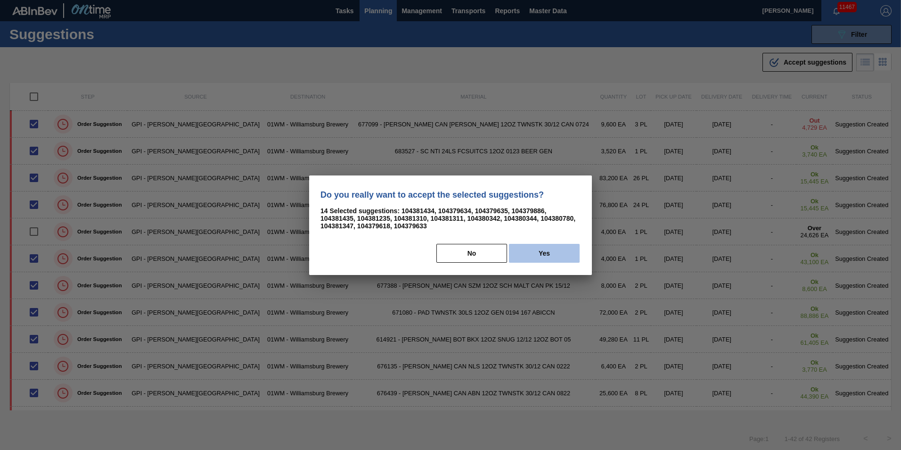
click at [567, 256] on button "Yes" at bounding box center [544, 253] width 71 height 19
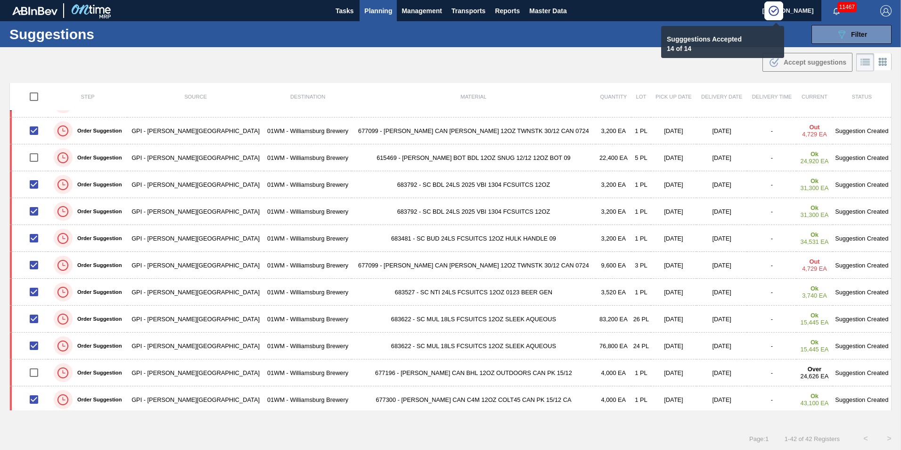
scroll to position [47, 0]
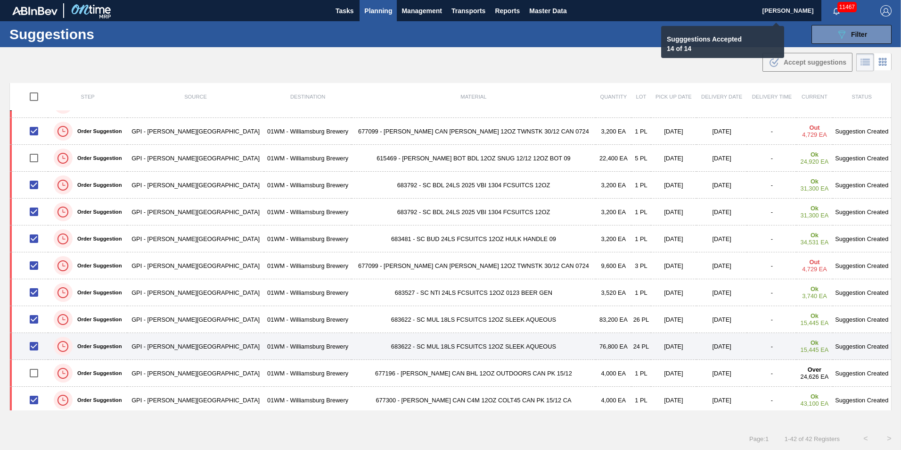
checkbox input "false"
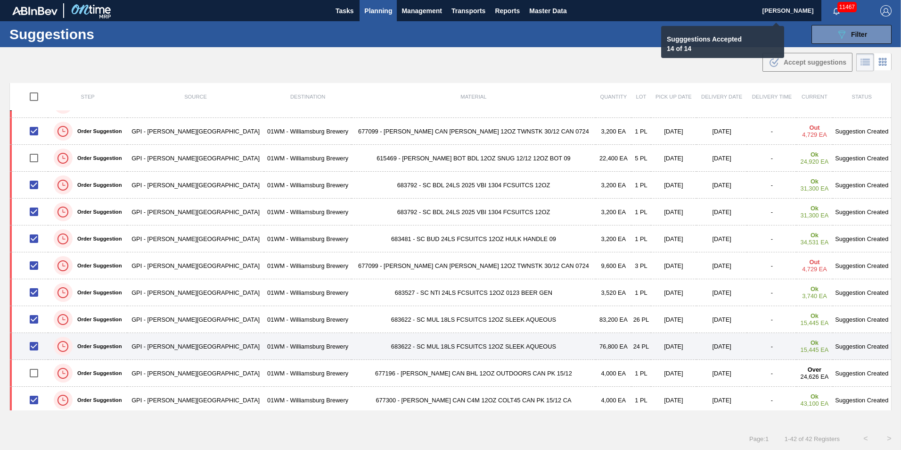
checkbox input "false"
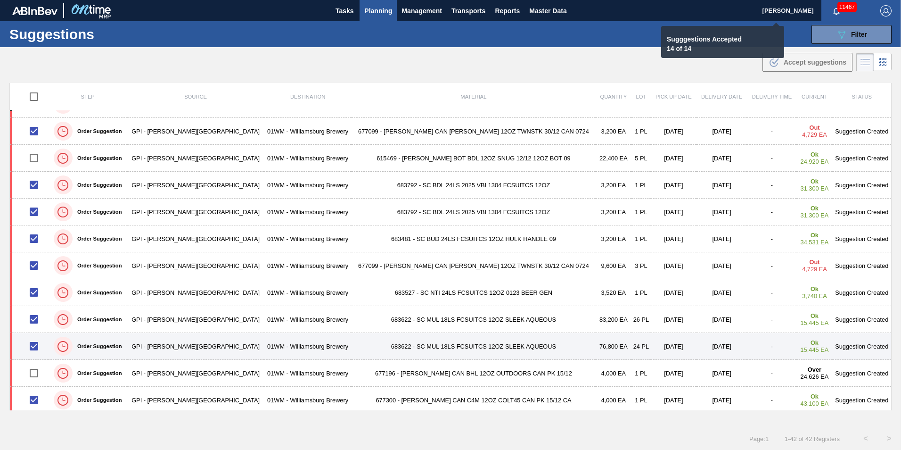
checkbox input "false"
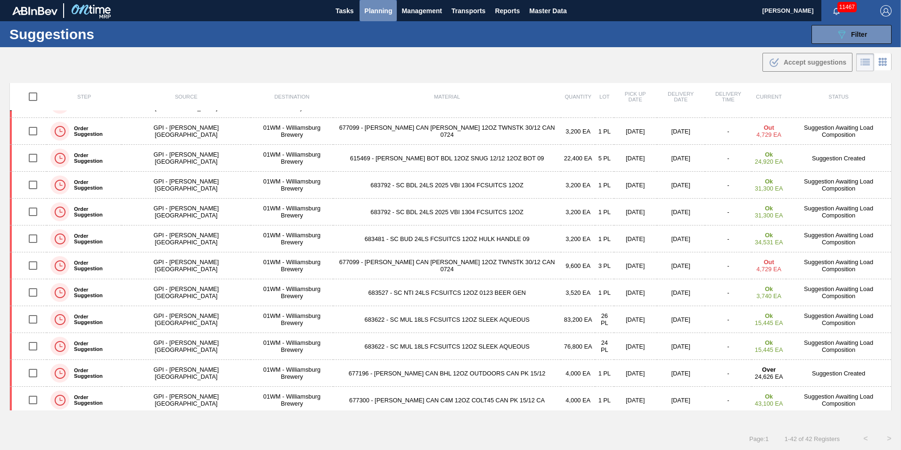
click at [381, 14] on span "Planning" at bounding box center [378, 10] width 28 height 11
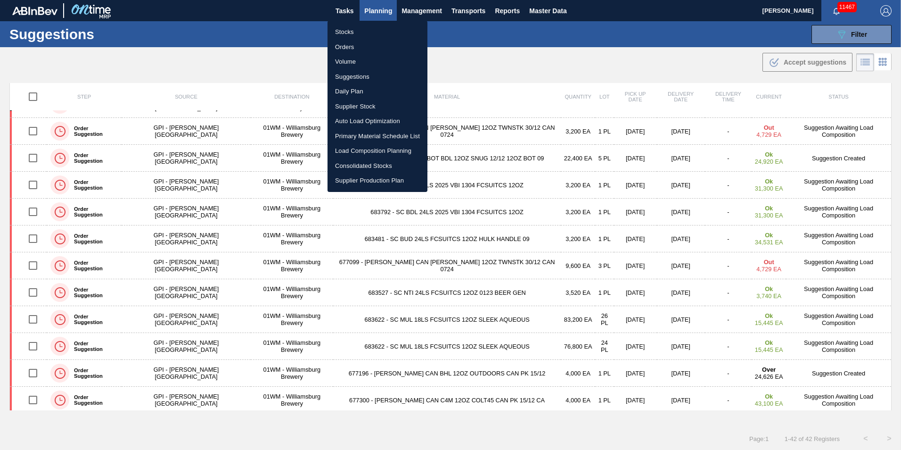
click at [369, 153] on li "Load Composition Planning" at bounding box center [378, 150] width 100 height 15
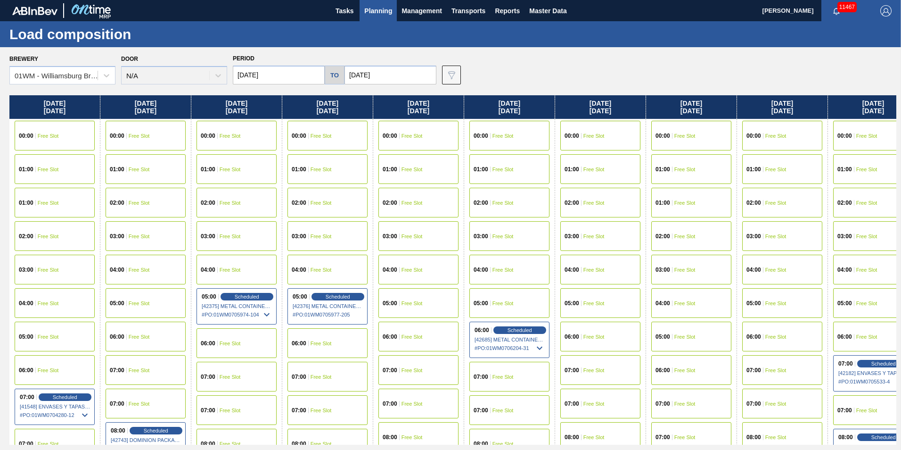
scroll to position [0, 295]
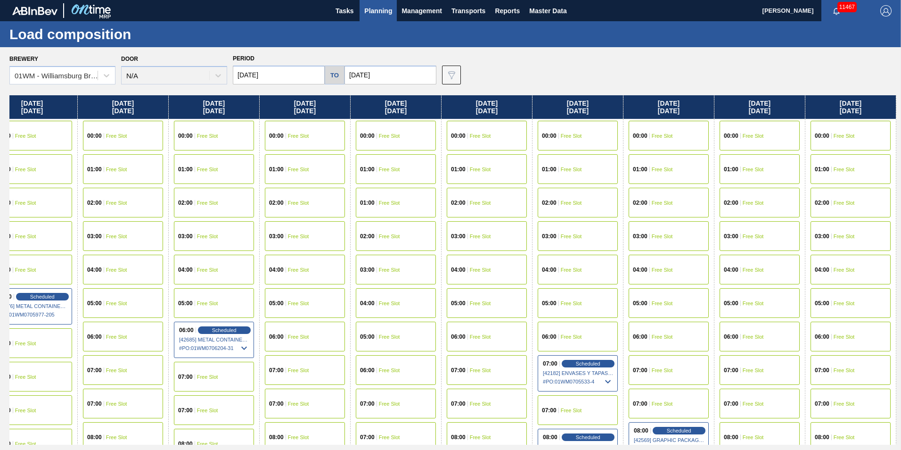
drag, startPoint x: 875, startPoint y: 108, endPoint x: 240, endPoint y: 105, distance: 634.8
click at [241, 105] on div "[DATE] 00:00 Free Slot 01:00 Free Slot 01:00 Free Slot 02:00 Free Slot 03:00 Fr…" at bounding box center [452, 269] width 887 height 349
click at [368, 72] on input "[DATE]" at bounding box center [390, 75] width 92 height 19
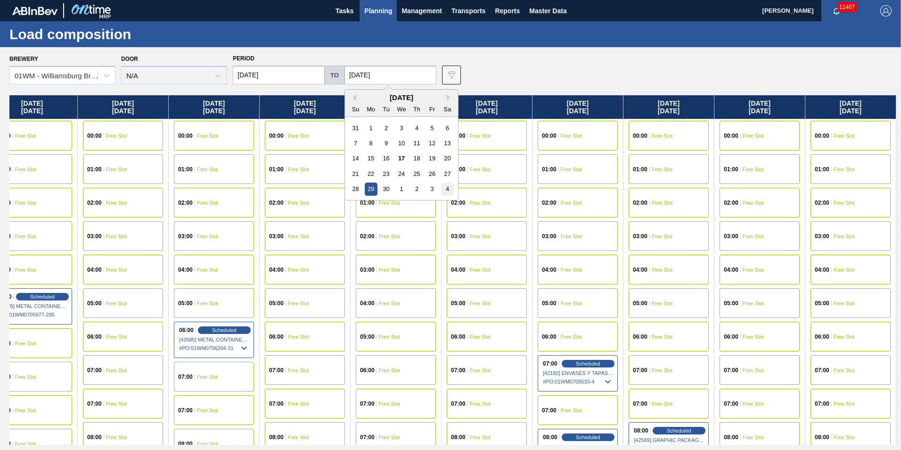
click at [443, 190] on div "4" at bounding box center [447, 188] width 13 height 13
type input "[DATE]"
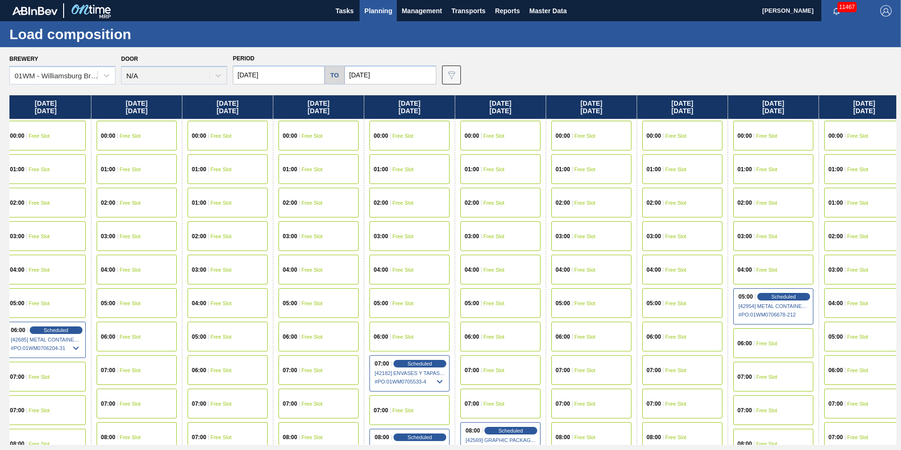
scroll to position [0, 750]
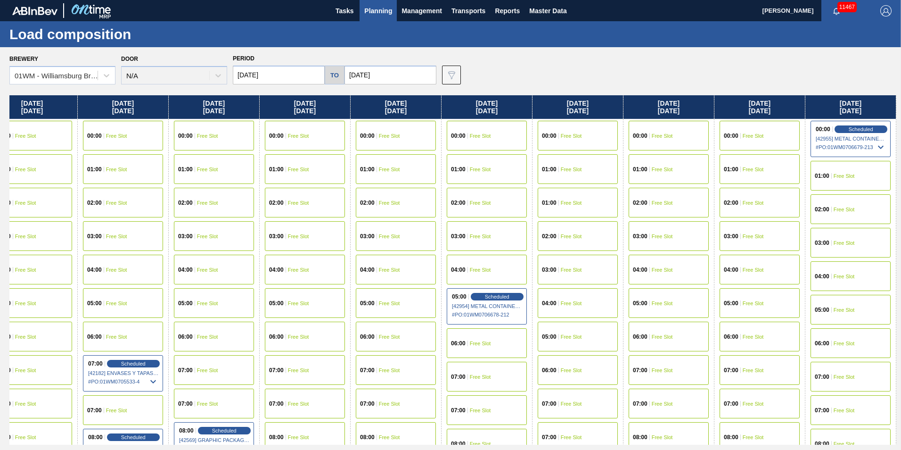
drag, startPoint x: 635, startPoint y: 109, endPoint x: -67, endPoint y: 114, distance: 702.2
click at [0, 0] on html "Tasks Planning Management Transports Reports Master Data Vincent Geritano 11467…" at bounding box center [450, 0] width 901 height 0
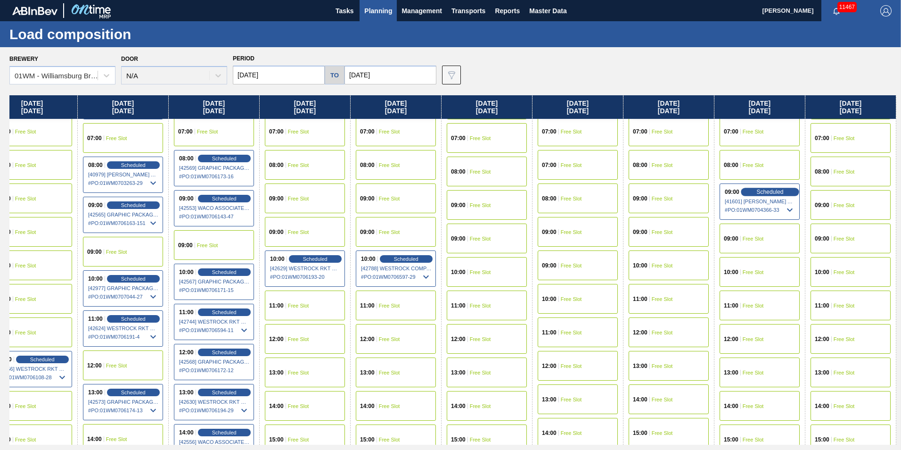
scroll to position [283, 750]
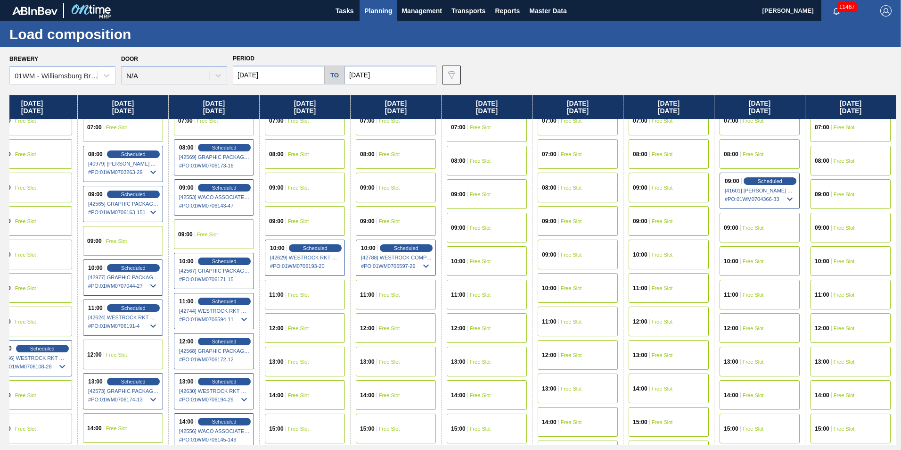
click at [841, 228] on span "Free Slot" at bounding box center [844, 228] width 21 height 6
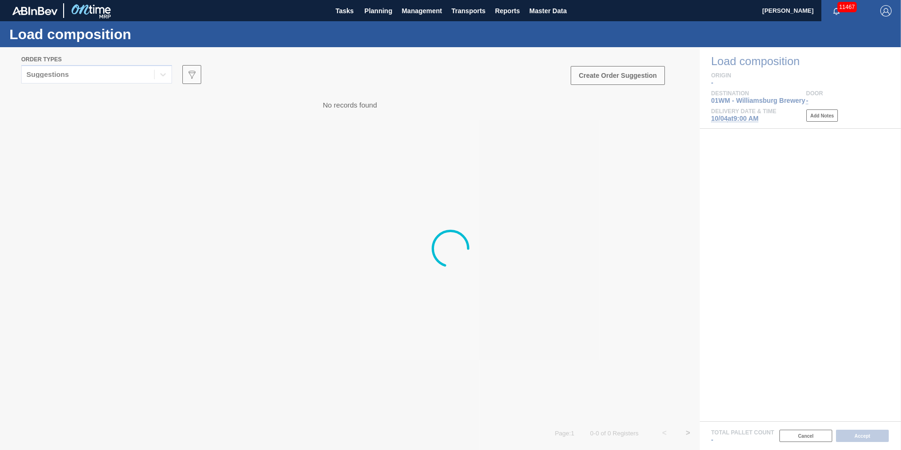
click at [103, 73] on div at bounding box center [450, 248] width 901 height 402
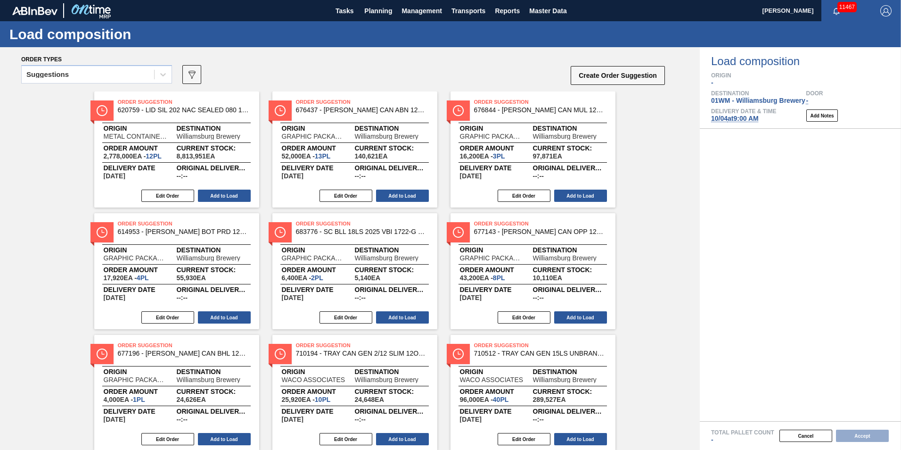
click at [103, 73] on div "Suggestions" at bounding box center [88, 75] width 132 height 14
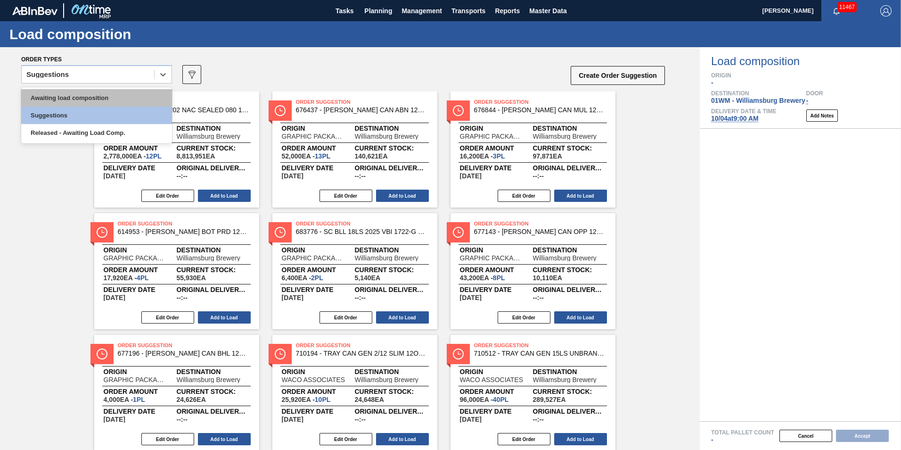
click at [105, 96] on div "Awaiting load composition" at bounding box center [96, 97] width 151 height 17
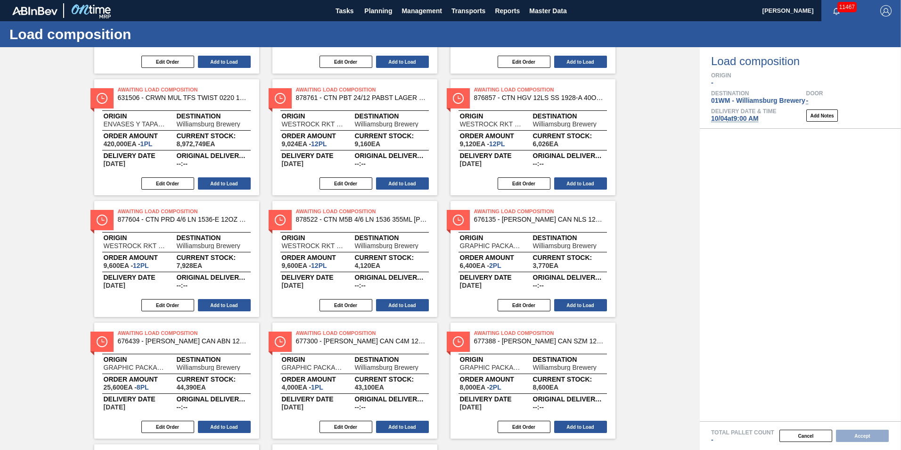
scroll to position [377, 0]
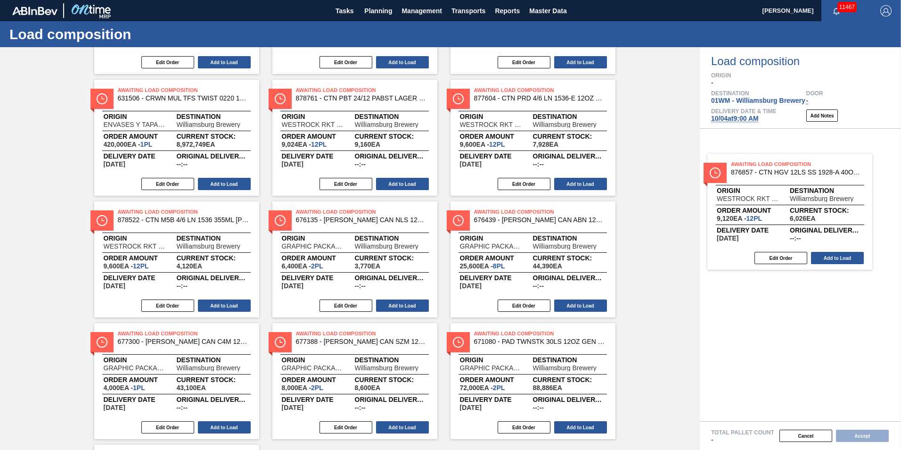
drag, startPoint x: 492, startPoint y: 133, endPoint x: 753, endPoint y: 209, distance: 271.7
click at [753, 209] on div "Order types option Awaiting load composition, selected. Select is focused ,type…" at bounding box center [450, 248] width 901 height 402
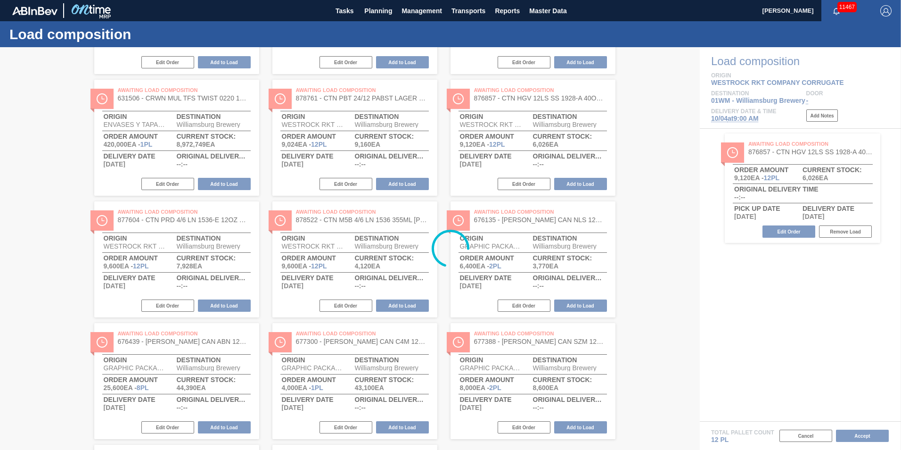
scroll to position [0, 0]
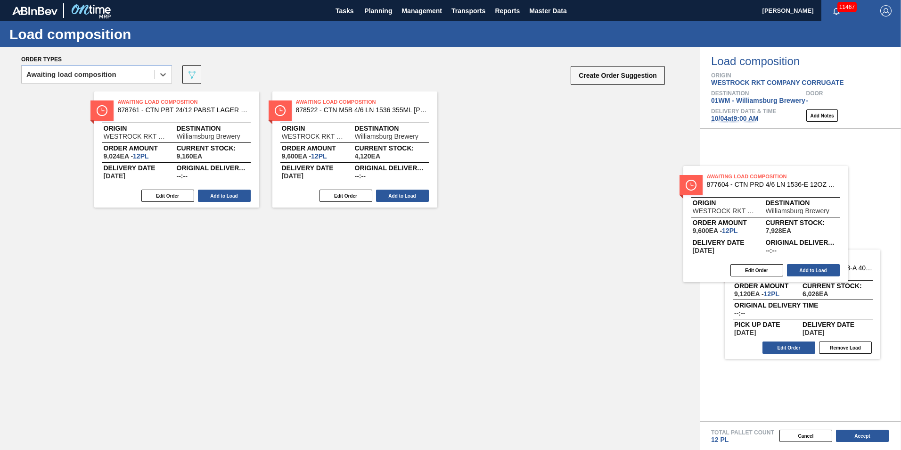
drag, startPoint x: 337, startPoint y: 143, endPoint x: 756, endPoint y: 216, distance: 425.8
click at [756, 216] on div "Order types option Awaiting load composition, selected. Select is focused ,type…" at bounding box center [450, 248] width 901 height 402
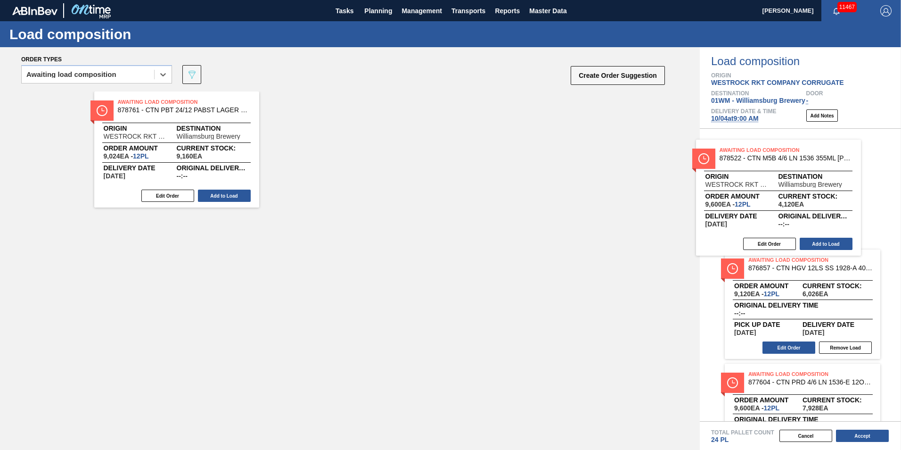
drag, startPoint x: 404, startPoint y: 162, endPoint x: 720, endPoint y: 197, distance: 317.2
click at [820, 205] on div "Order types option Awaiting load composition, selected. Select is focused ,type…" at bounding box center [450, 248] width 901 height 402
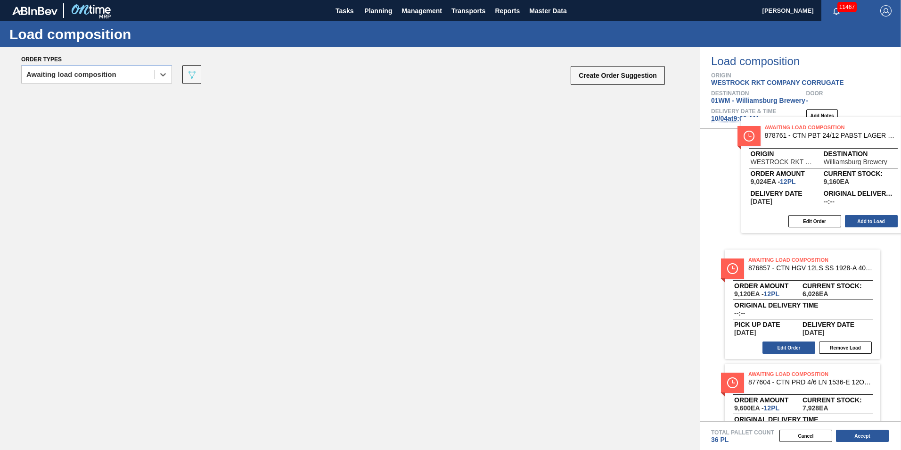
drag, startPoint x: 193, startPoint y: 163, endPoint x: 851, endPoint y: 187, distance: 658.3
click at [850, 189] on div "Order types option Awaiting load composition, selected. Select is focused ,type…" at bounding box center [450, 248] width 901 height 402
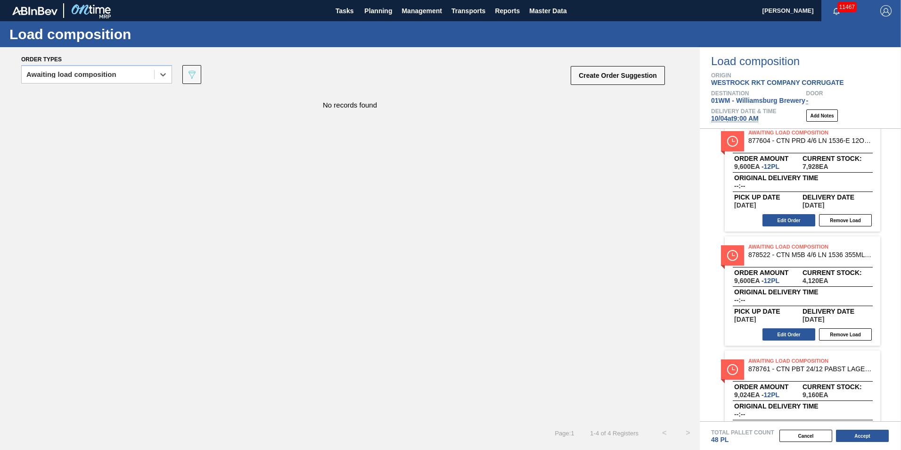
scroll to position [141, 0]
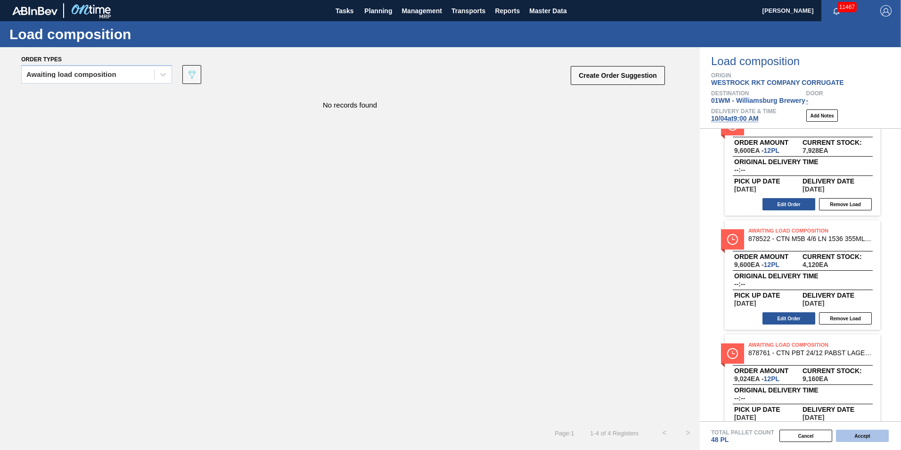
click at [861, 435] on button "Accept" at bounding box center [862, 435] width 53 height 12
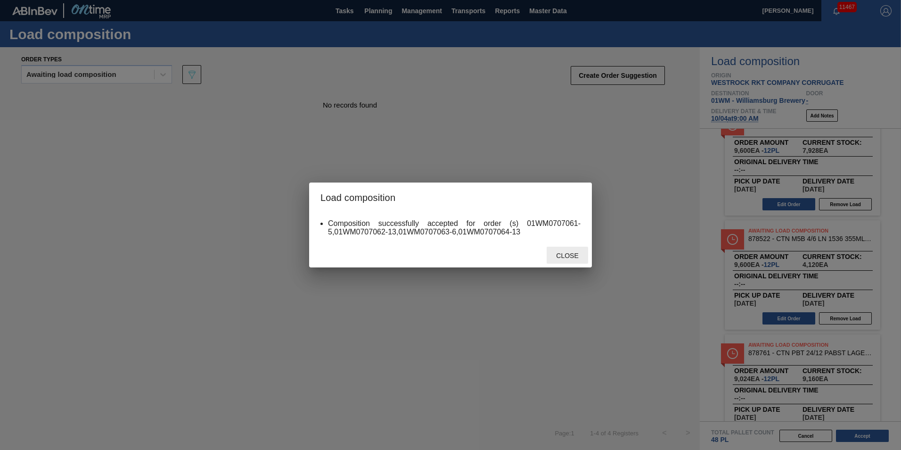
click at [575, 254] on span "Close" at bounding box center [567, 256] width 37 height 8
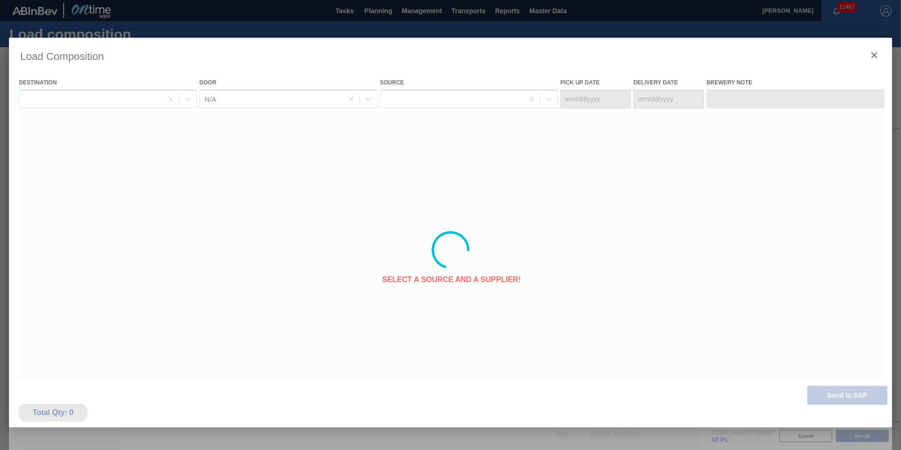
type Date "[DATE]"
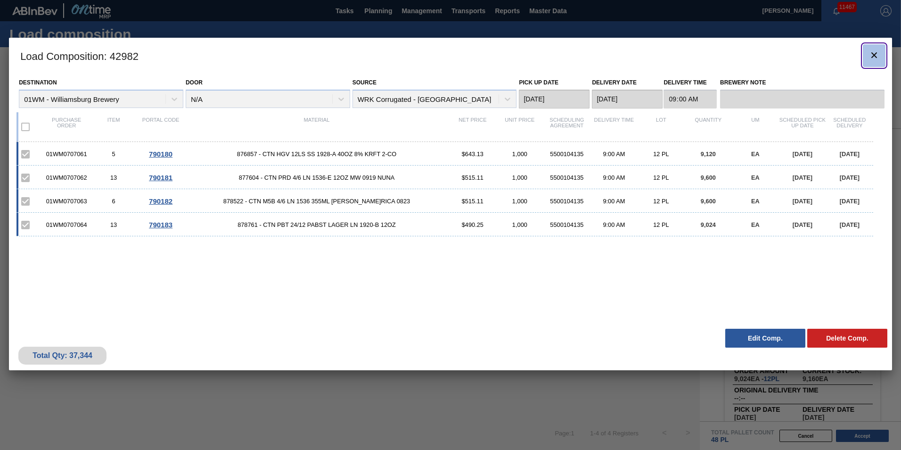
click at [873, 51] on icon "botão de ícone" at bounding box center [874, 54] width 11 height 11
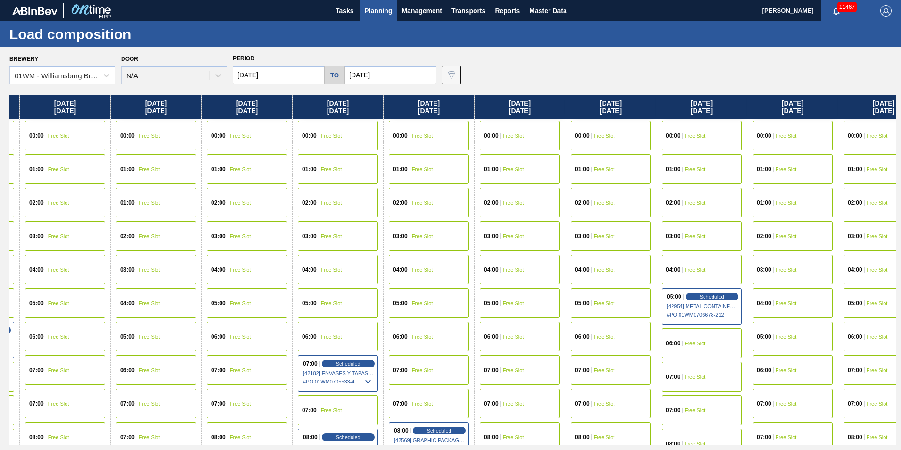
drag, startPoint x: 858, startPoint y: 113, endPoint x: 312, endPoint y: 123, distance: 545.8
click at [312, 123] on div "[DATE] 00:00 Free Slot 01:00 Free Slot 01:00 Free Slot 02:00 Free Slot 03:00 Fr…" at bounding box center [452, 269] width 887 height 349
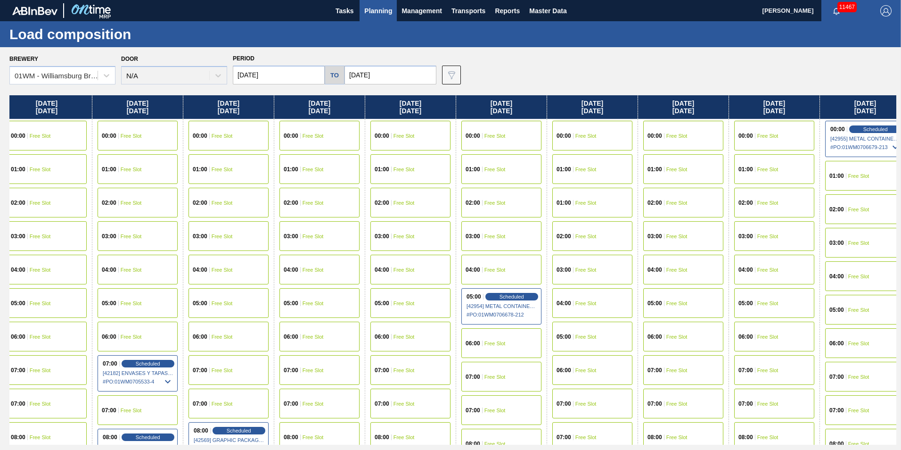
scroll to position [0, 750]
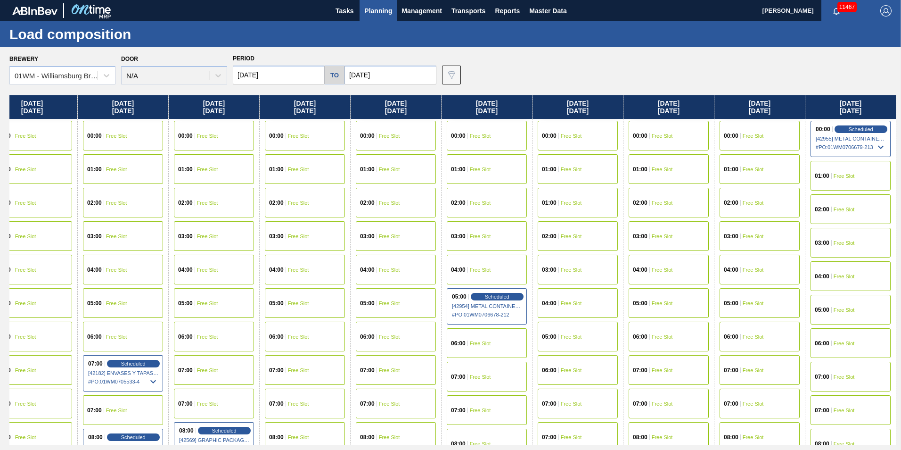
drag, startPoint x: 868, startPoint y: 110, endPoint x: 489, endPoint y: 124, distance: 379.1
click at [487, 124] on div "[DATE] 00:00 Free Slot 01:00 Free Slot 01:00 Free Slot 02:00 Free Slot 03:00 Fr…" at bounding box center [452, 269] width 887 height 349
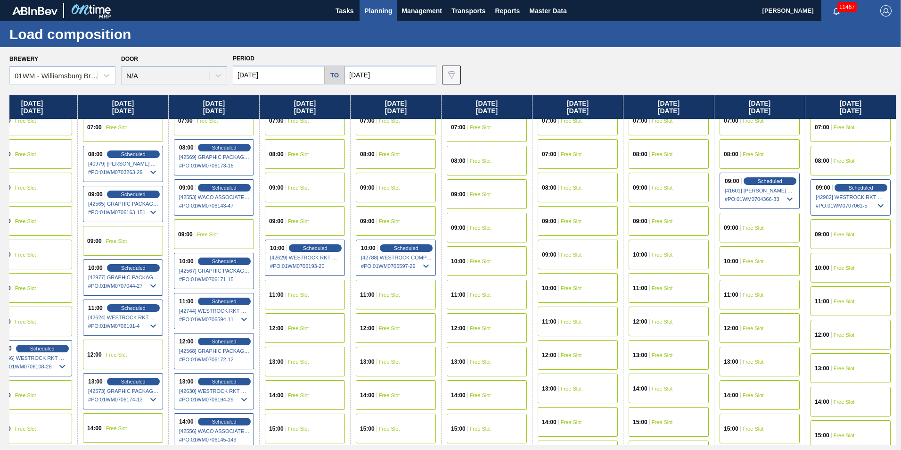
scroll to position [330, 750]
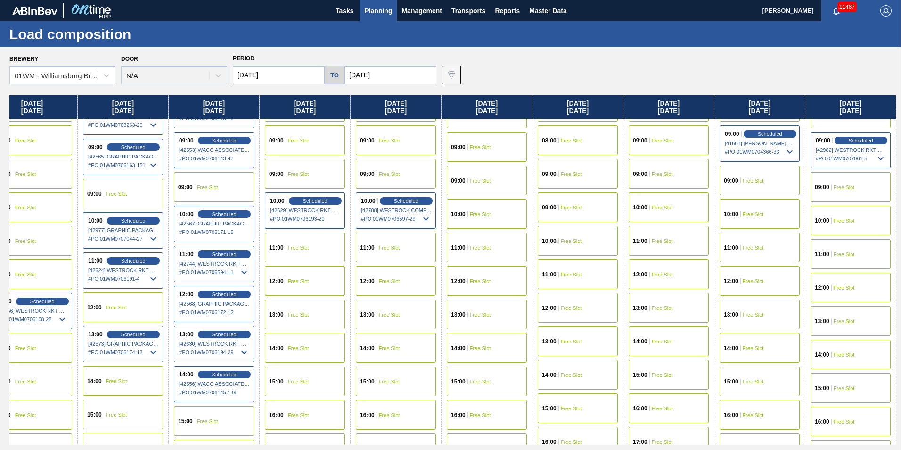
click at [770, 252] on div "11:00 Free Slot" at bounding box center [760, 247] width 80 height 30
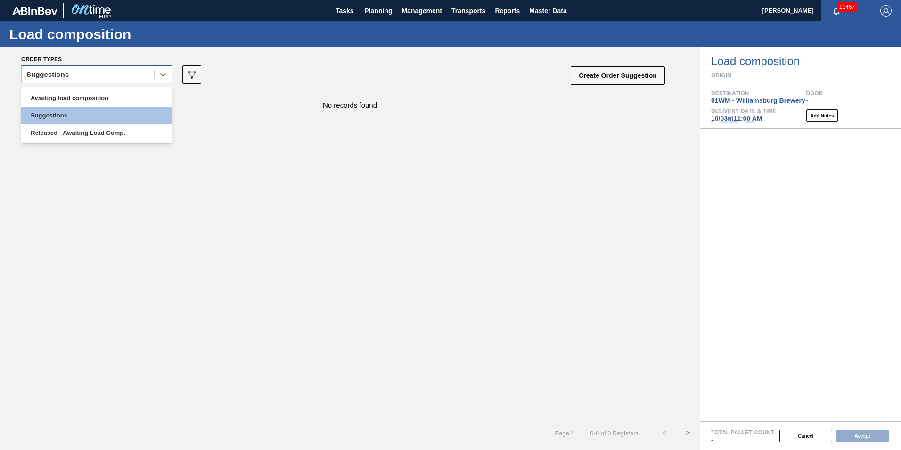
click at [103, 76] on div "Suggestions" at bounding box center [88, 75] width 132 height 14
click at [87, 96] on div "Awaiting load composition" at bounding box center [96, 97] width 151 height 17
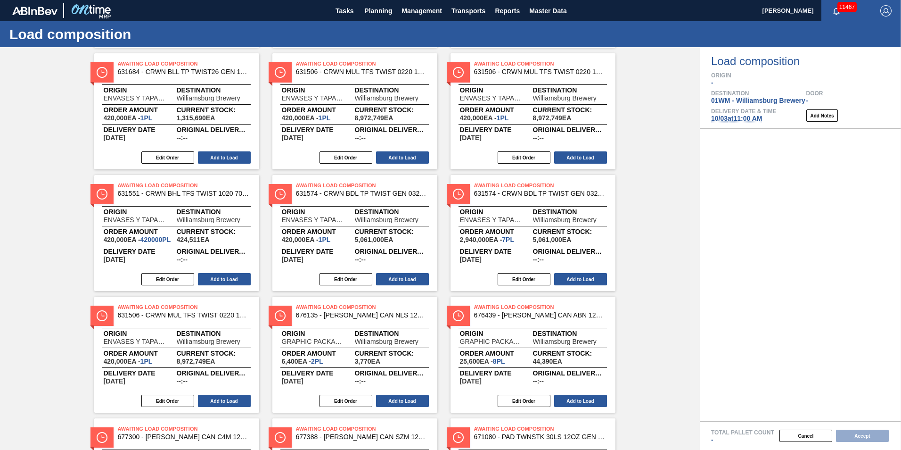
scroll to position [236, 0]
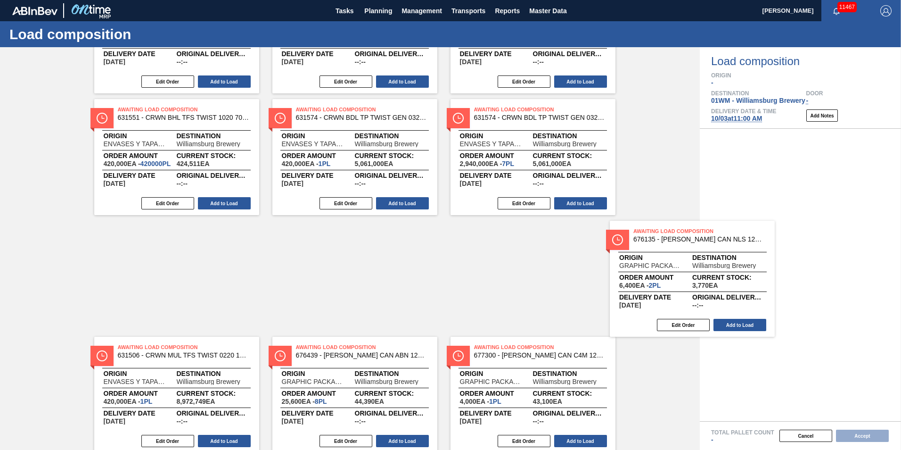
drag, startPoint x: 383, startPoint y: 264, endPoint x: 768, endPoint y: 257, distance: 384.6
click at [767, 257] on div "Order types option Awaiting load composition, selected. Select is focused ,type…" at bounding box center [450, 248] width 901 height 402
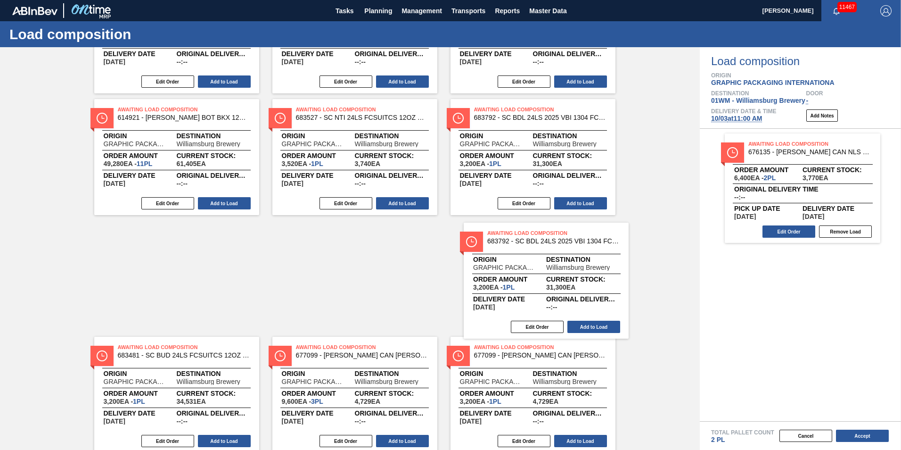
click at [512, 273] on div "Awaiting Load Composition 676439 - CARR CAN ABN 12OZ TWNSTK 30/12 CAN 0822 Orig…" at bounding box center [350, 96] width 700 height 481
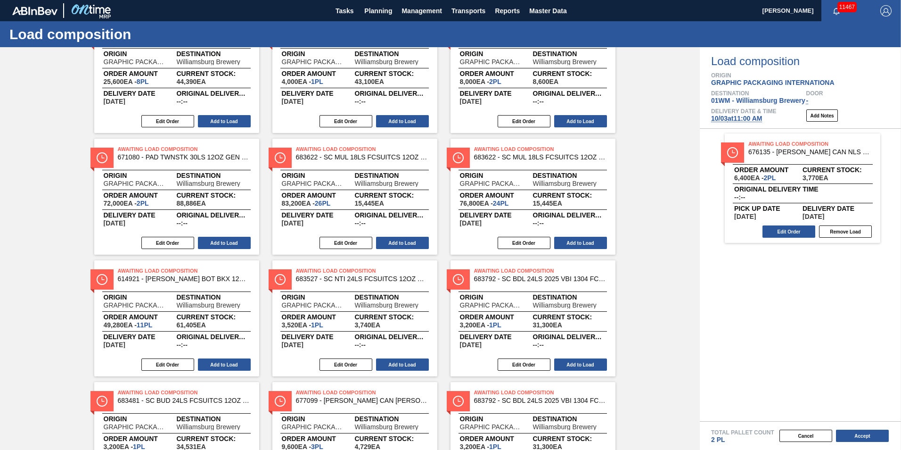
scroll to position [0, 0]
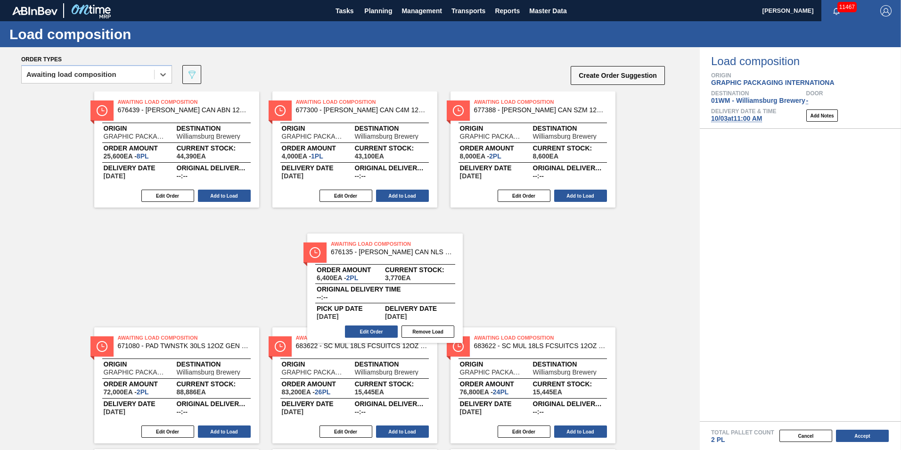
drag, startPoint x: 830, startPoint y: 202, endPoint x: 393, endPoint y: 305, distance: 448.3
click at [393, 305] on div "Order types option Awaiting load composition, selected. Select is focused ,type…" at bounding box center [450, 248] width 901 height 402
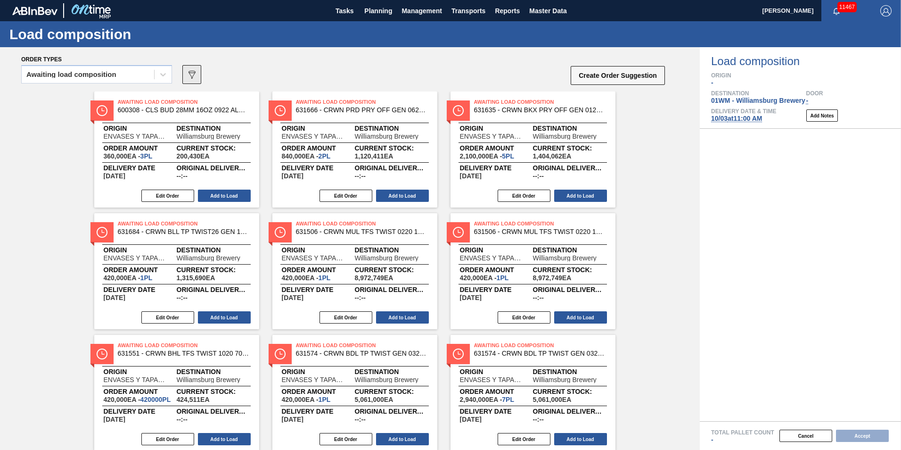
click at [189, 75] on icon "089F7B8B-B2A5-4AFE-B5C0-19BA573D28AC" at bounding box center [191, 74] width 11 height 11
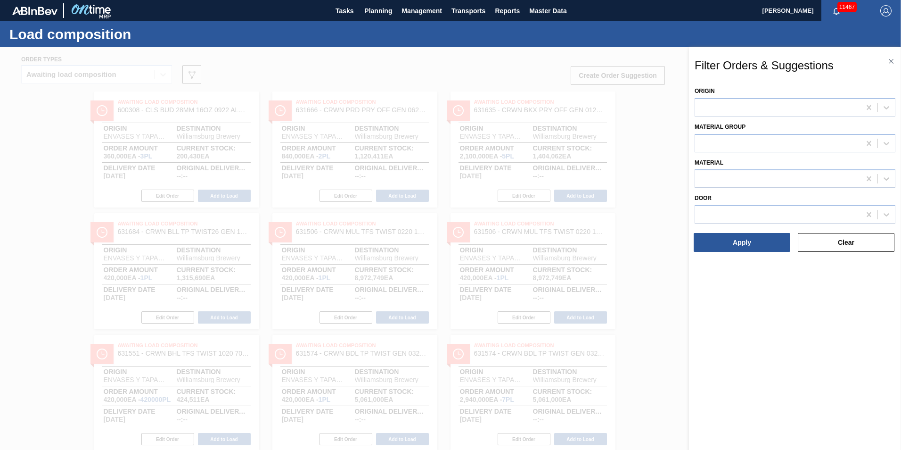
click at [655, 190] on div at bounding box center [450, 272] width 901 height 450
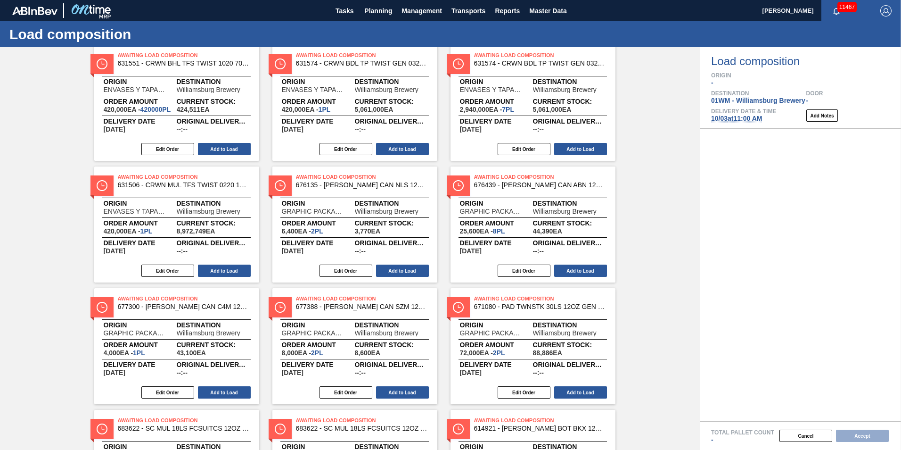
scroll to position [280, 0]
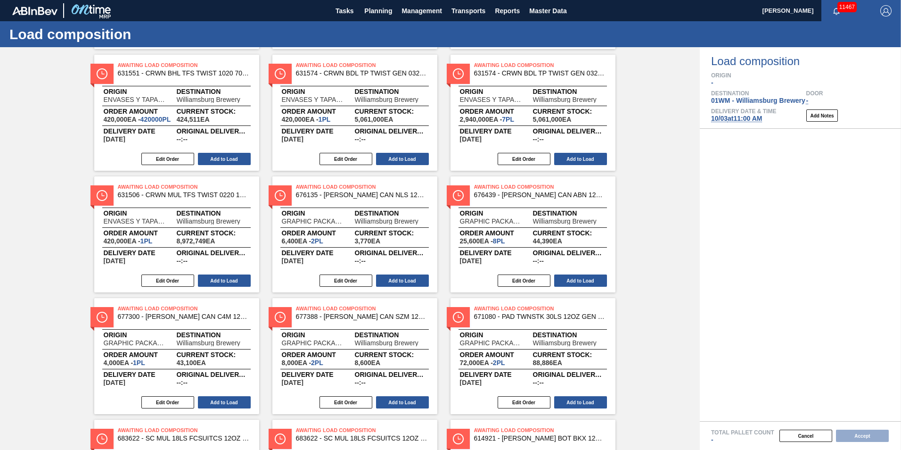
click at [747, 116] on span "10/03 at 11:00 AM" at bounding box center [736, 119] width 51 height 8
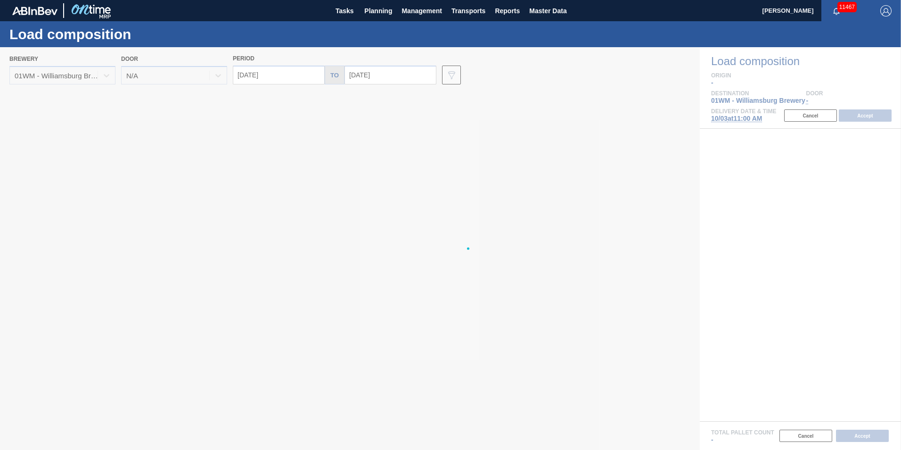
type input "[DATE]"
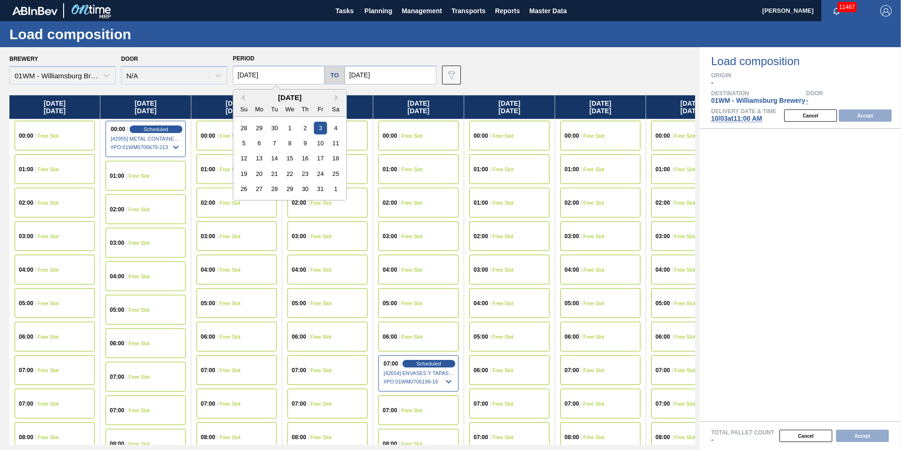
click at [302, 74] on input "[DATE]" at bounding box center [279, 75] width 92 height 19
click at [272, 130] on div "30" at bounding box center [274, 128] width 13 height 13
type input "[DATE]"
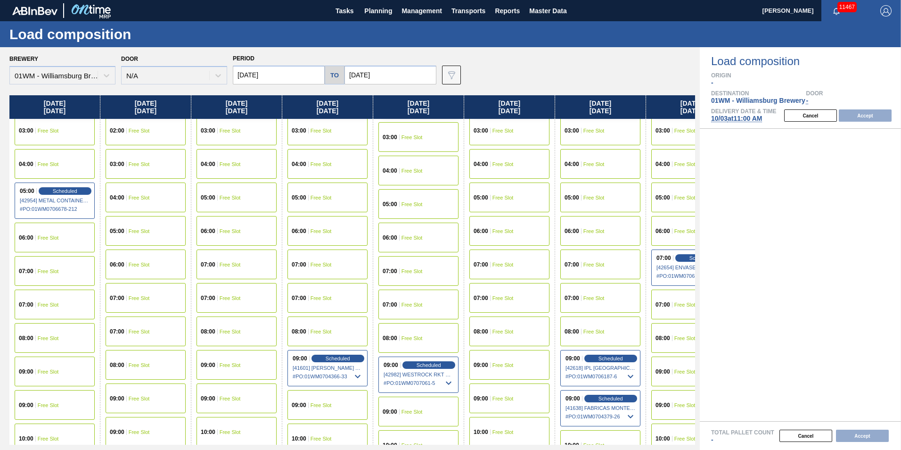
scroll to position [236, 0]
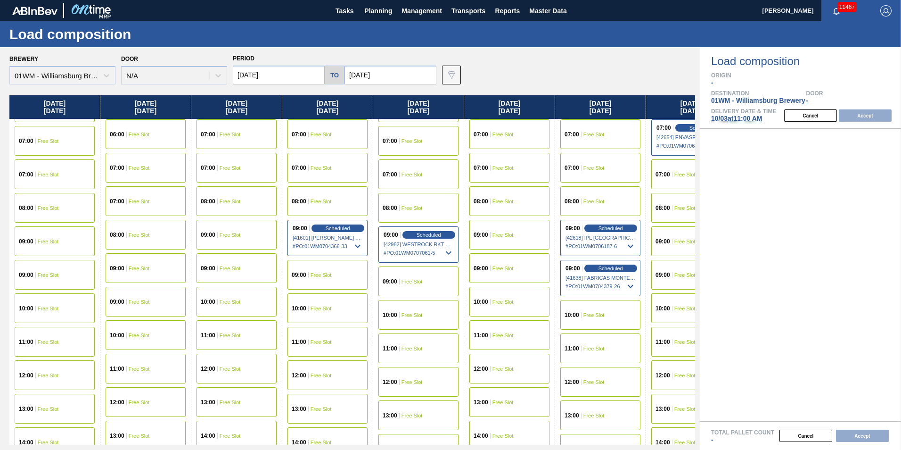
click at [64, 339] on div "11:00 Free Slot" at bounding box center [55, 342] width 80 height 30
click at [872, 116] on button "Accept" at bounding box center [865, 115] width 53 height 12
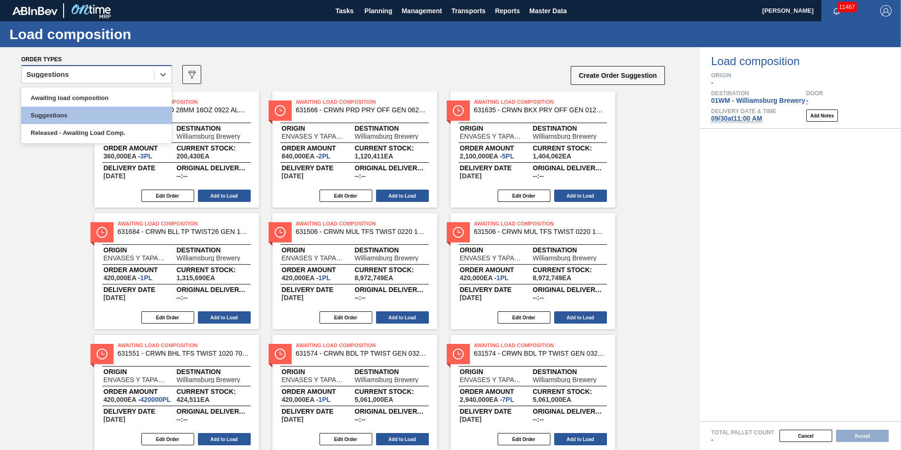
click at [58, 74] on div "Suggestions" at bounding box center [47, 74] width 42 height 7
click at [76, 96] on div "Awaiting load composition" at bounding box center [96, 97] width 151 height 17
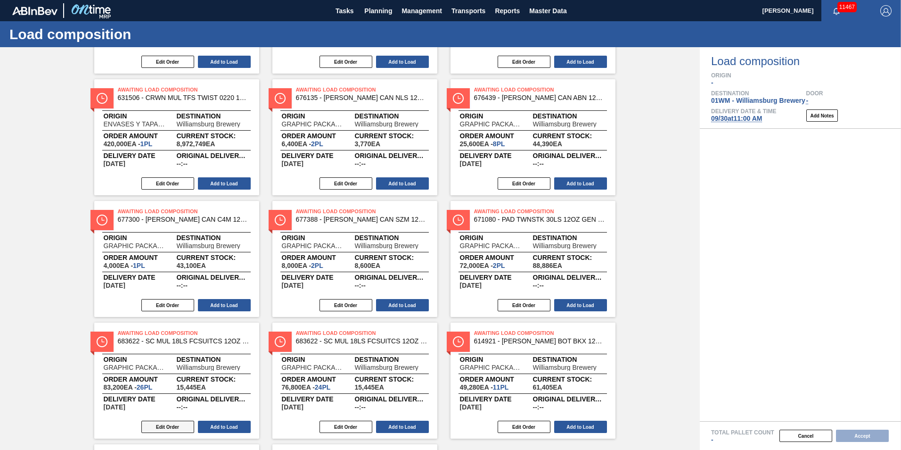
scroll to position [516, 0]
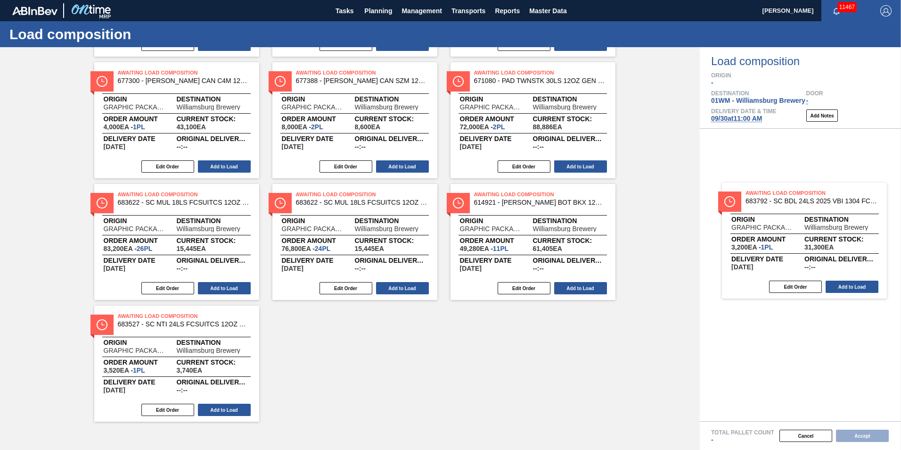
drag, startPoint x: 324, startPoint y: 356, endPoint x: 763, endPoint y: 223, distance: 459.3
click at [766, 225] on div "Order types option Awaiting load composition, selected. Select is focused ,type…" at bounding box center [450, 248] width 901 height 402
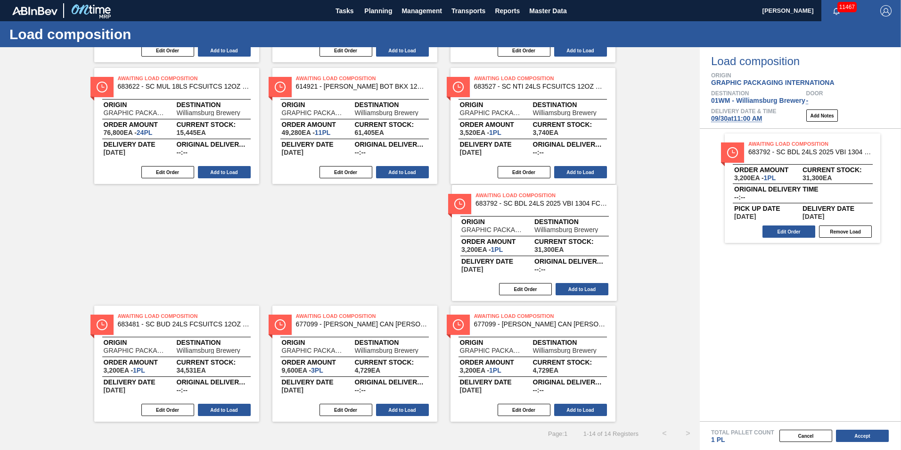
scroll to position [267, 0]
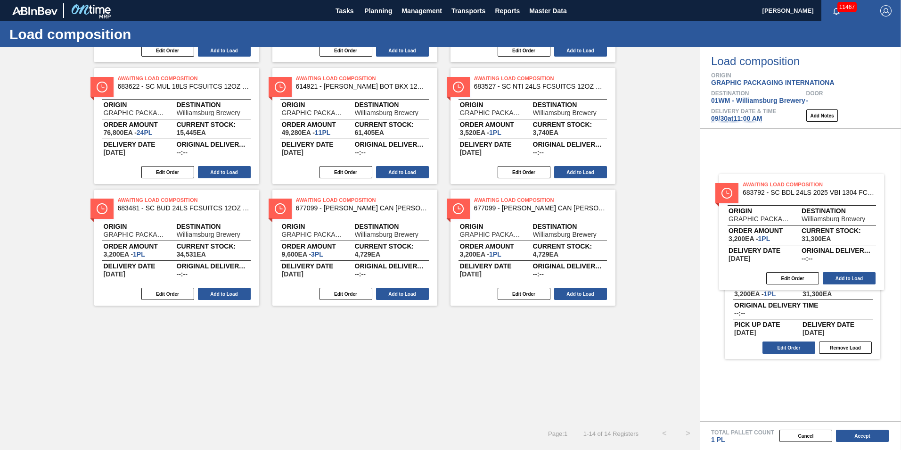
drag, startPoint x: 519, startPoint y: 229, endPoint x: 787, endPoint y: 217, distance: 268.9
click at [787, 217] on div "Order types option Awaiting load composition, selected. Select is focused ,type…" at bounding box center [450, 248] width 901 height 402
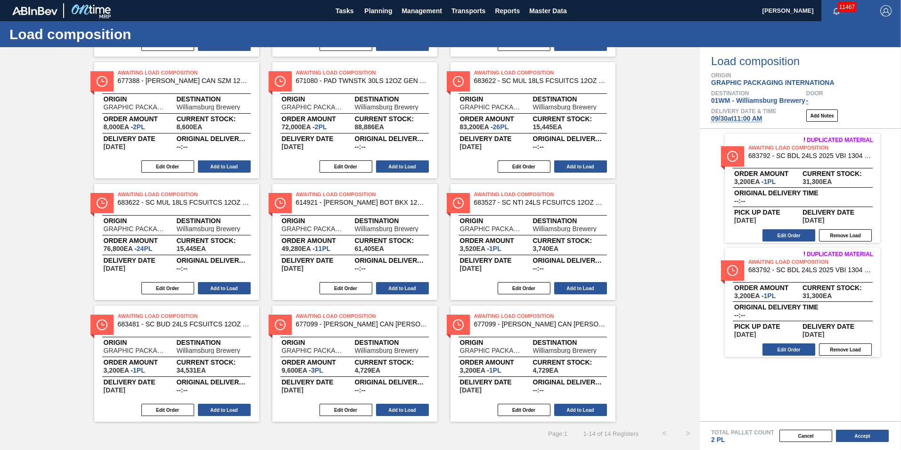
scroll to position [151, 0]
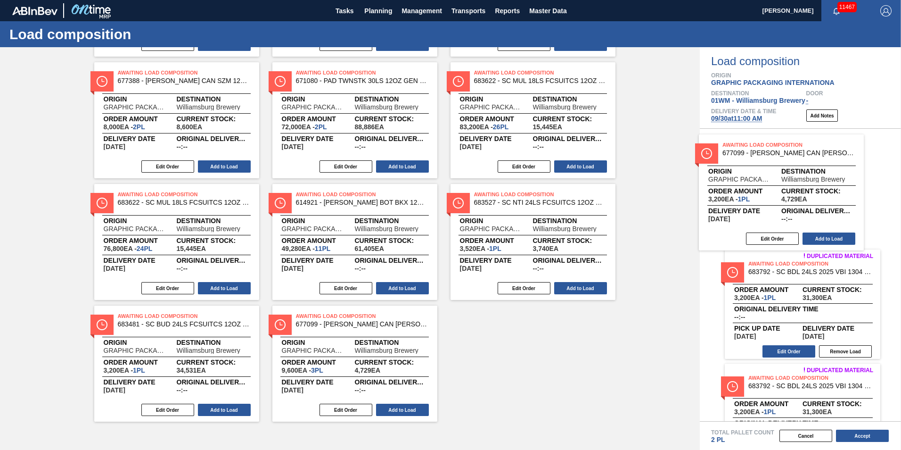
drag, startPoint x: 504, startPoint y: 376, endPoint x: 760, endPoint y: 180, distance: 322.6
click at [762, 201] on div "Order types option Awaiting load composition, selected. Select is focused ,type…" at bounding box center [450, 248] width 901 height 402
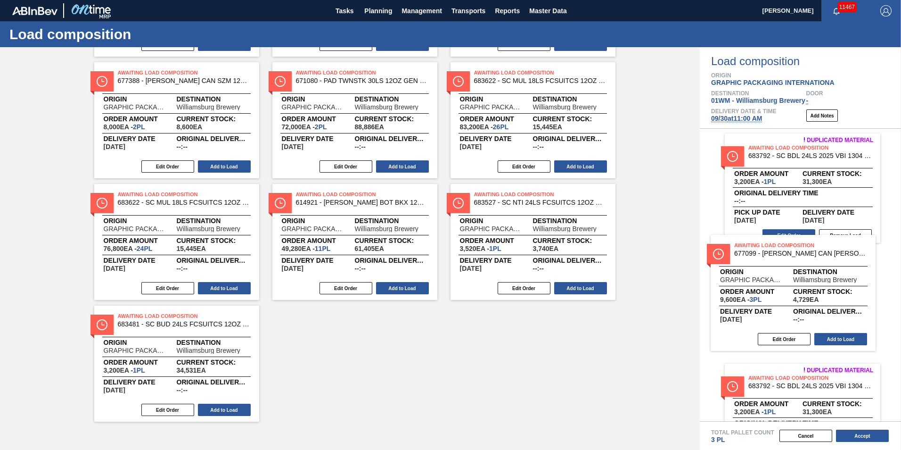
drag, startPoint x: 317, startPoint y: 365, endPoint x: 745, endPoint y: 268, distance: 438.7
click at [763, 270] on div "Order types option Awaiting load composition, selected. Select is focused ,type…" at bounding box center [450, 248] width 901 height 402
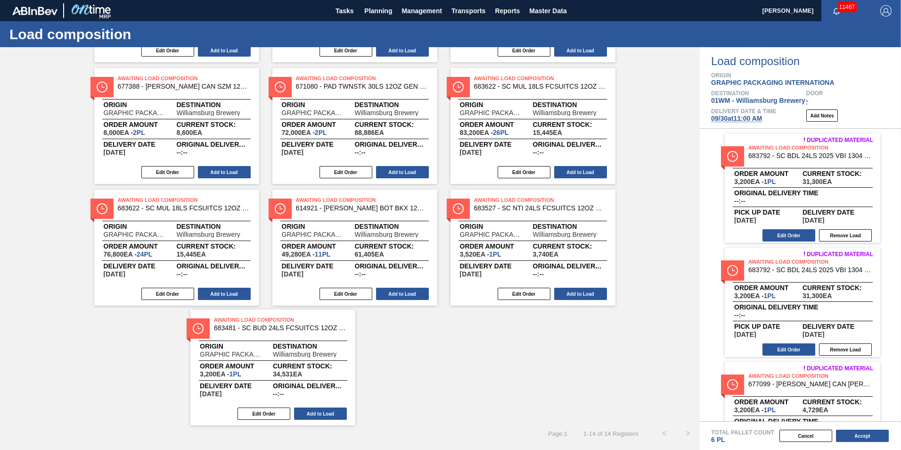
scroll to position [145, 0]
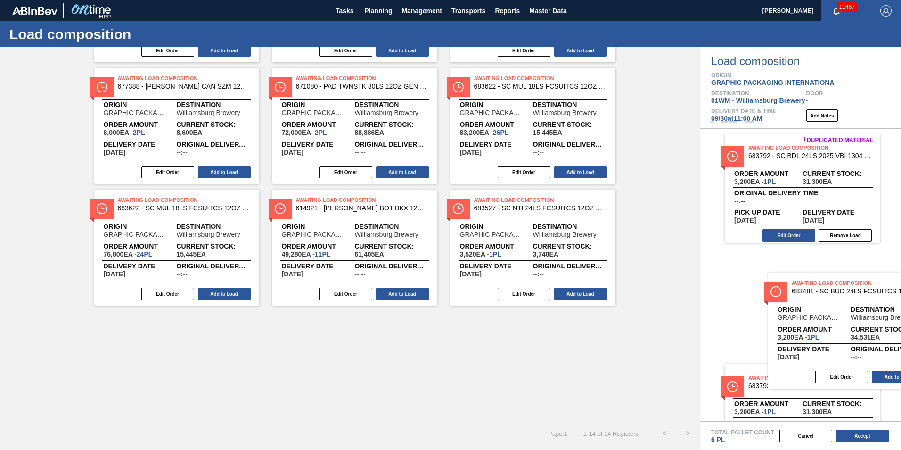
drag, startPoint x: 360, startPoint y: 369, endPoint x: 817, endPoint y: 323, distance: 459.0
click at [825, 327] on div "Order types option Awaiting load composition, selected. Select is focused ,type…" at bounding box center [450, 248] width 901 height 402
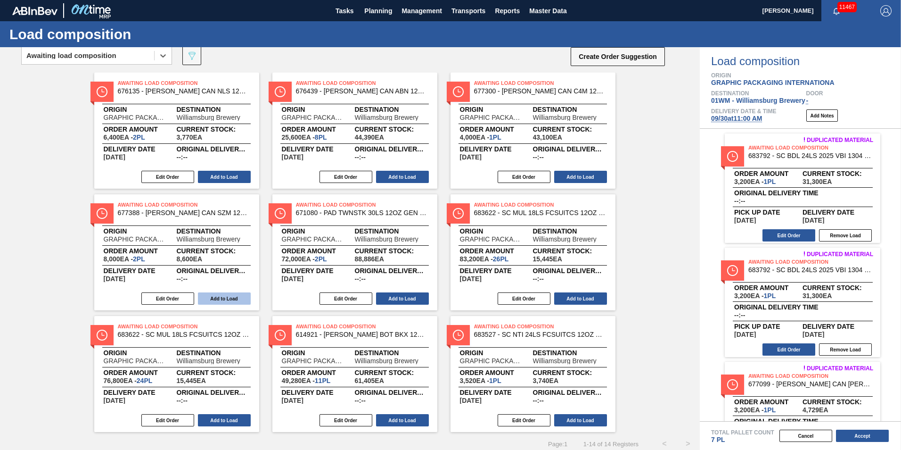
scroll to position [29, 0]
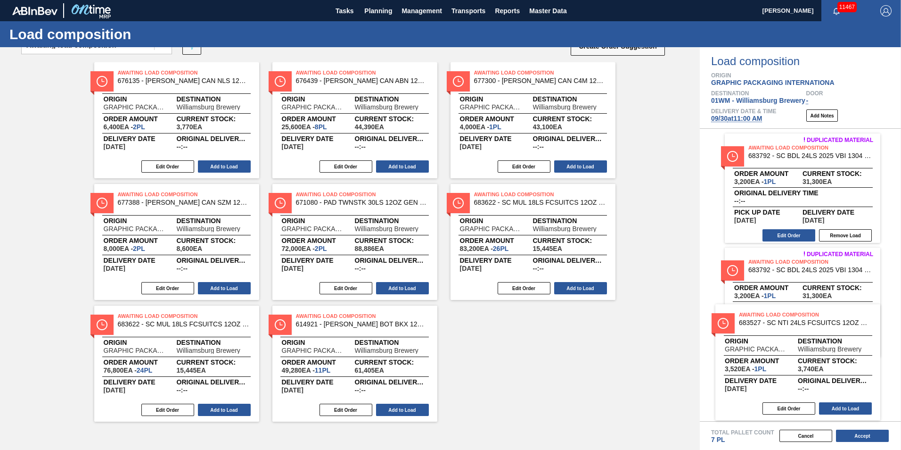
drag, startPoint x: 510, startPoint y: 349, endPoint x: 764, endPoint y: 341, distance: 254.6
click at [766, 343] on div "Order types option Awaiting load composition, selected. Select is focused ,type…" at bounding box center [450, 248] width 901 height 402
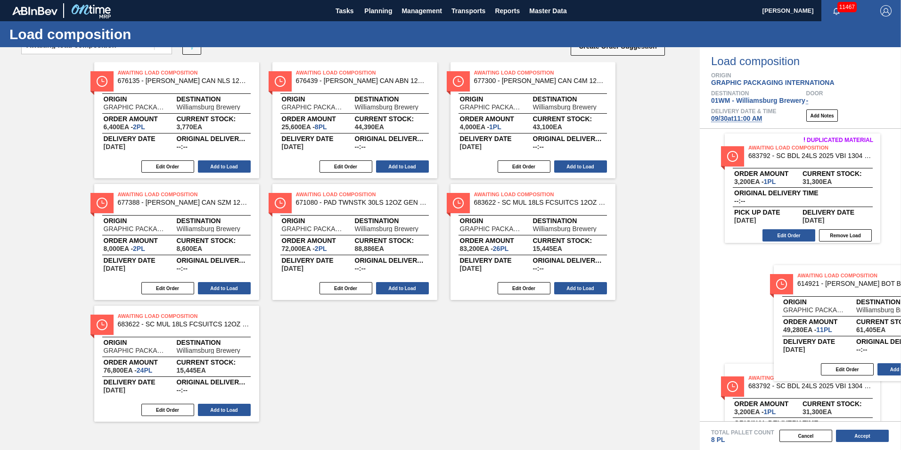
drag, startPoint x: 358, startPoint y: 378, endPoint x: 864, endPoint y: 338, distance: 507.3
click at [864, 338] on div "Order types option Awaiting load composition, selected. Select is focused ,type…" at bounding box center [450, 248] width 901 height 402
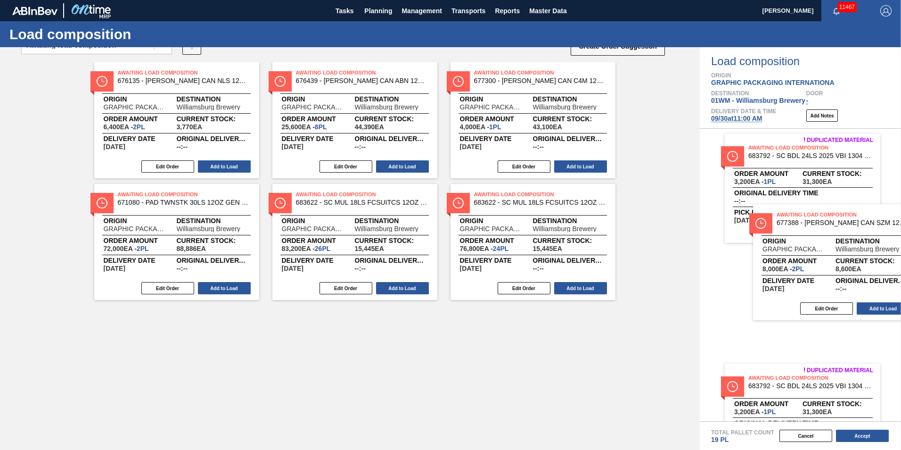
drag, startPoint x: 171, startPoint y: 245, endPoint x: 820, endPoint y: 264, distance: 649.7
click at [831, 266] on div "Order types option Awaiting load composition, selected. Select is focused ,type…" at bounding box center [450, 248] width 901 height 402
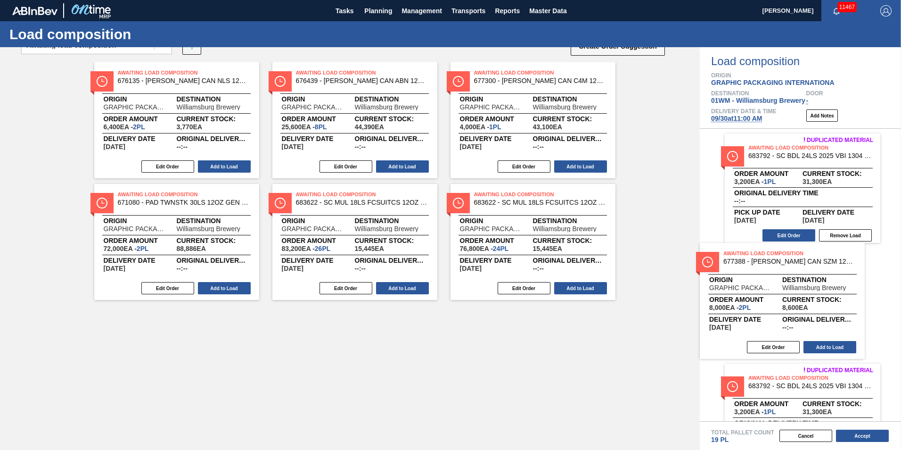
scroll to position [0, 0]
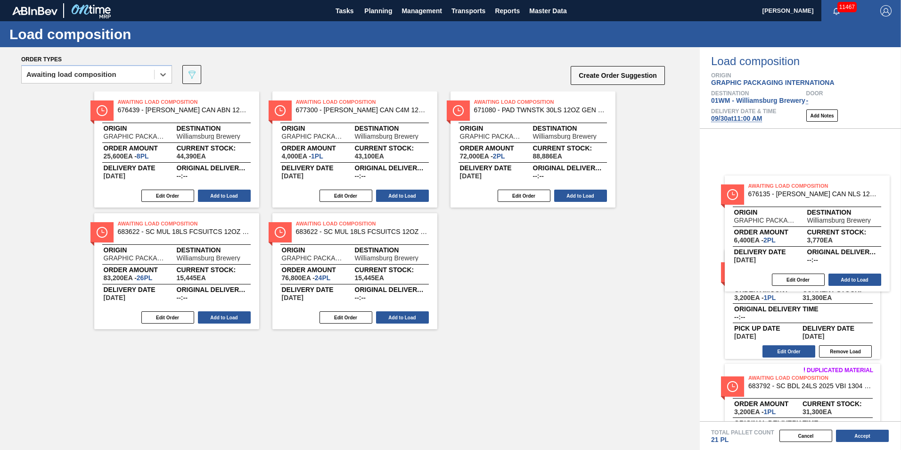
drag, startPoint x: 191, startPoint y: 142, endPoint x: 808, endPoint y: 230, distance: 623.2
click at [808, 230] on div "Order types option Awaiting load composition, selected. Select is focused ,type…" at bounding box center [450, 248] width 901 height 402
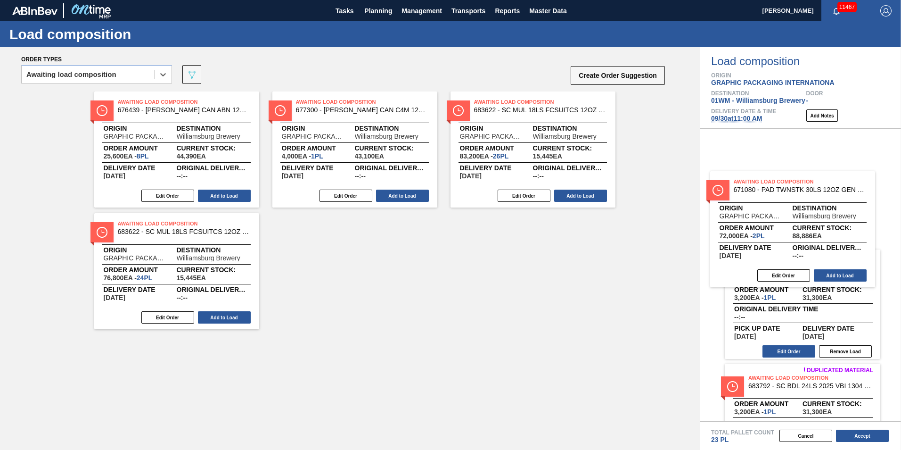
drag, startPoint x: 527, startPoint y: 137, endPoint x: 789, endPoint y: 219, distance: 274.1
click at [789, 219] on div "Order types option Awaiting load composition, selected. Select is focused ,type…" at bounding box center [450, 248] width 901 height 402
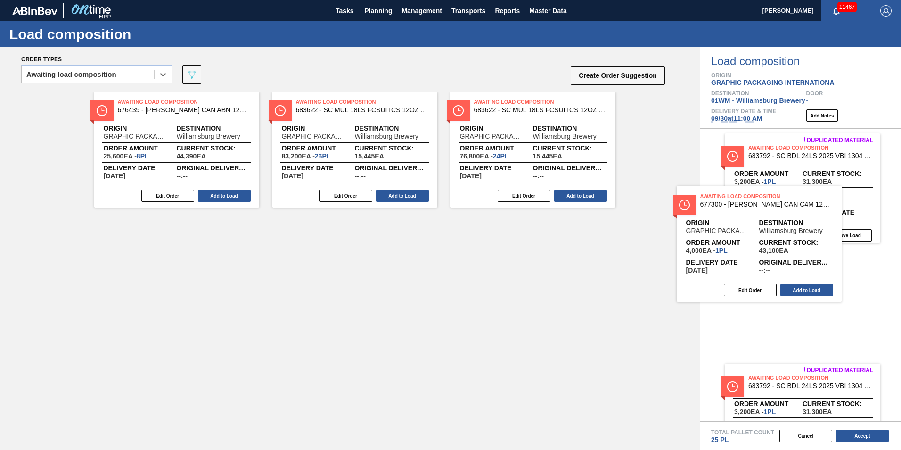
drag, startPoint x: 399, startPoint y: 154, endPoint x: 799, endPoint y: 241, distance: 409.8
click at [799, 241] on div "Order types option Awaiting load composition, selected. Select is focused ,type…" at bounding box center [450, 248] width 901 height 402
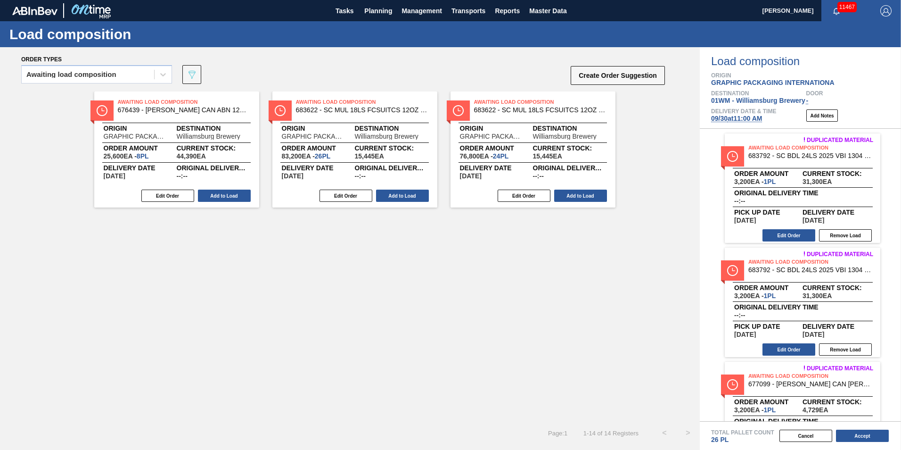
click at [734, 117] on span "09/30 at 11:00 AM" at bounding box center [736, 119] width 51 height 8
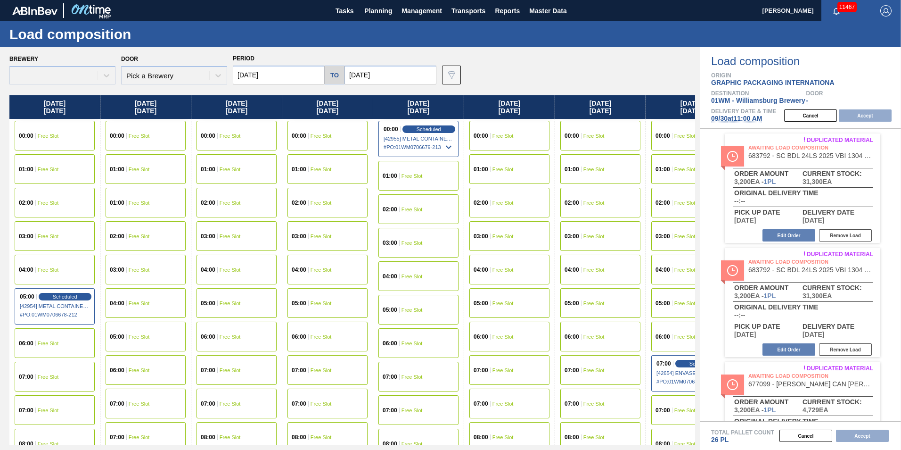
type input "[DATE]"
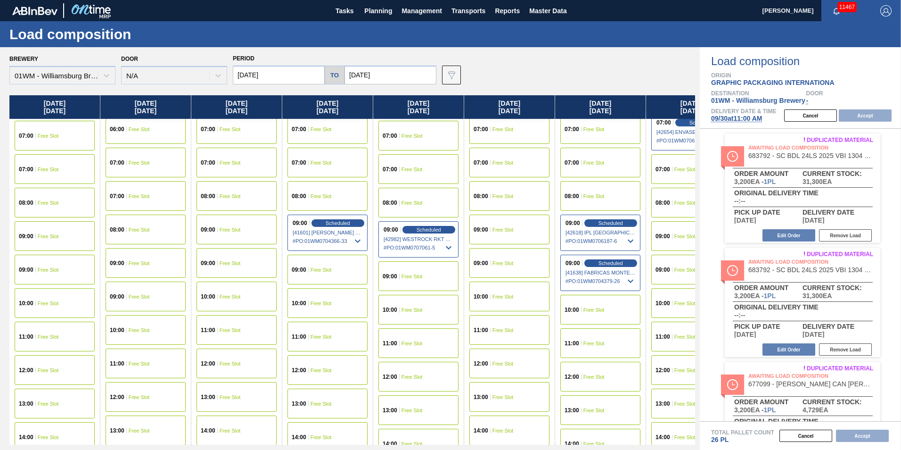
scroll to position [283, 0]
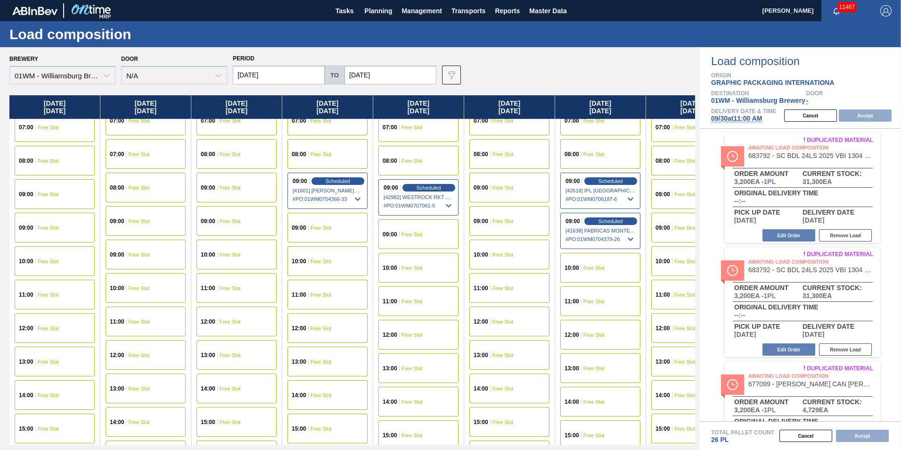
drag, startPoint x: 293, startPoint y: 77, endPoint x: 289, endPoint y: 81, distance: 5.7
click at [293, 77] on input "[DATE]" at bounding box center [279, 75] width 92 height 19
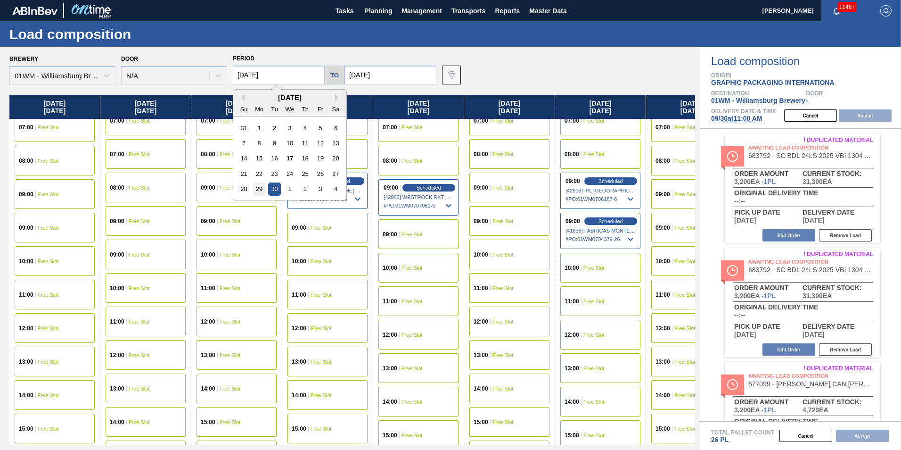
click at [262, 188] on div "29" at bounding box center [259, 188] width 13 height 13
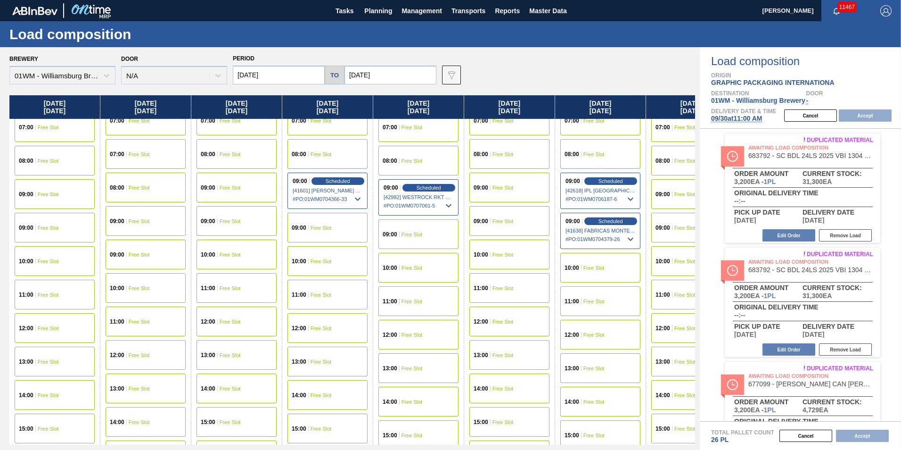
type input "[DATE]"
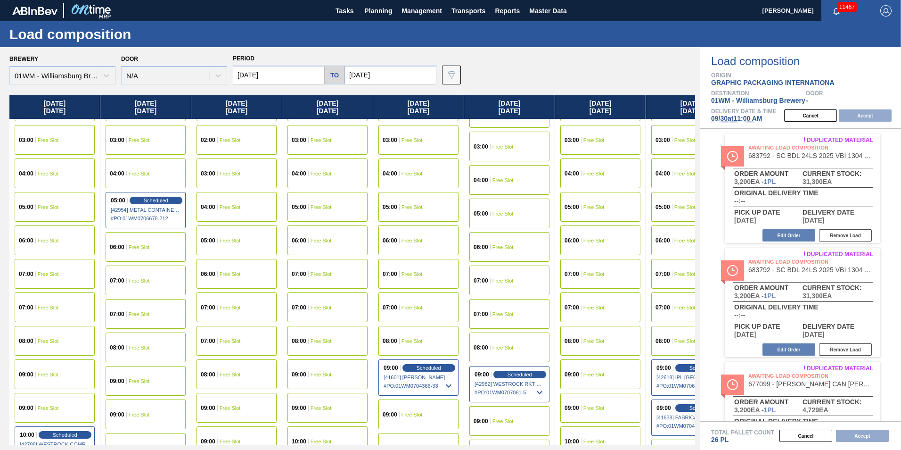
scroll to position [330, 0]
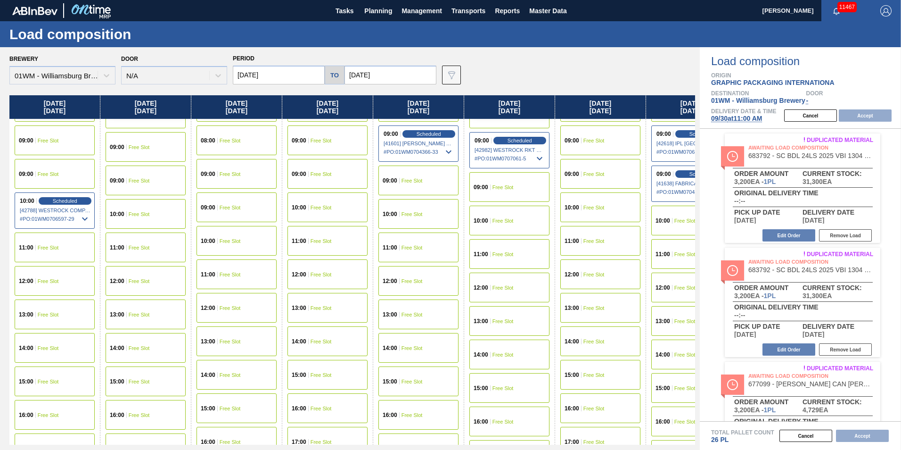
click at [59, 346] on div "14:00 Free Slot" at bounding box center [55, 348] width 80 height 30
click at [865, 118] on button "Accept" at bounding box center [865, 115] width 53 height 12
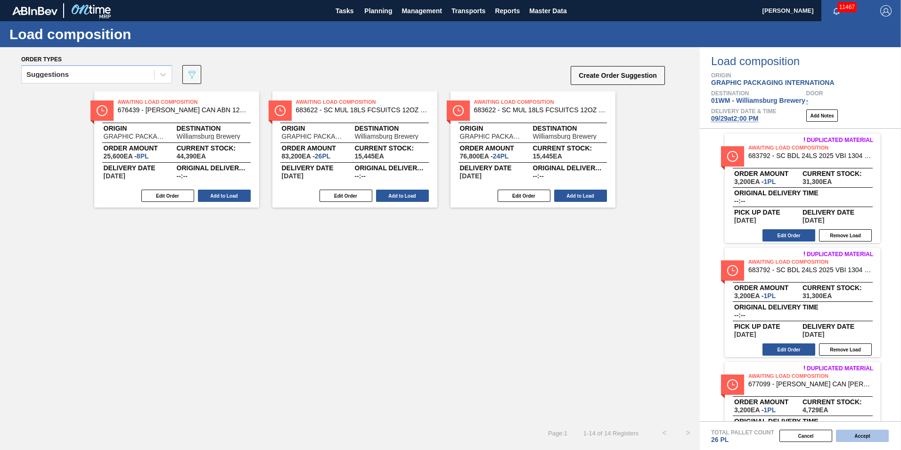
click at [851, 436] on button "Accept" at bounding box center [862, 435] width 53 height 12
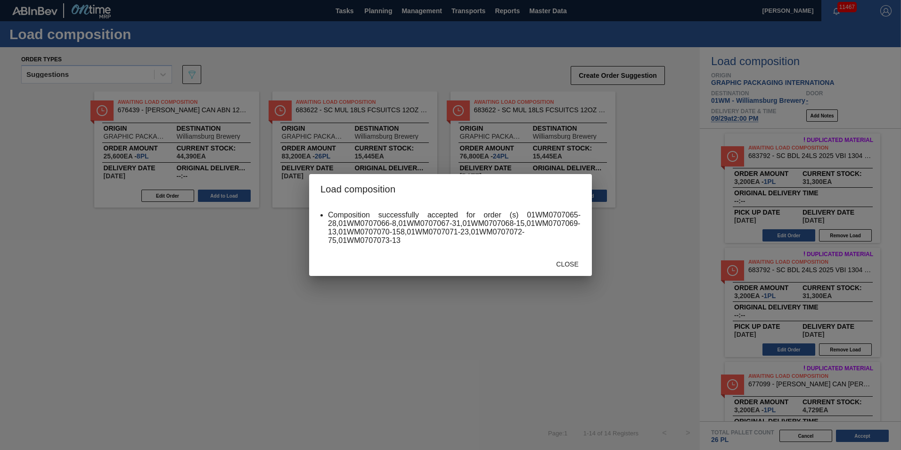
click at [564, 265] on span "Close" at bounding box center [567, 264] width 37 height 8
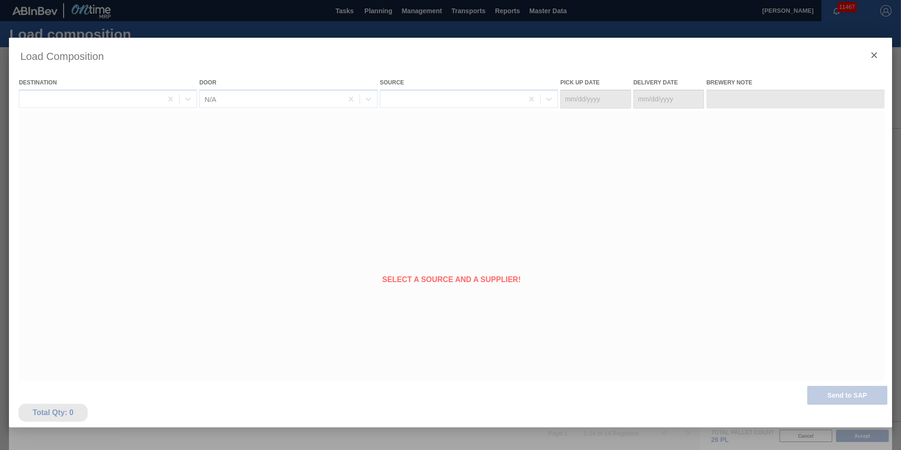
type Date "[DATE]"
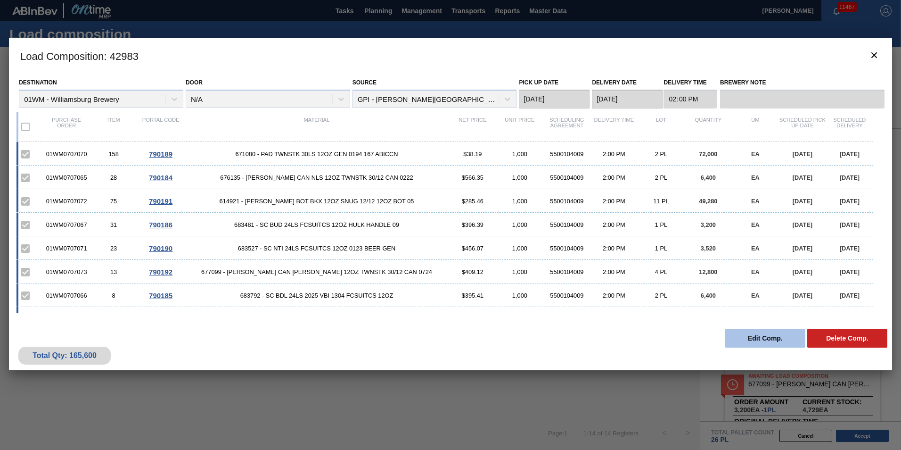
click at [761, 340] on button "Edit Comp." at bounding box center [765, 337] width 80 height 19
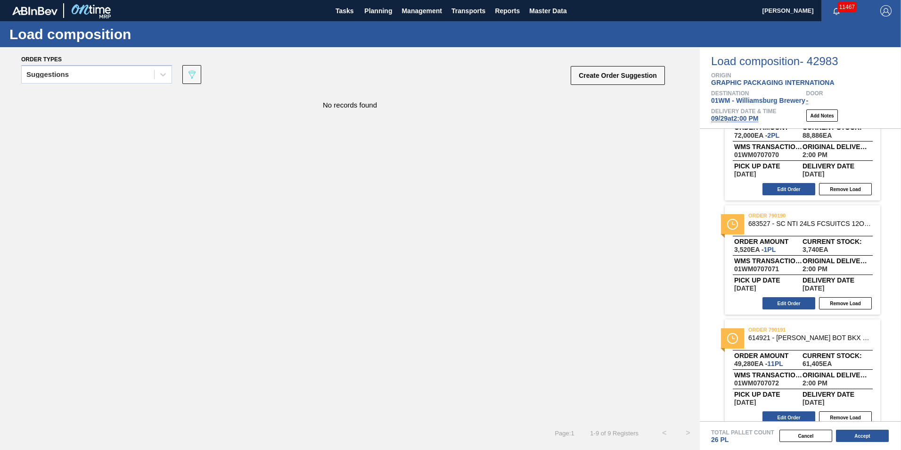
scroll to position [739, 0]
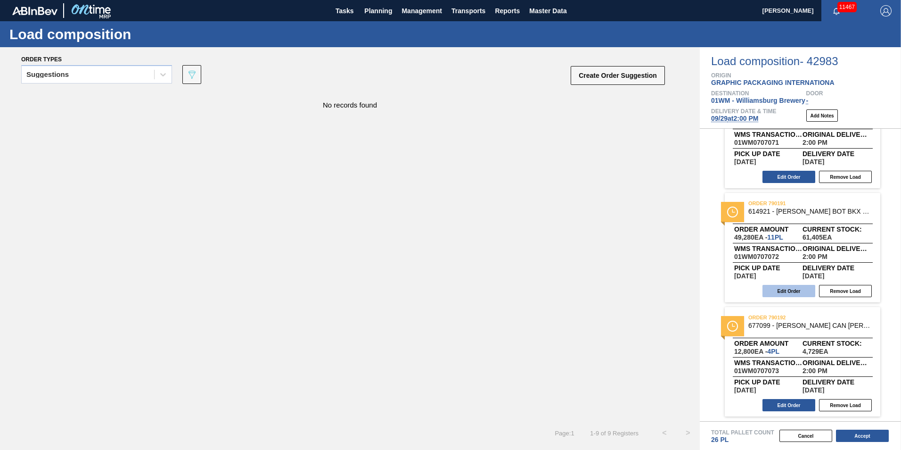
click at [794, 294] on button "Edit Order" at bounding box center [788, 291] width 53 height 12
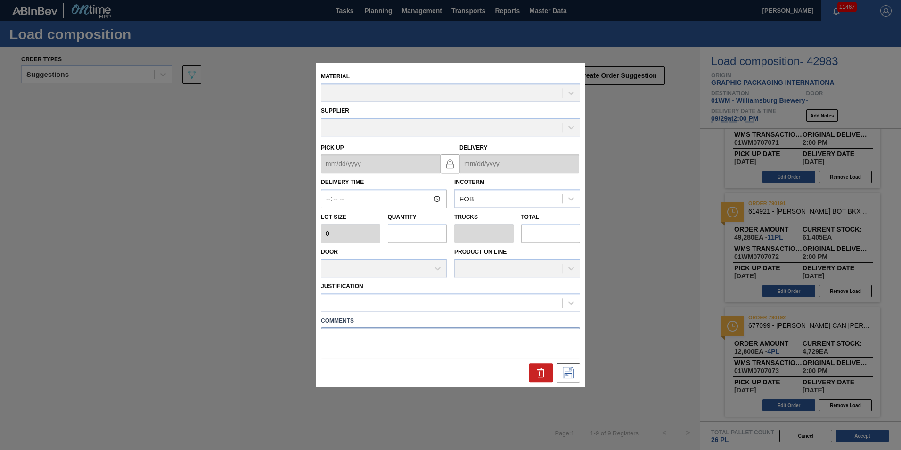
click at [403, 344] on textarea at bounding box center [450, 343] width 259 height 31
type textarea "T-11P"
type input "14:00:00"
type input "4,480"
type input "11"
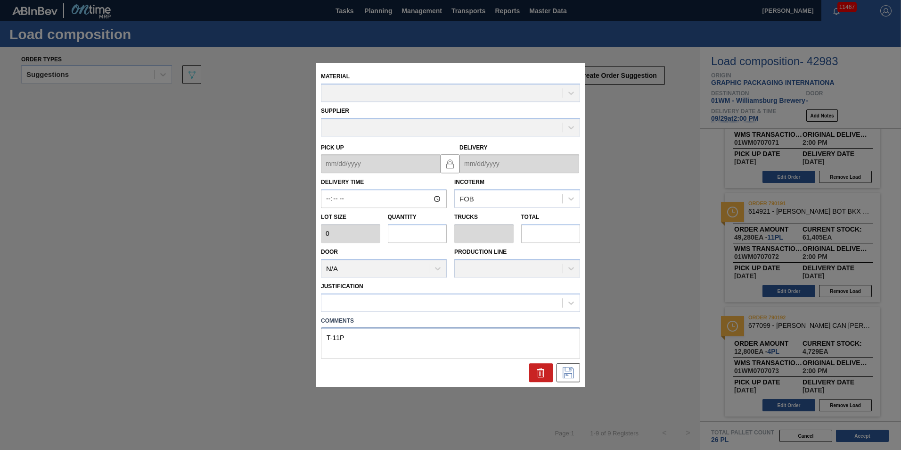
type input "0.423"
type input "49,280"
type up "[DATE]"
type input "[DATE]"
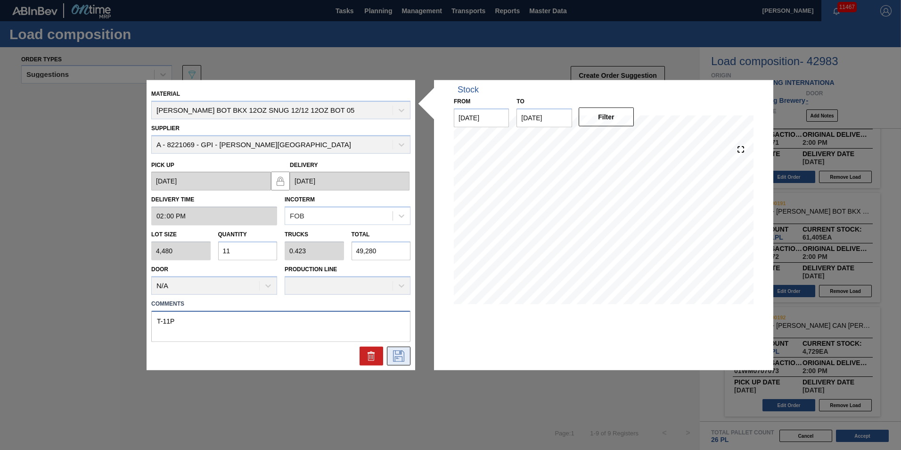
type textarea "T-11P"
click at [399, 352] on icon at bounding box center [398, 355] width 15 height 11
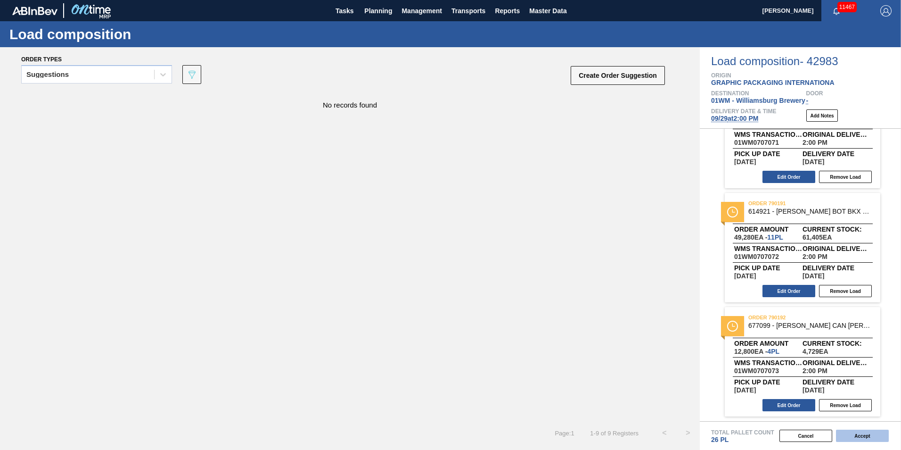
click at [873, 434] on button "Accept" at bounding box center [862, 435] width 53 height 12
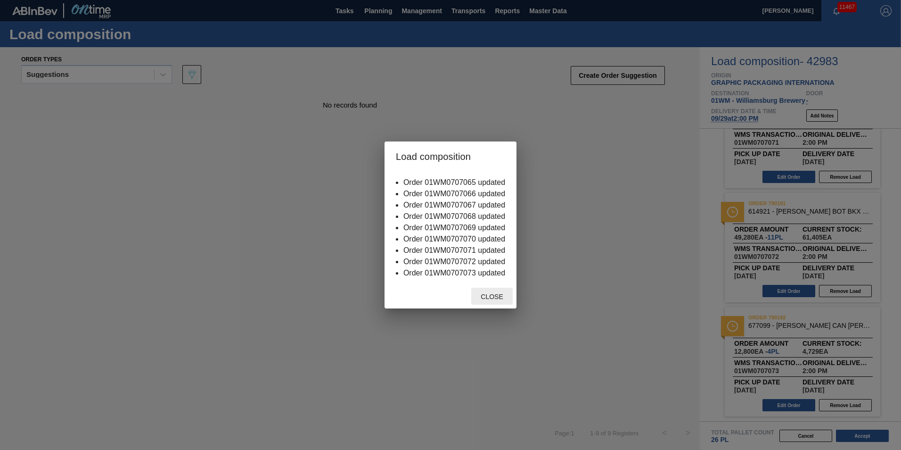
click at [489, 297] on span "Close" at bounding box center [491, 297] width 37 height 8
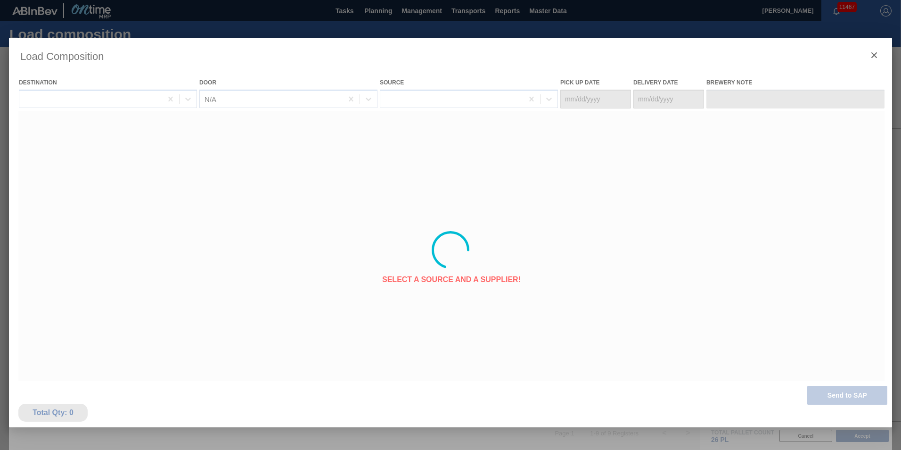
type Date "[DATE]"
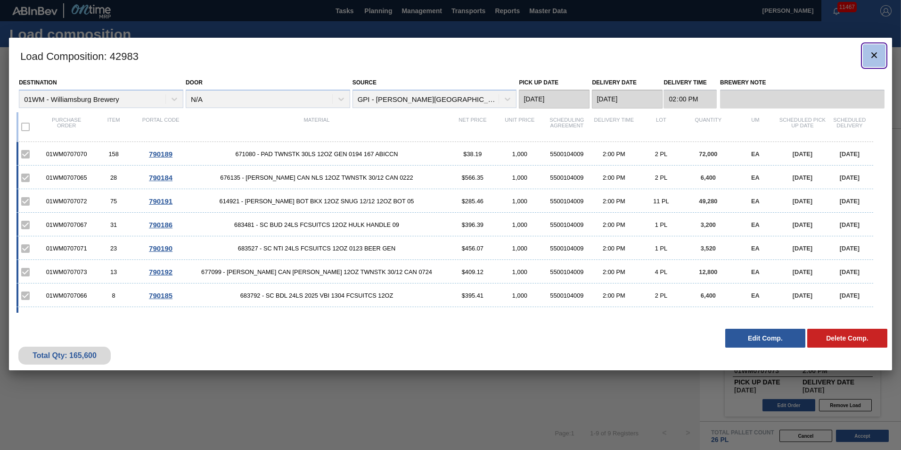
click at [881, 60] on button "botão de ícone" at bounding box center [874, 55] width 23 height 23
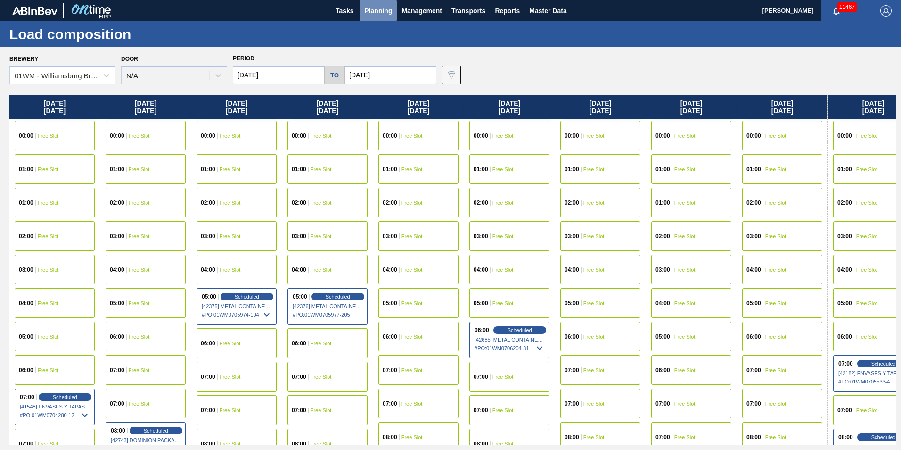
click at [393, 4] on button "Planning" at bounding box center [378, 10] width 37 height 21
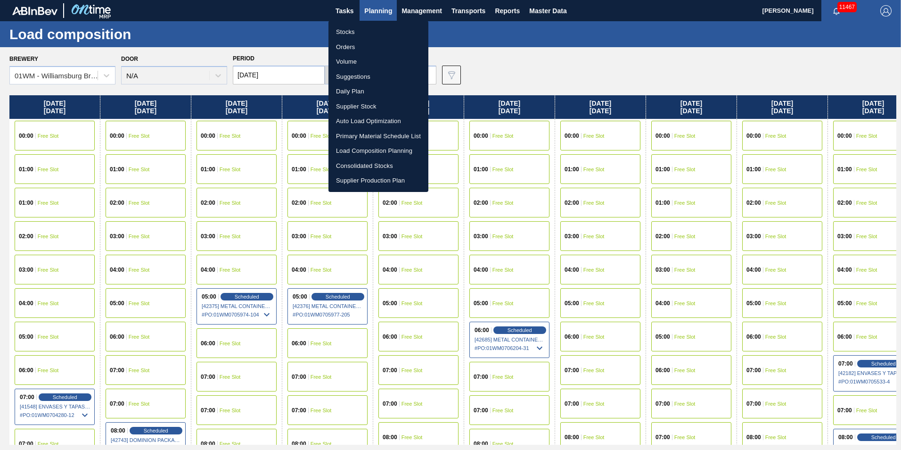
click at [365, 147] on li "Load Composition Planning" at bounding box center [378, 150] width 100 height 15
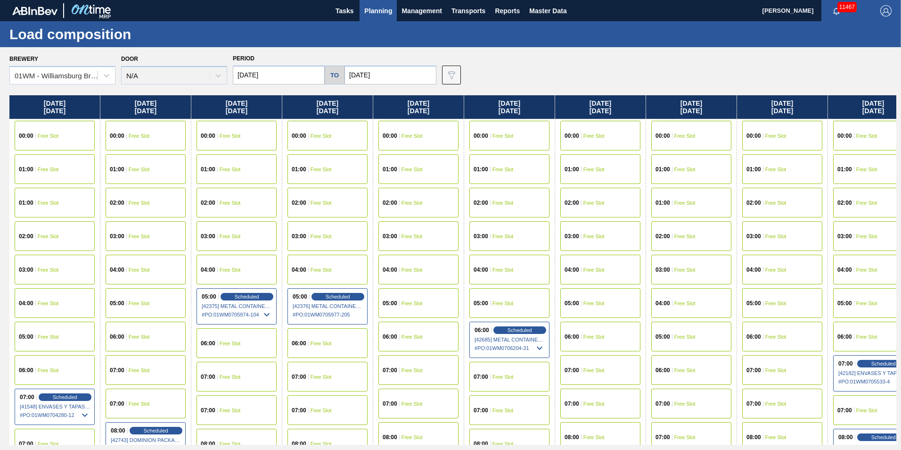
click at [372, 8] on span "Planning" at bounding box center [378, 10] width 28 height 11
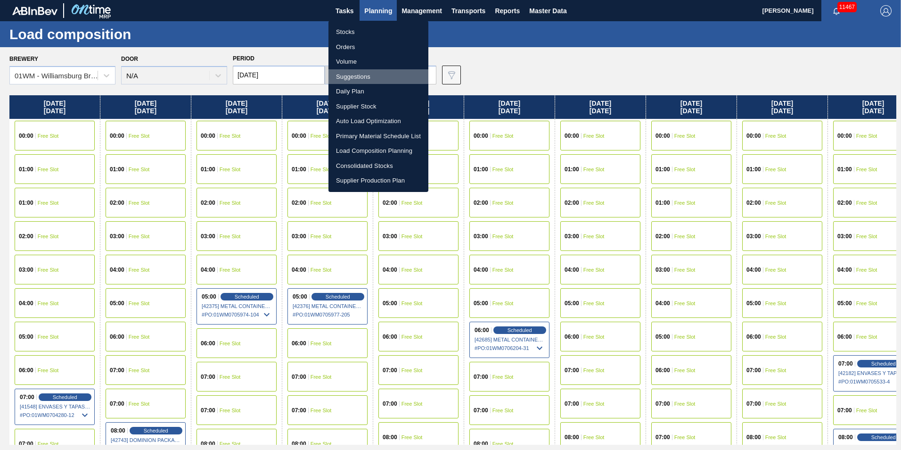
click at [368, 76] on li "Suggestions" at bounding box center [378, 76] width 100 height 15
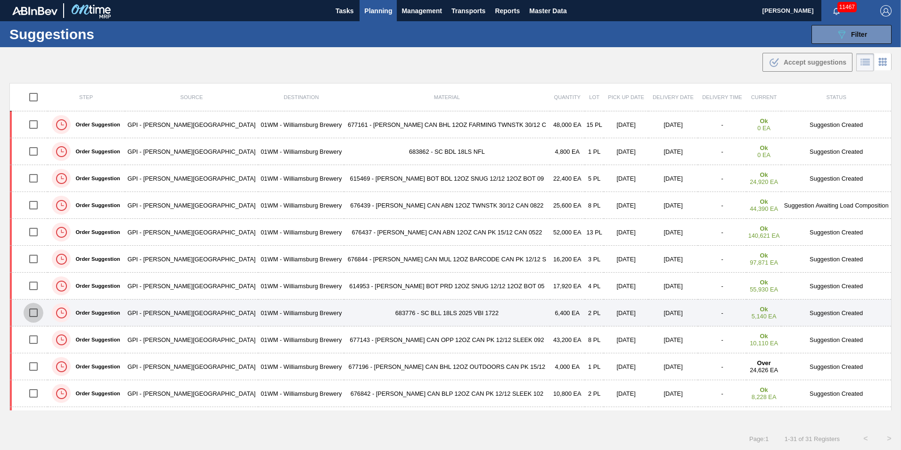
click at [40, 311] on input "checkbox" at bounding box center [34, 313] width 20 height 20
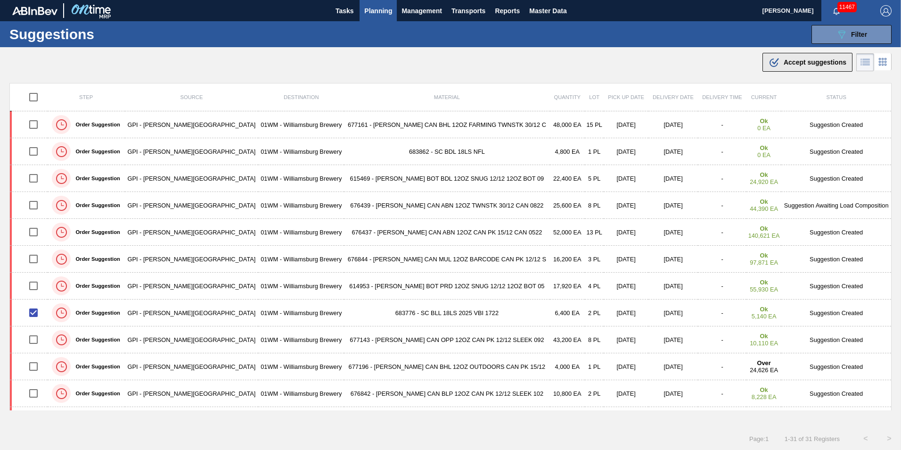
click at [805, 63] on span "Accept suggestions" at bounding box center [815, 62] width 63 height 8
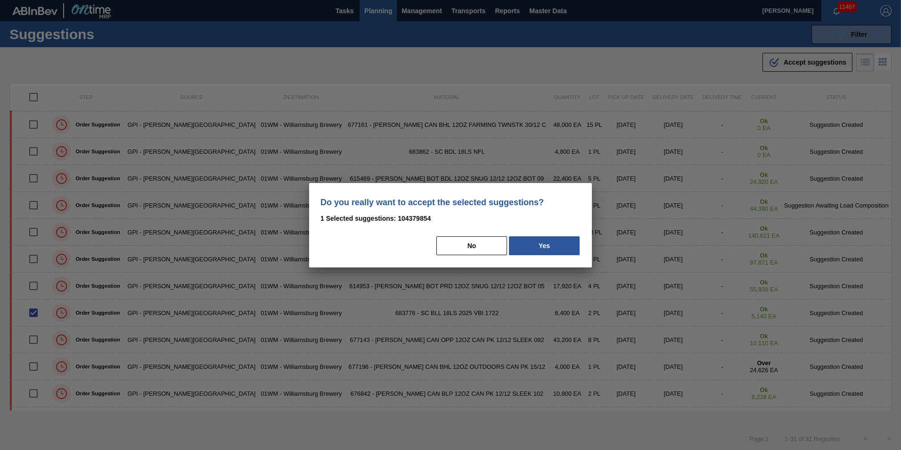
click at [555, 244] on button "Yes" at bounding box center [544, 245] width 71 height 19
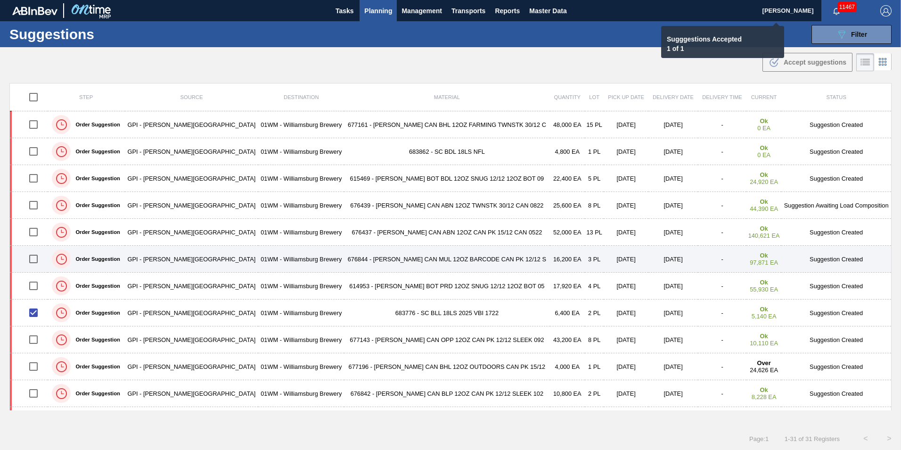
checkbox input "false"
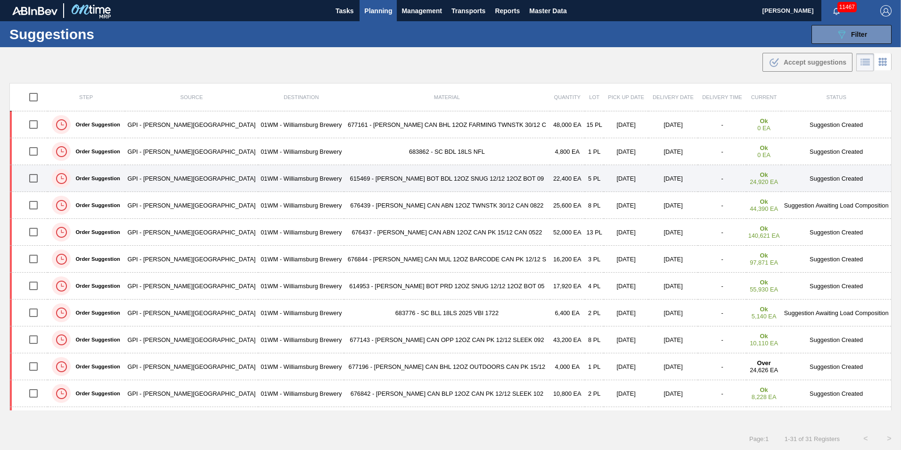
click at [36, 183] on input "checkbox" at bounding box center [34, 178] width 20 height 20
checkbox input "true"
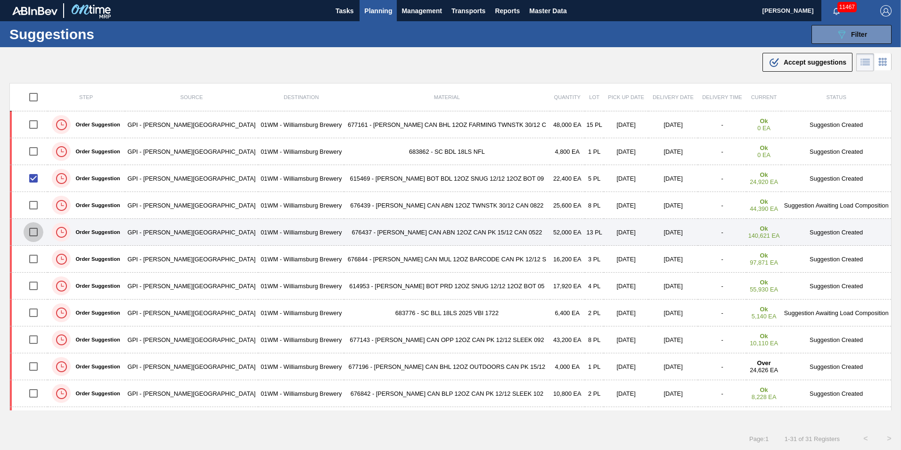
click at [38, 234] on input "checkbox" at bounding box center [34, 232] width 20 height 20
checkbox input "true"
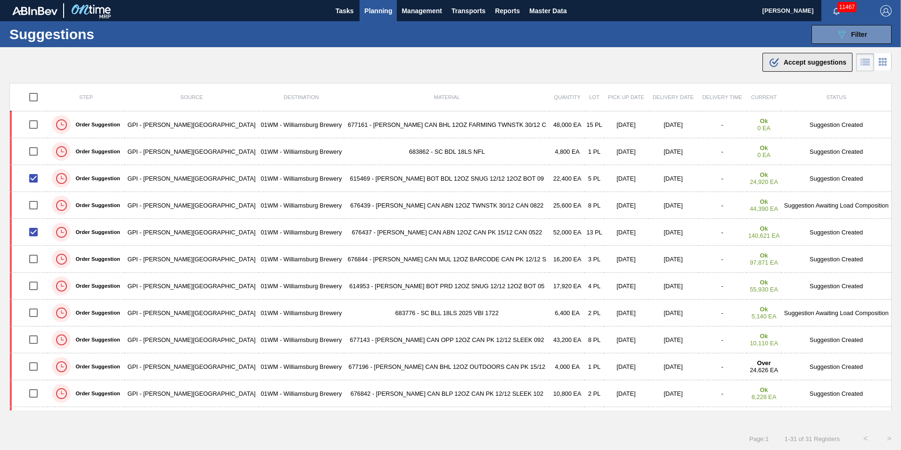
click at [793, 58] on div ".b{fill:var(--color-action-default)} Accept suggestions" at bounding box center [808, 62] width 78 height 11
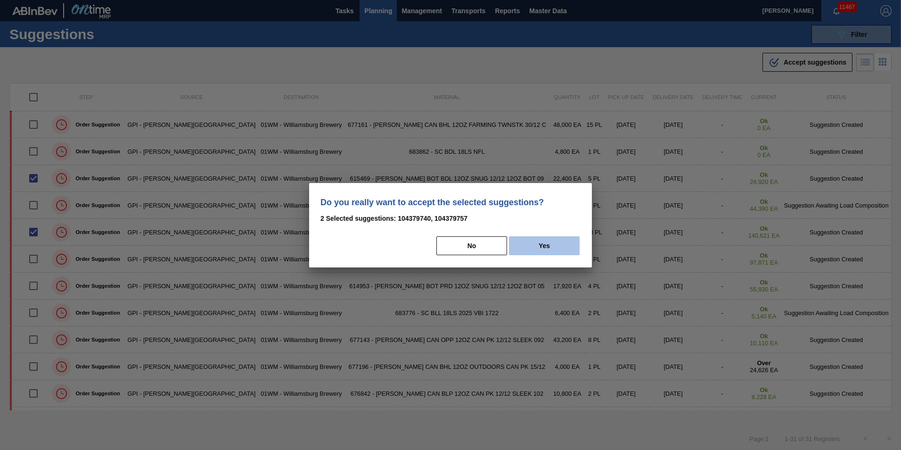
click at [546, 239] on button "Yes" at bounding box center [544, 245] width 71 height 19
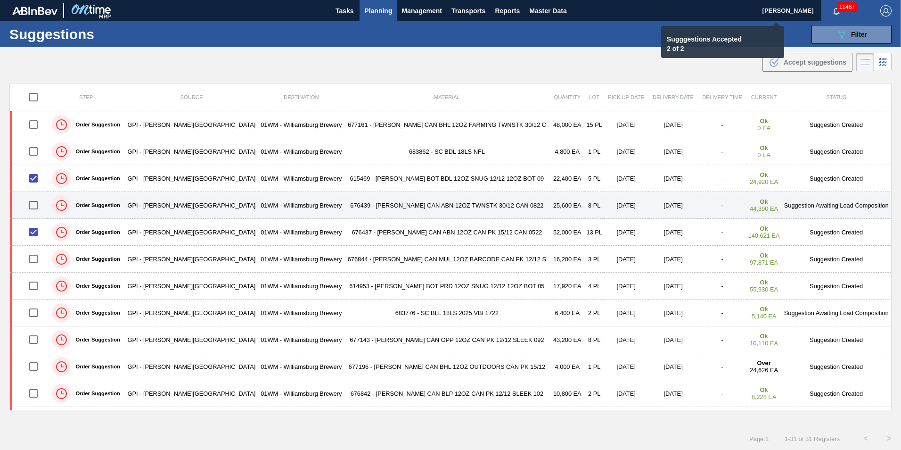
checkbox input "false"
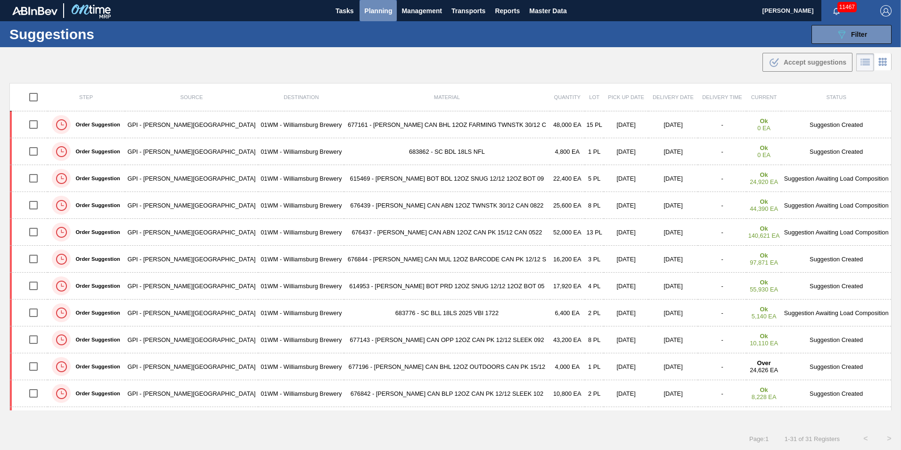
click at [369, 13] on span "Planning" at bounding box center [378, 10] width 28 height 11
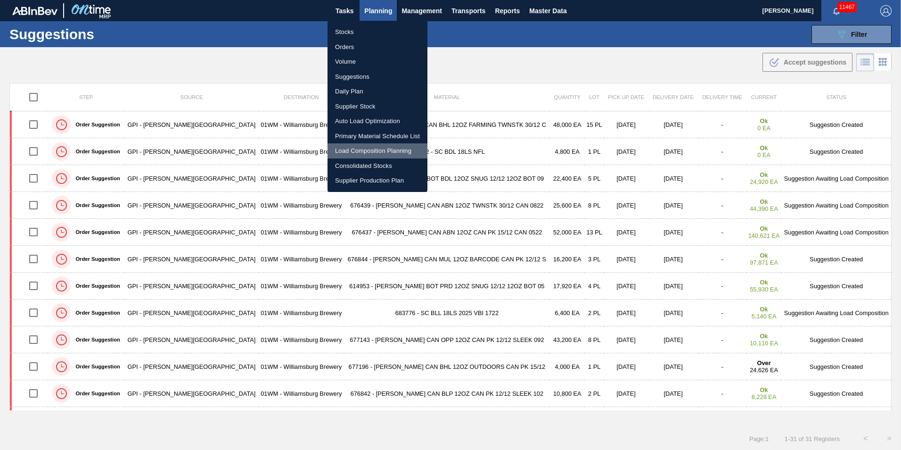
click at [379, 153] on li "Load Composition Planning" at bounding box center [378, 150] width 100 height 15
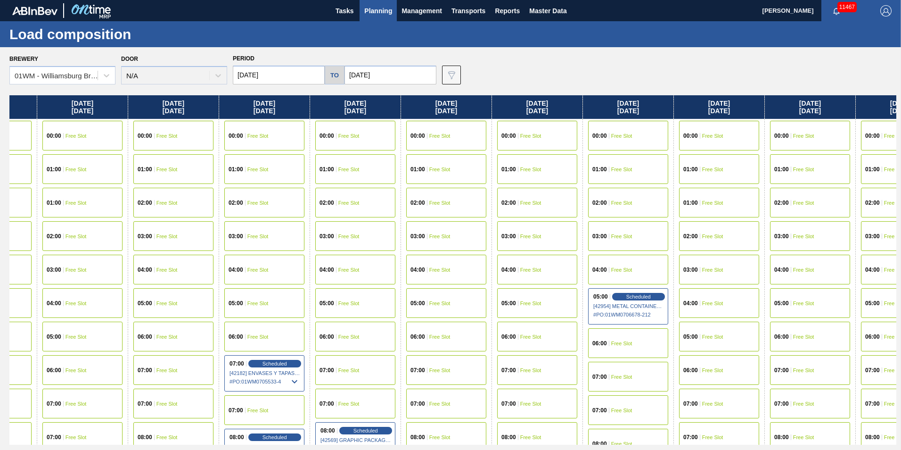
drag, startPoint x: 841, startPoint y: 111, endPoint x: 254, endPoint y: 138, distance: 587.3
click at [222, 138] on div "[DATE] 00:00 Free Slot 01:00 Free Slot 01:00 Free Slot 02:00 Free Slot 03:00 Fr…" at bounding box center [452, 269] width 887 height 349
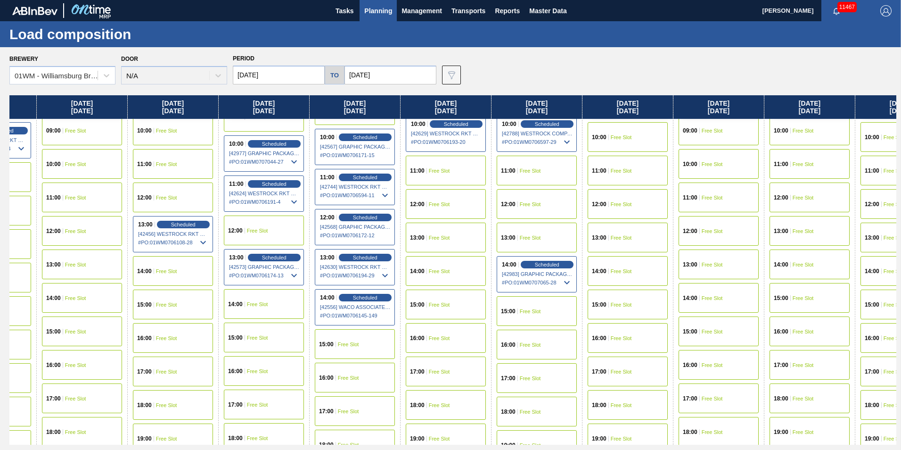
scroll to position [424, 609]
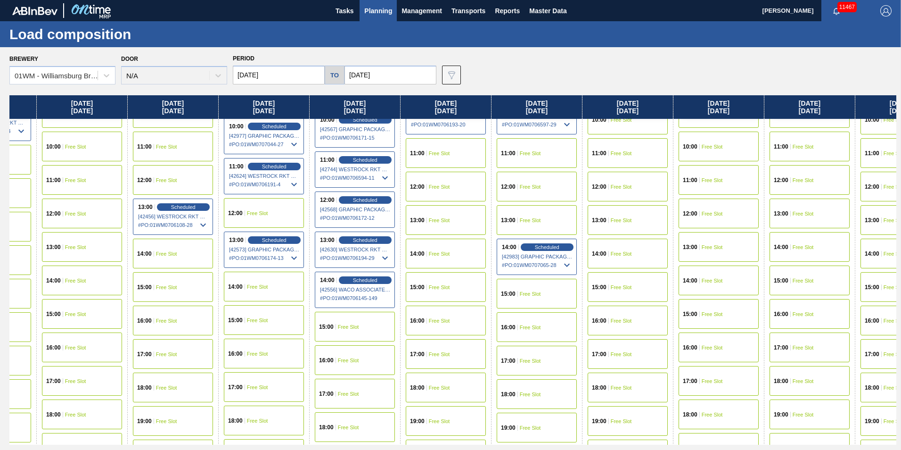
click at [451, 194] on div "12:00 Free Slot" at bounding box center [446, 187] width 80 height 30
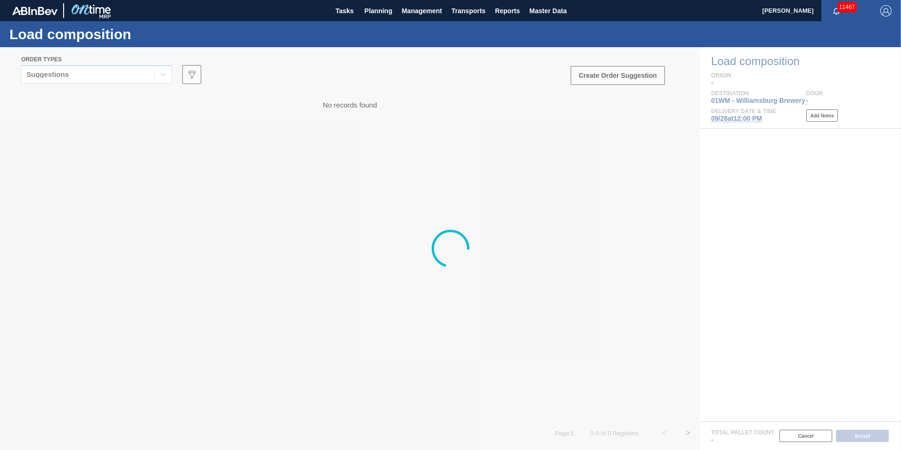
click at [55, 73] on div at bounding box center [450, 248] width 901 height 402
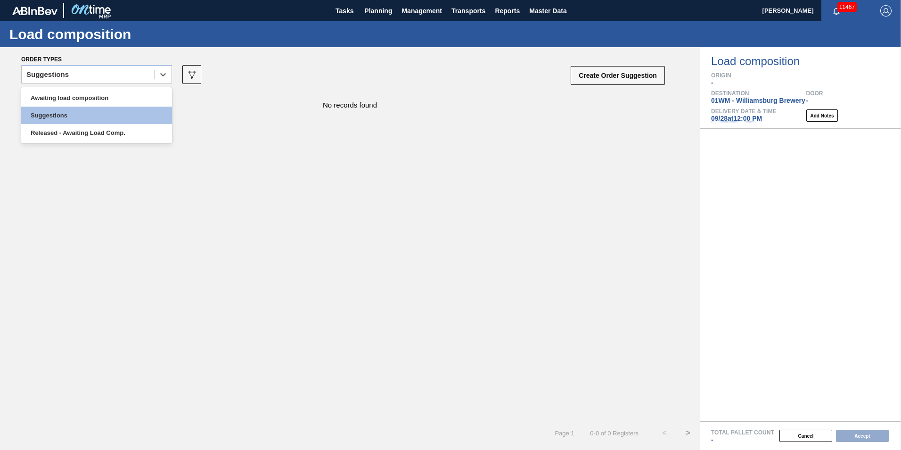
click at [57, 75] on div "Suggestions" at bounding box center [47, 74] width 42 height 7
click at [67, 98] on div "Awaiting load composition" at bounding box center [96, 97] width 151 height 17
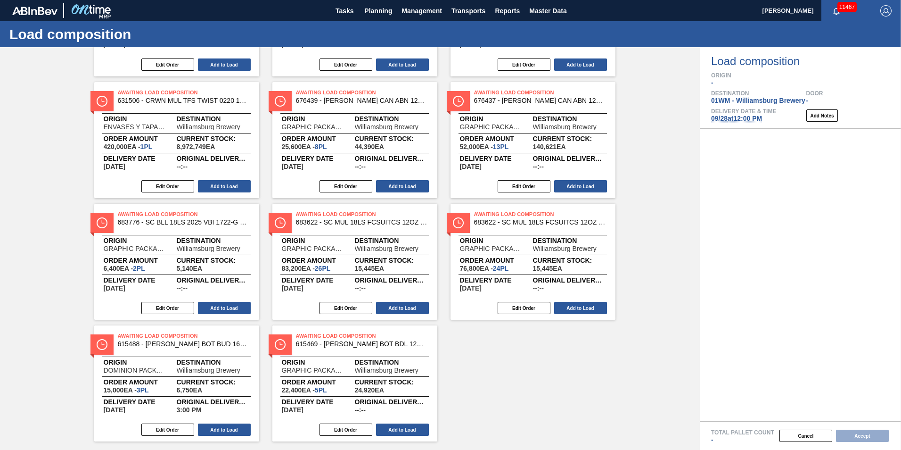
scroll to position [394, 0]
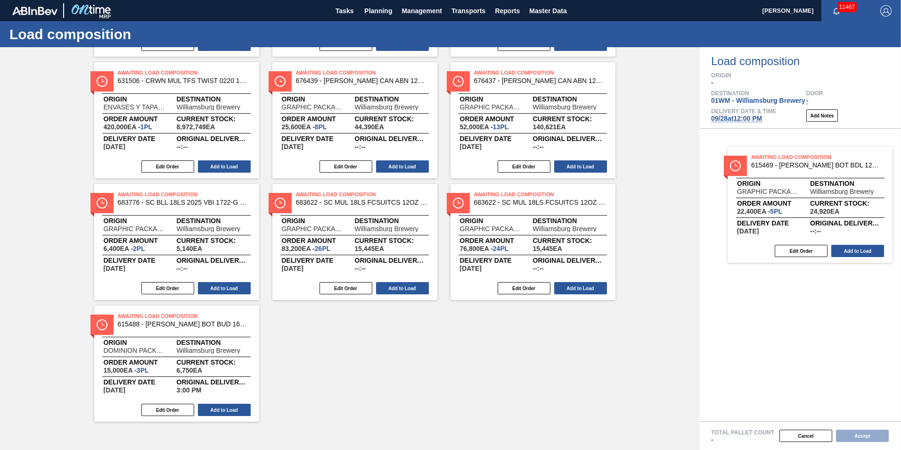
drag, startPoint x: 340, startPoint y: 369, endPoint x: 804, endPoint y: 210, distance: 490.9
click at [804, 210] on div "Order types option Awaiting load composition, selected. Select is focused ,type…" at bounding box center [450, 248] width 901 height 402
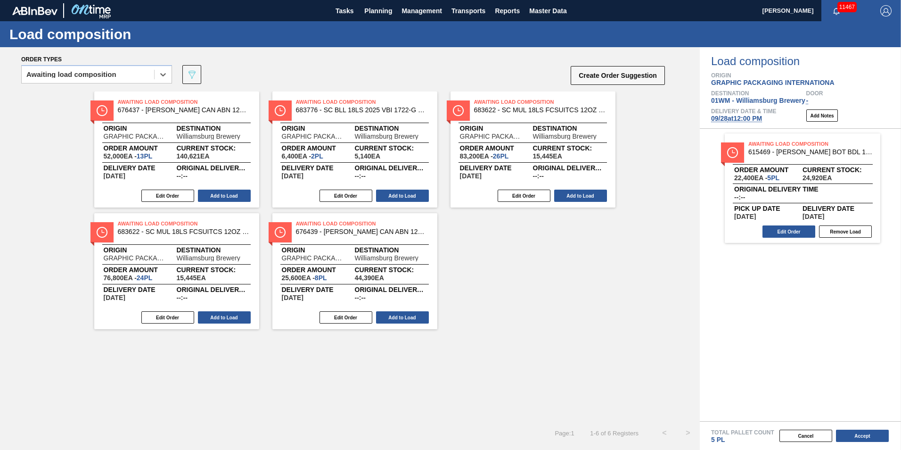
scroll to position [0, 0]
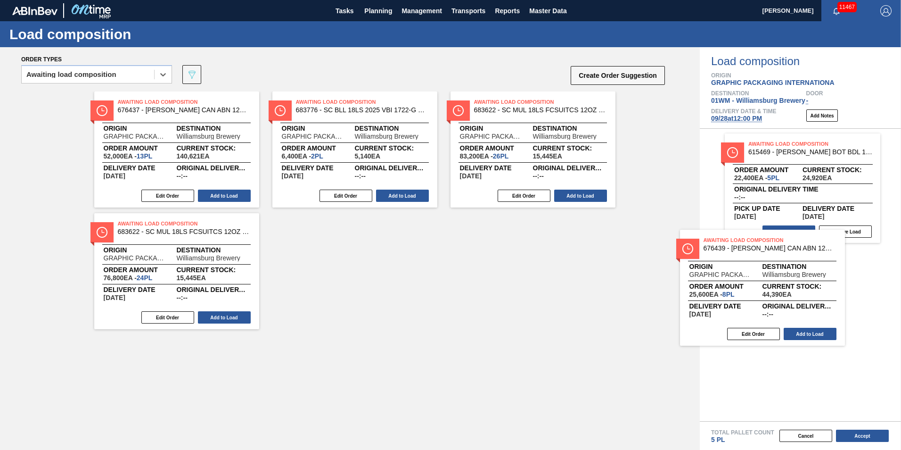
drag, startPoint x: 331, startPoint y: 278, endPoint x: 744, endPoint y: 295, distance: 413.2
click at [743, 295] on div "Order types option Awaiting load composition, selected. Select is focused ,type…" at bounding box center [450, 248] width 901 height 402
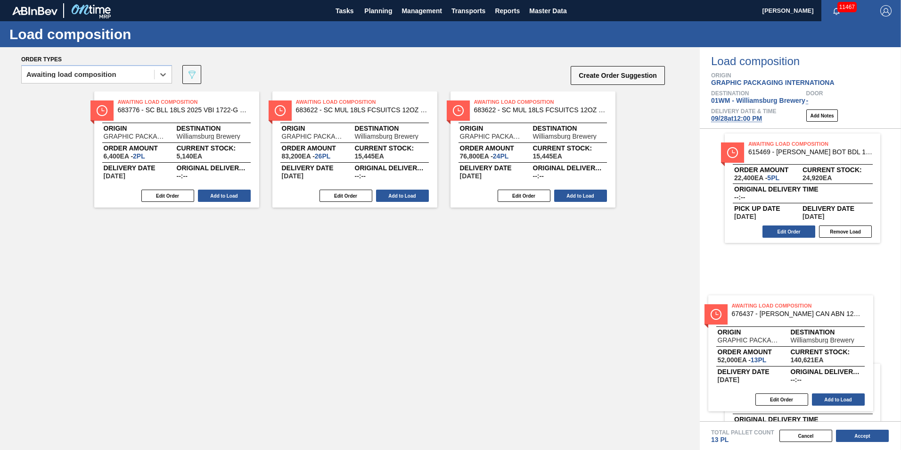
drag, startPoint x: 203, startPoint y: 146, endPoint x: 823, endPoint y: 353, distance: 653.9
click at [823, 353] on div "Order types option Awaiting load composition, selected. Select is focused ,type…" at bounding box center [450, 248] width 901 height 402
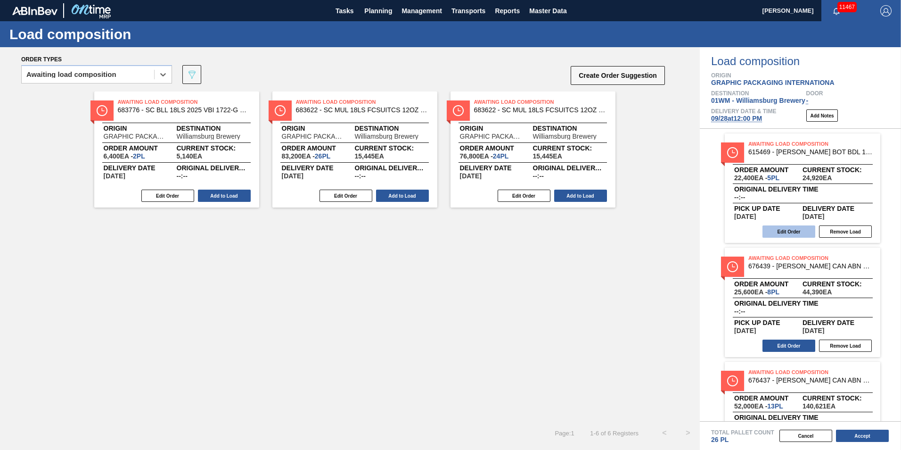
click at [795, 235] on button "Edit Order" at bounding box center [788, 231] width 53 height 12
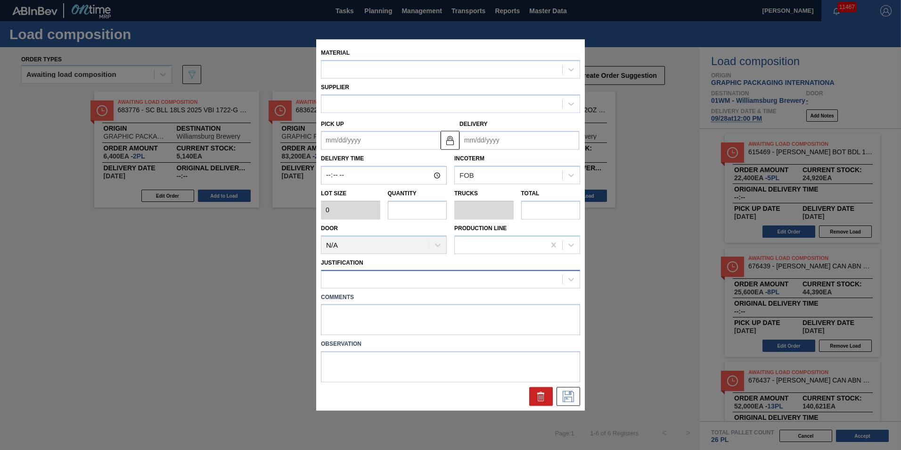
type up "[DATE]"
type input "[DATE]"
type input "4,480"
type input "5"
type input "0.192"
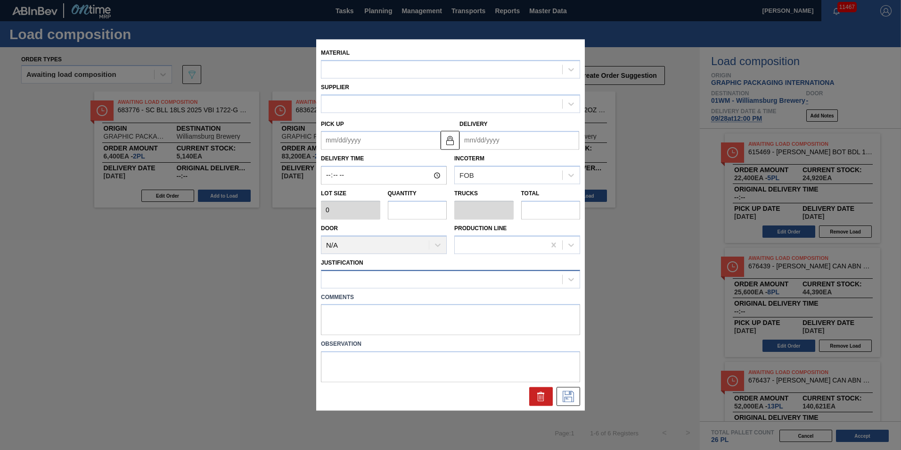
type input "22,400"
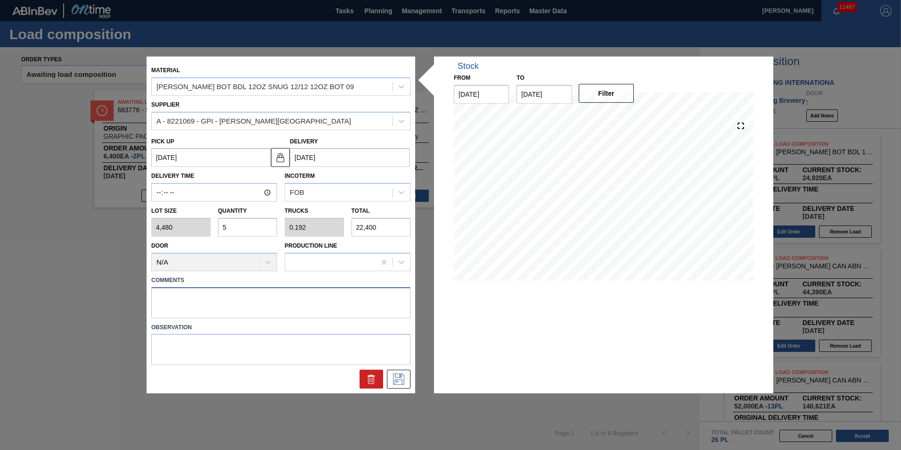
click at [216, 296] on textarea at bounding box center [280, 302] width 259 height 31
type textarea "T-5P BOT"
click at [397, 372] on button at bounding box center [399, 378] width 24 height 19
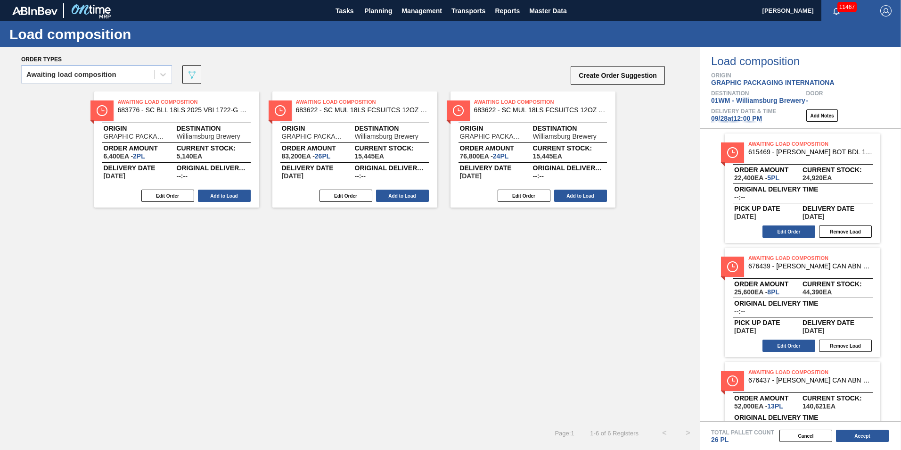
click at [794, 186] on div "Original delivery time --:-- Pick up Date 09/24/2025 Delivery Date 09/28/2025 E…" at bounding box center [803, 202] width 156 height 39
click at [793, 231] on button "Edit Order" at bounding box center [788, 231] width 53 height 12
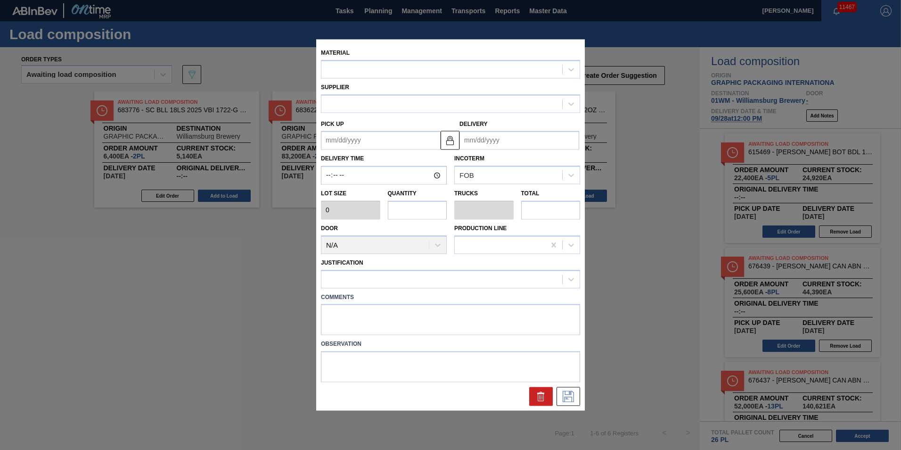
type input "4,480"
type input "5"
type input "0.192"
type input "22,400"
type textarea "T-5P BOT"
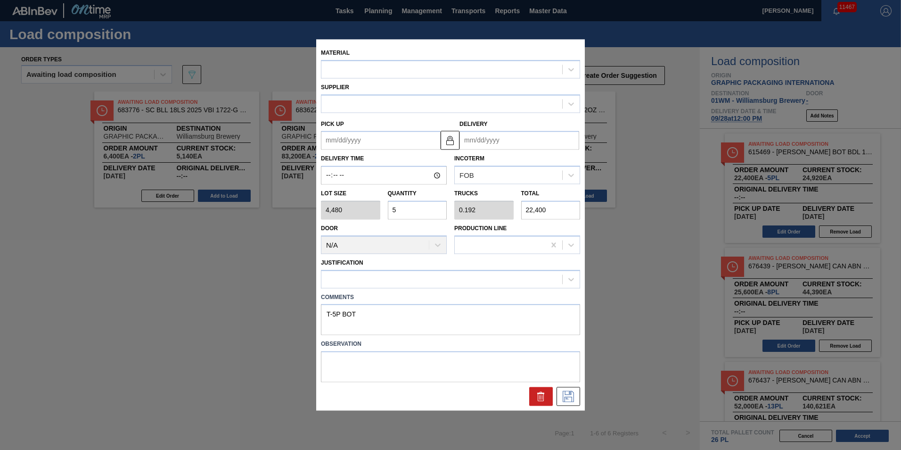
type up "[DATE]"
type input "[DATE]"
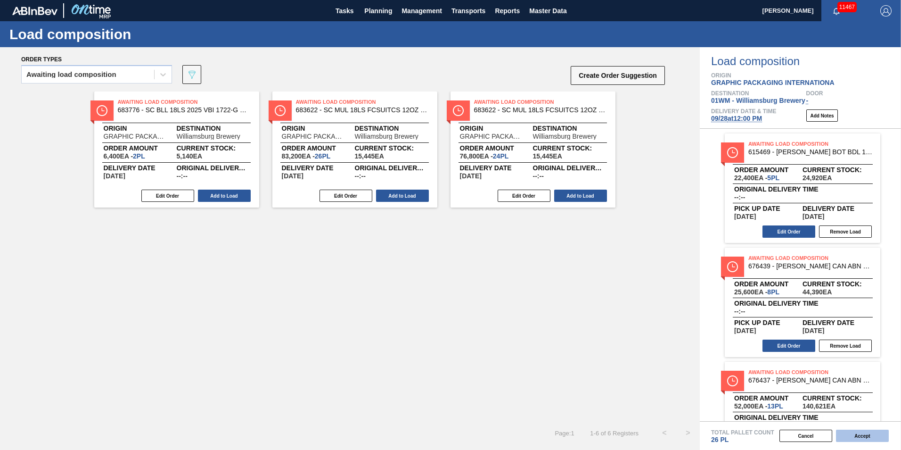
click at [881, 434] on button "Accept" at bounding box center [862, 435] width 53 height 12
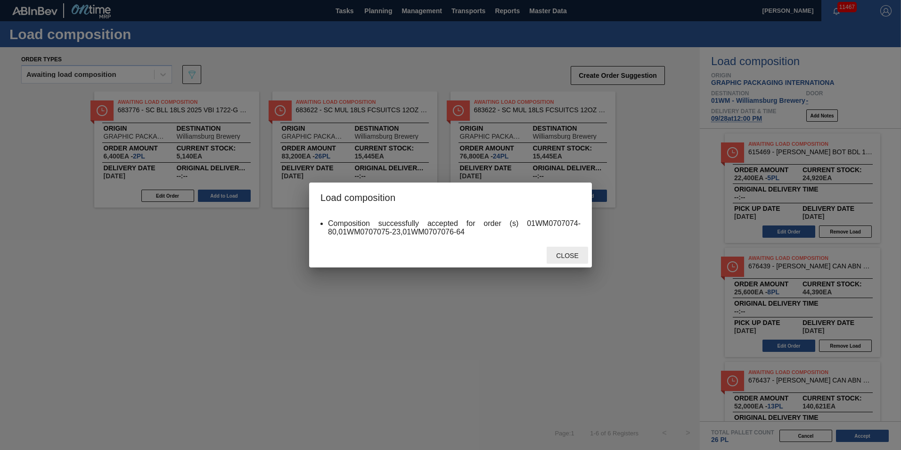
click at [566, 253] on span "Close" at bounding box center [567, 256] width 37 height 8
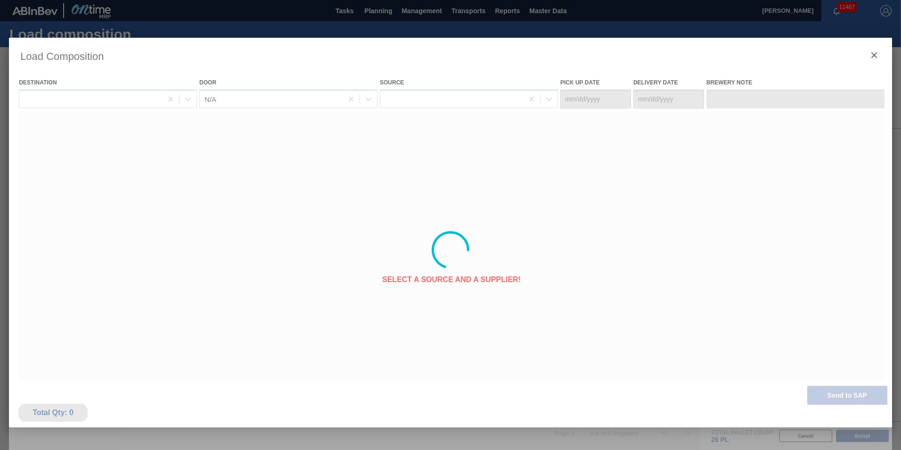
type Date "[DATE]"
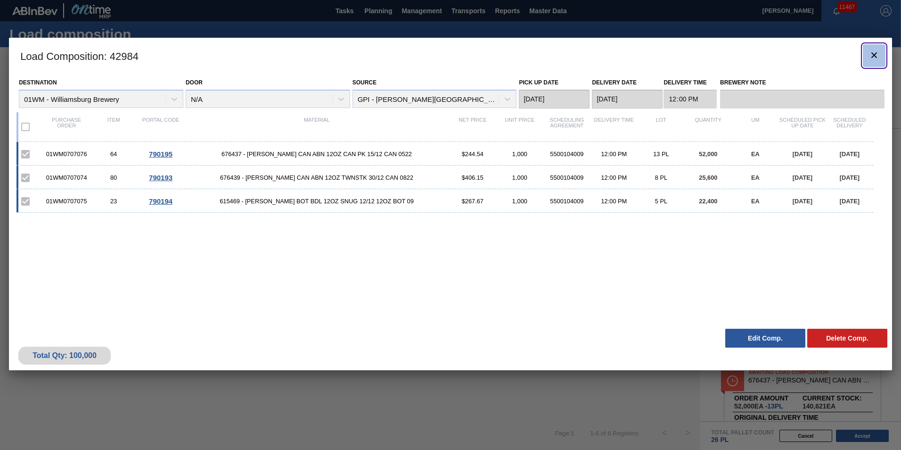
click at [870, 57] on icon "botão de ícone" at bounding box center [874, 54] width 11 height 11
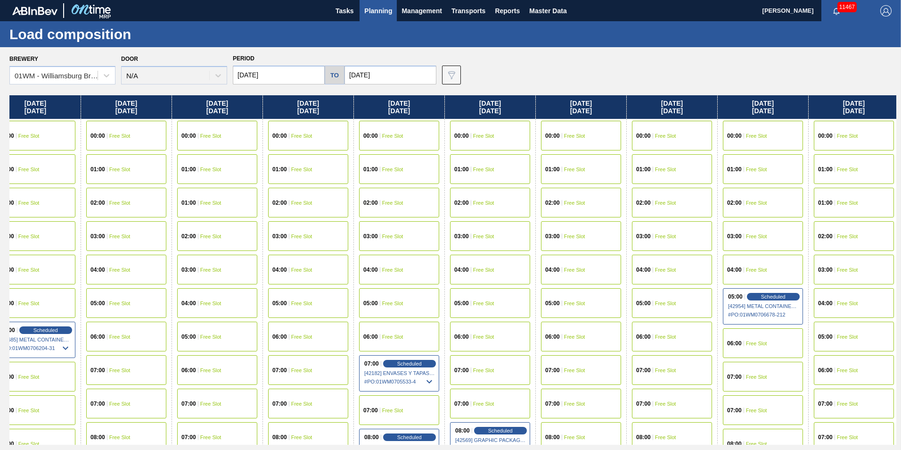
scroll to position [0, 750]
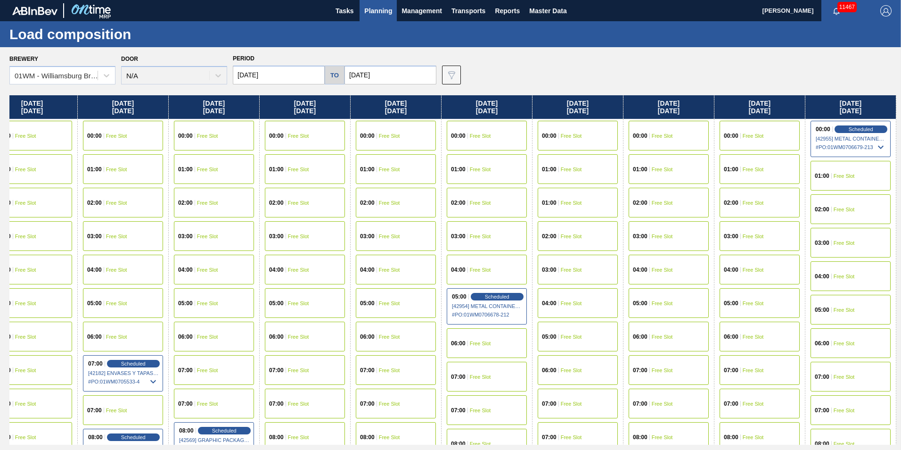
drag, startPoint x: 829, startPoint y: 107, endPoint x: -49, endPoint y: 114, distance: 878.0
click at [0, 0] on html "Tasks Planning Management Transports Reports Master Data Vincent Geritano 11467…" at bounding box center [450, 0] width 901 height 0
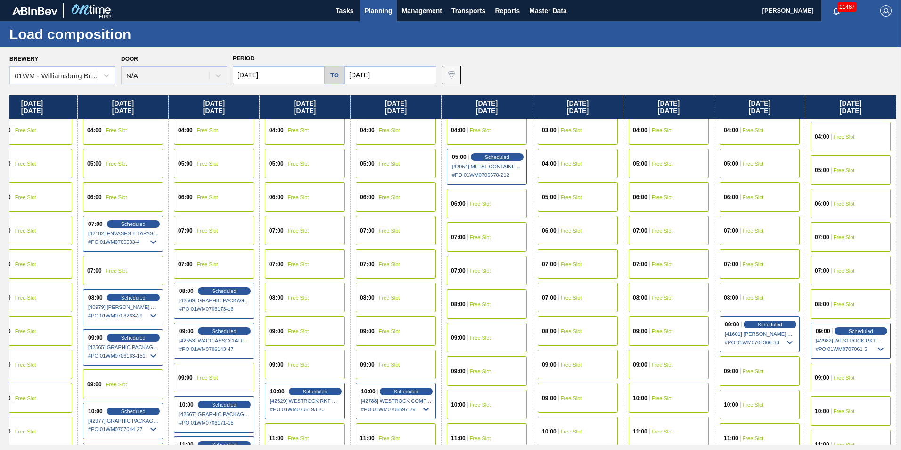
scroll to position [141, 750]
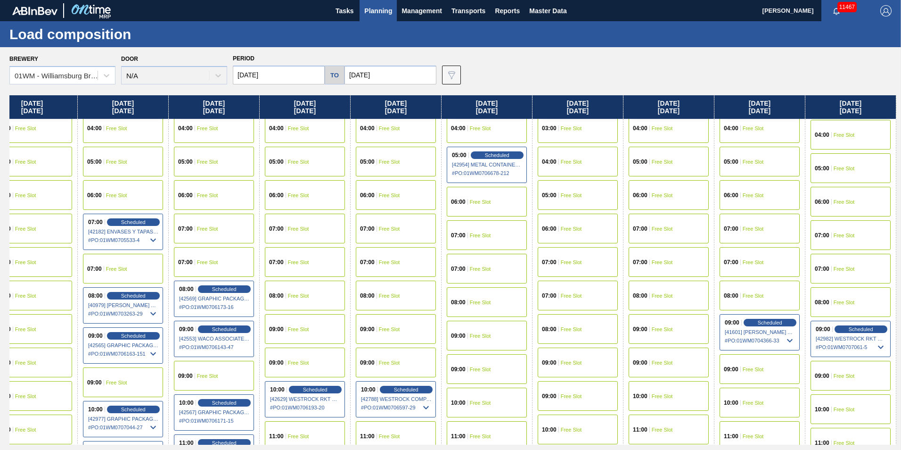
click at [853, 279] on div "07:00 Free Slot" at bounding box center [851, 269] width 80 height 30
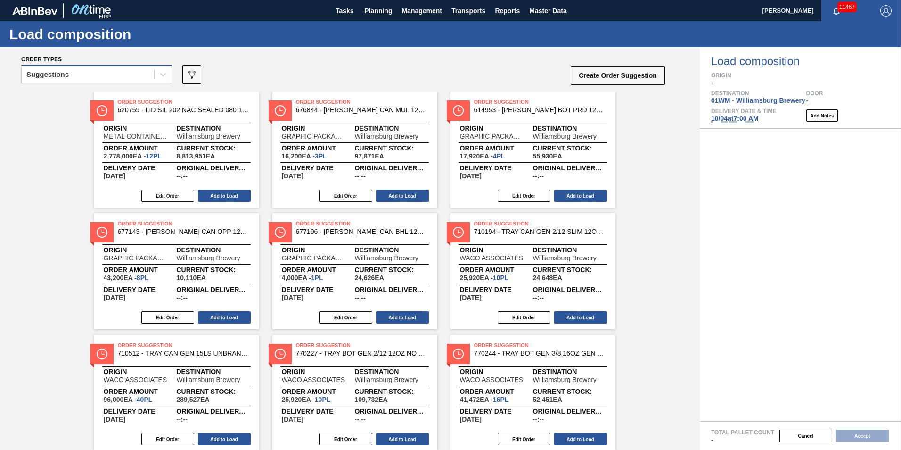
click at [73, 70] on div "Suggestions" at bounding box center [88, 75] width 132 height 14
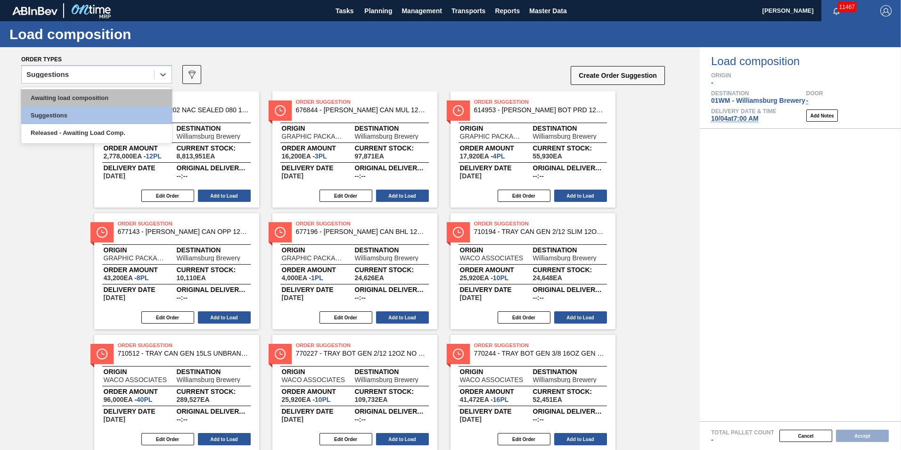
click at [74, 97] on div "Awaiting load composition" at bounding box center [96, 97] width 151 height 17
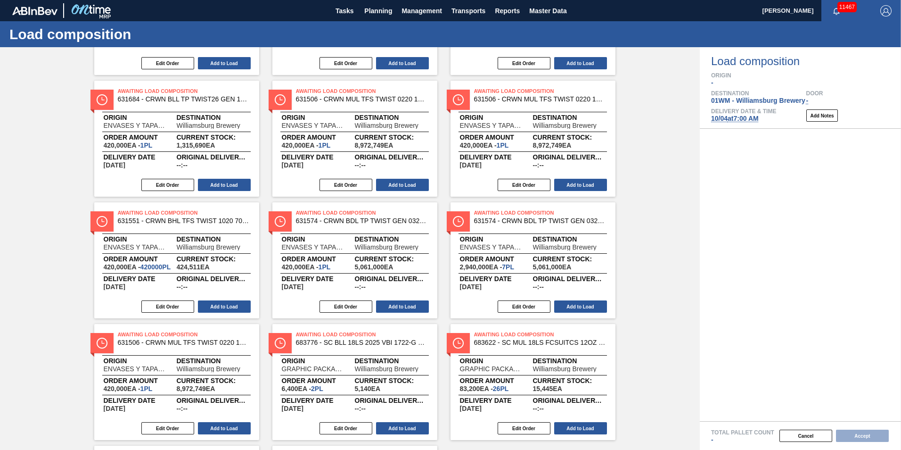
scroll to position [272, 0]
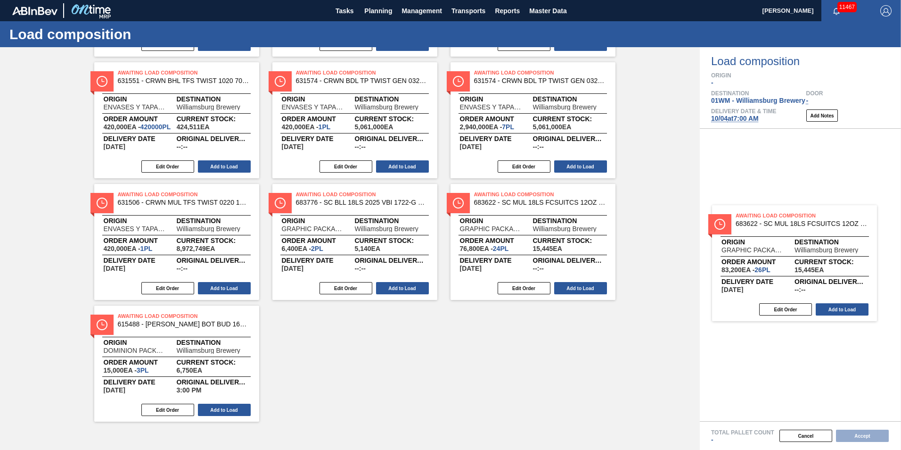
drag, startPoint x: 711, startPoint y: 262, endPoint x: 777, endPoint y: 251, distance: 67.2
click at [775, 254] on div "Order types option Awaiting load composition, selected. Select is focused ,type…" at bounding box center [450, 248] width 901 height 402
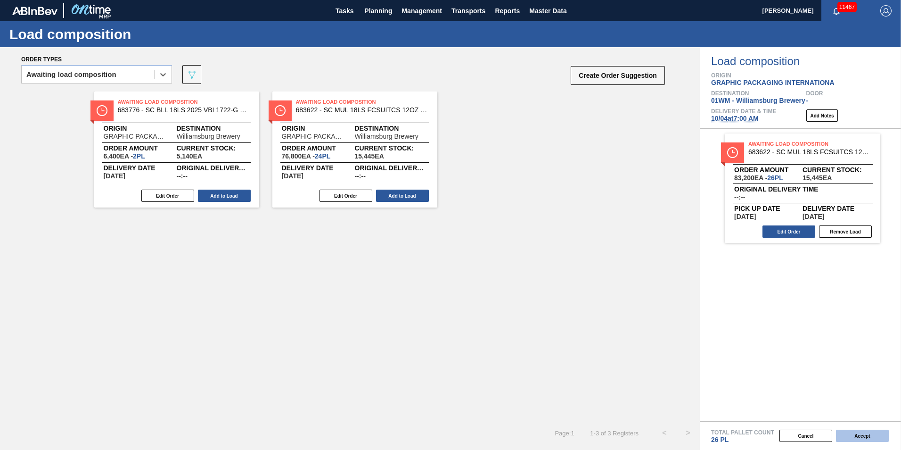
scroll to position [0, 0]
click at [859, 436] on button "Accept" at bounding box center [862, 435] width 53 height 12
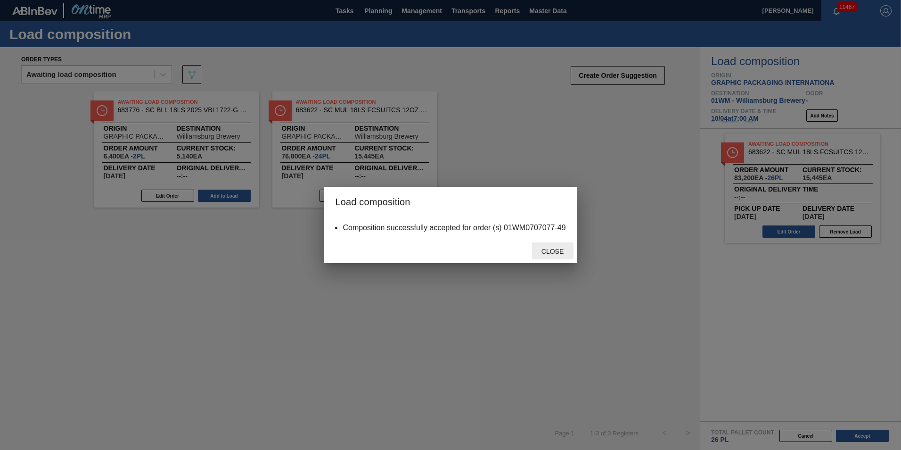
click at [544, 249] on span "Close" at bounding box center [552, 251] width 37 height 8
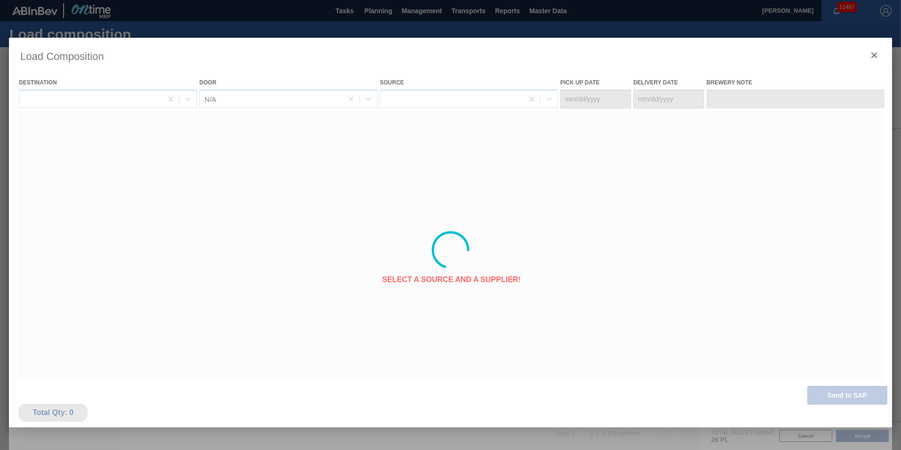
type Date "[DATE]"
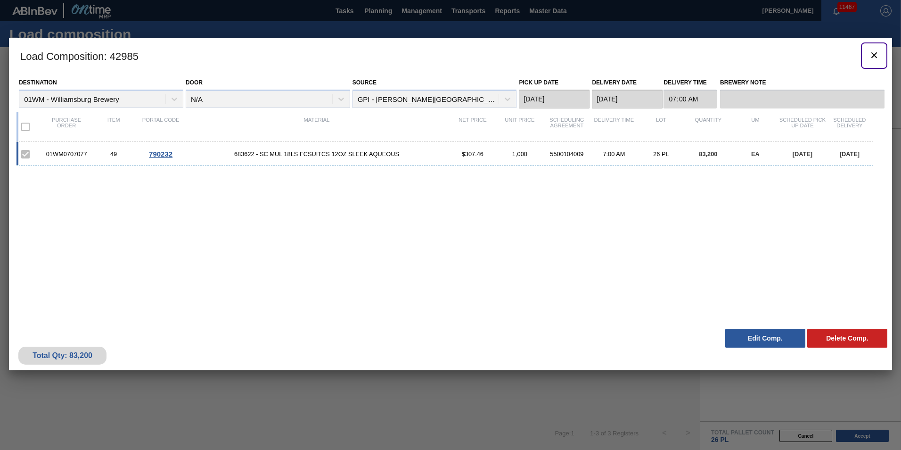
click at [874, 55] on icon "botão de ícone" at bounding box center [874, 55] width 6 height 6
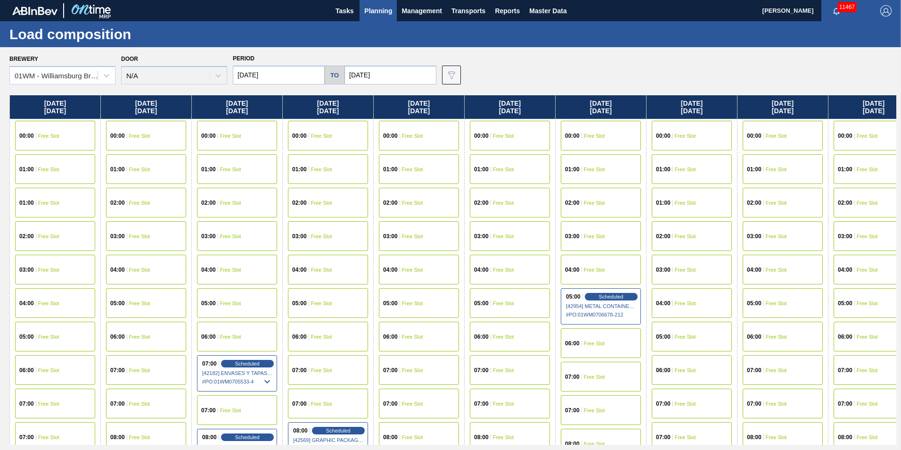
drag, startPoint x: 812, startPoint y: 106, endPoint x: 202, endPoint y: 164, distance: 613.1
click at [202, 164] on div "[DATE] 00:00 Free Slot 01:00 Free Slot 01:00 Free Slot 02:00 Free Slot 03:00 Fr…" at bounding box center [452, 269] width 887 height 349
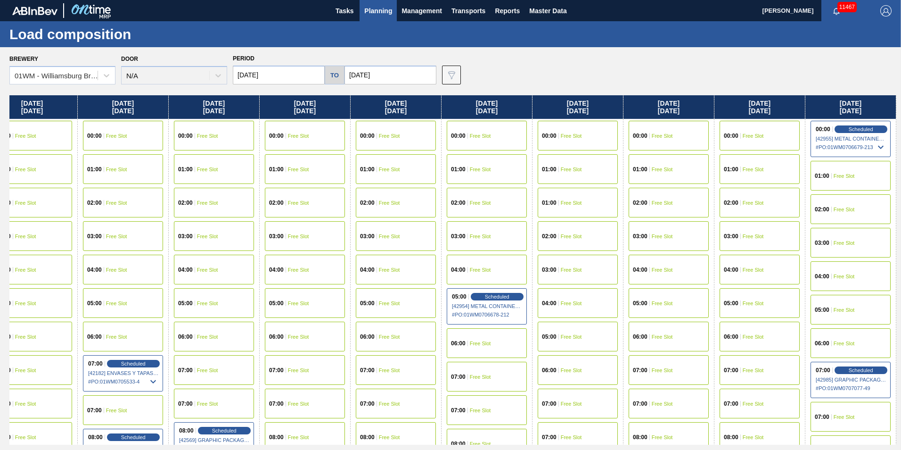
drag, startPoint x: 755, startPoint y: 118, endPoint x: 169, endPoint y: 108, distance: 586.8
click at [169, 108] on div "[DATE] 00:00 Free Slot 01:00 Free Slot 01:00 Free Slot 02:00 Free Slot 03:00 Fr…" at bounding box center [452, 269] width 887 height 349
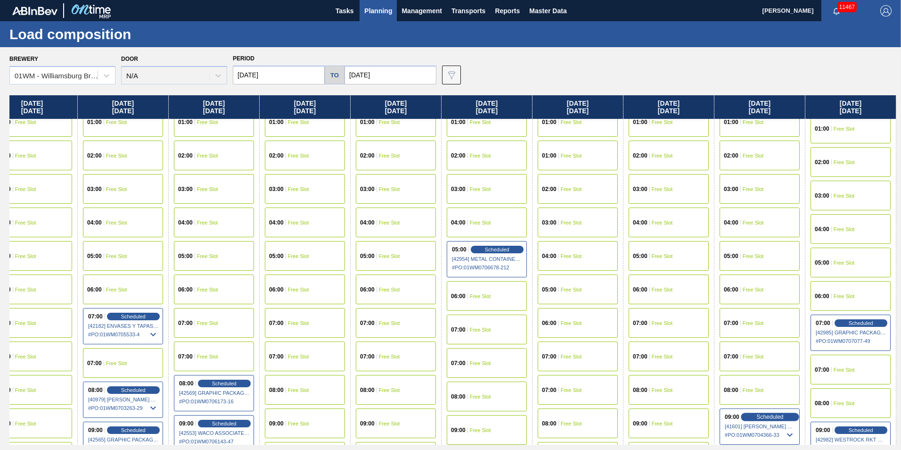
scroll to position [188, 750]
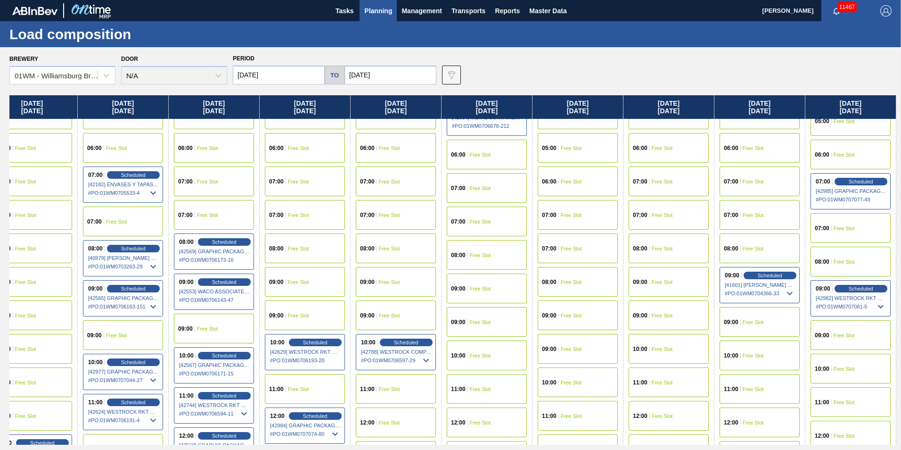
click at [851, 374] on div "10:00 Free Slot" at bounding box center [851, 368] width 80 height 30
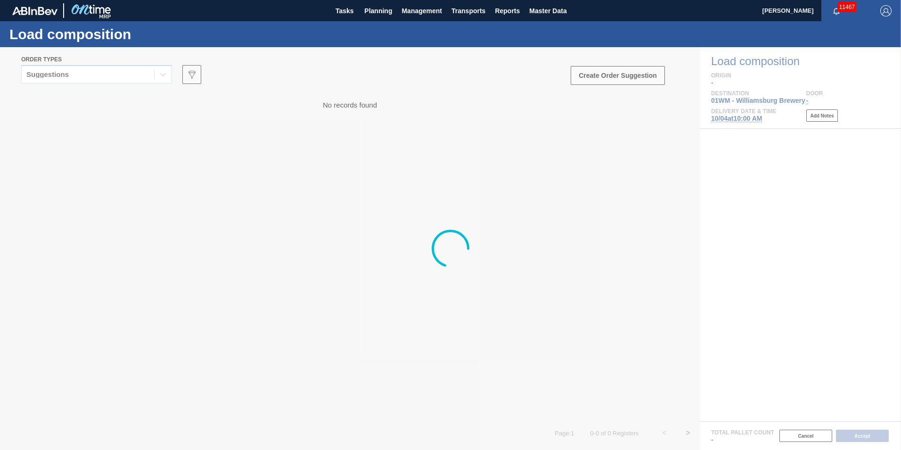
click at [140, 74] on div "Suggestions" at bounding box center [88, 75] width 132 height 14
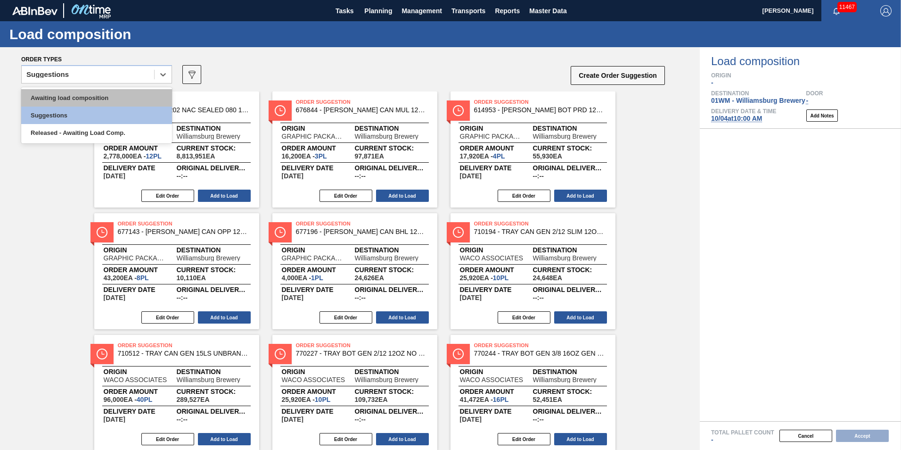
click at [124, 97] on div "Awaiting load composition" at bounding box center [96, 97] width 151 height 17
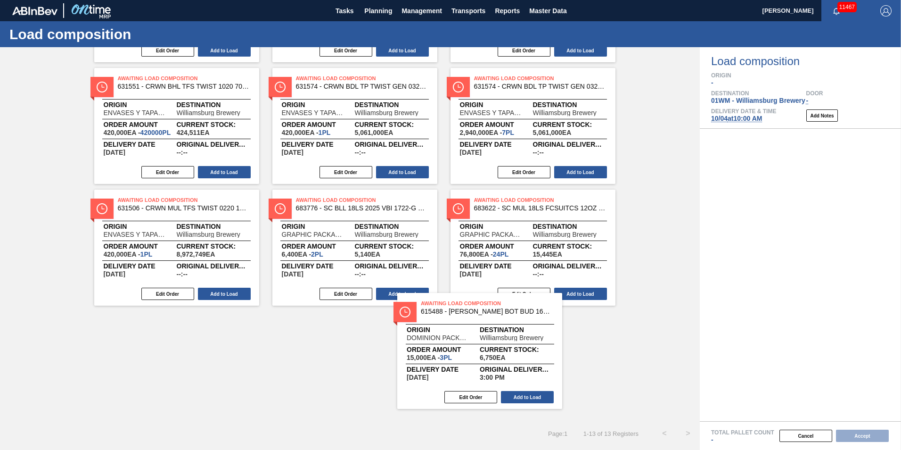
scroll to position [267, 0]
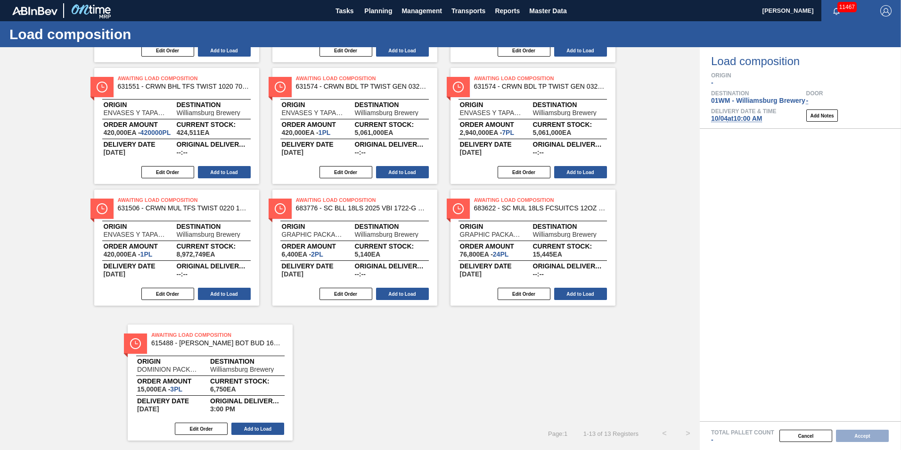
drag, startPoint x: 179, startPoint y: 332, endPoint x: 219, endPoint y: 350, distance: 43.9
click at [219, 350] on div "Order types option Awaiting load composition, selected. Select is focused ,type…" at bounding box center [350, 248] width 700 height 402
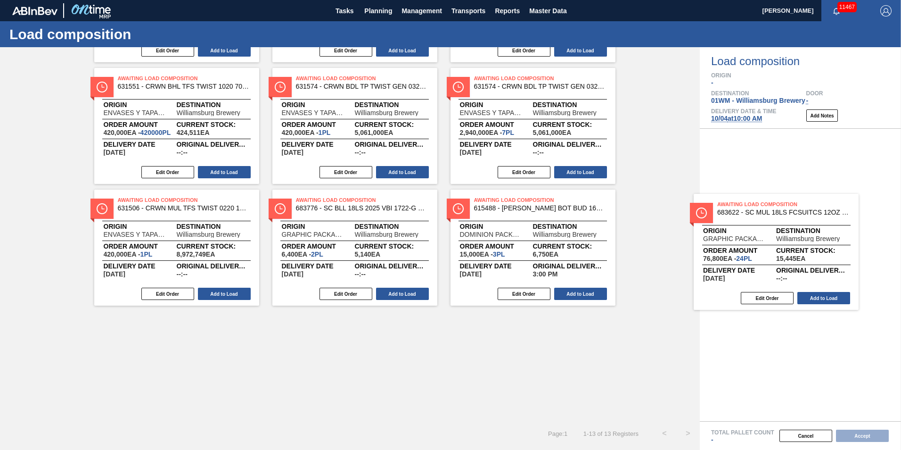
drag, startPoint x: 618, startPoint y: 230, endPoint x: 795, endPoint y: 229, distance: 176.7
click at [795, 229] on div "Order types option Awaiting load composition, selected. Select is focused ,type…" at bounding box center [450, 248] width 901 height 402
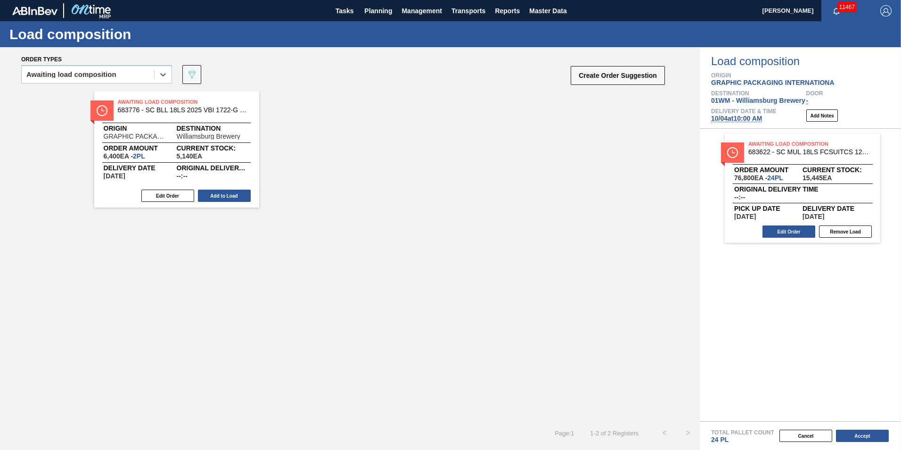
scroll to position [0, 0]
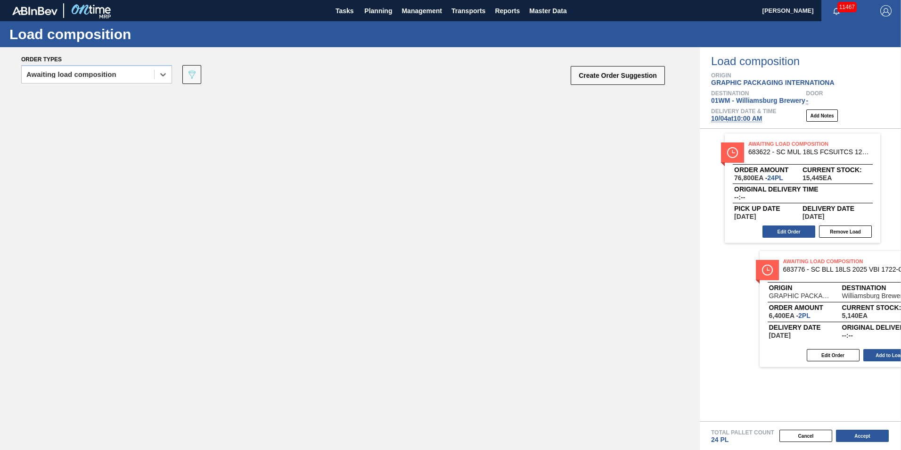
drag, startPoint x: 221, startPoint y: 168, endPoint x: 883, endPoint y: 327, distance: 681.3
click at [883, 327] on div "Order types option Awaiting load composition, selected. Select is focused ,type…" at bounding box center [450, 248] width 901 height 402
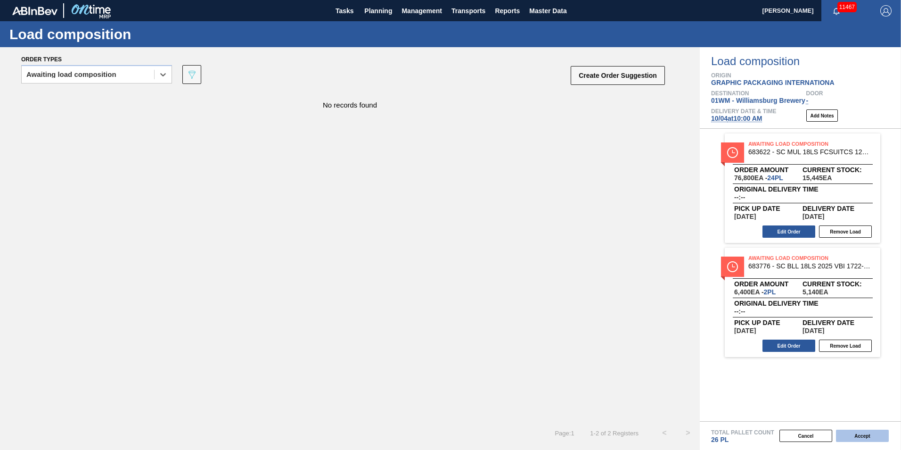
click at [867, 432] on button "Accept" at bounding box center [862, 435] width 53 height 12
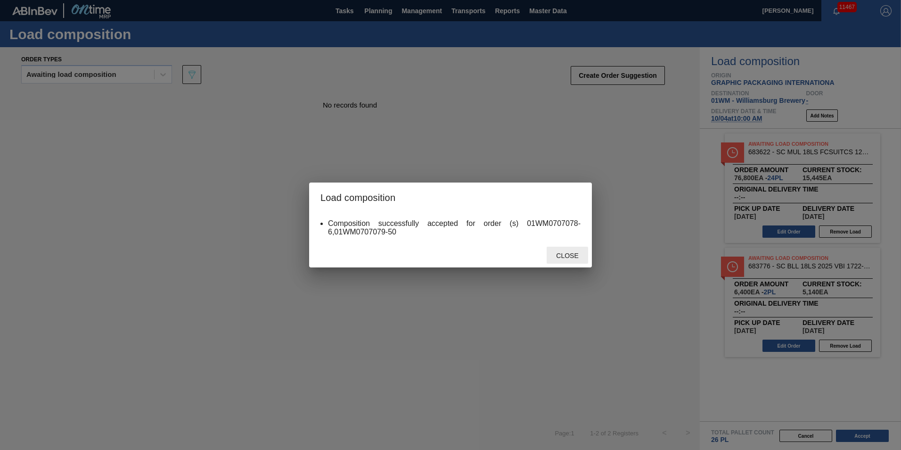
click at [576, 250] on div "Close" at bounding box center [567, 254] width 41 height 17
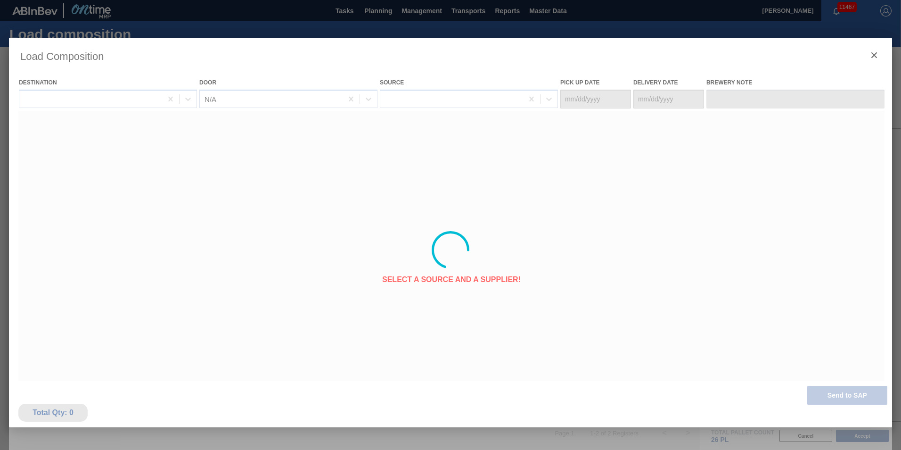
type Date "[DATE]"
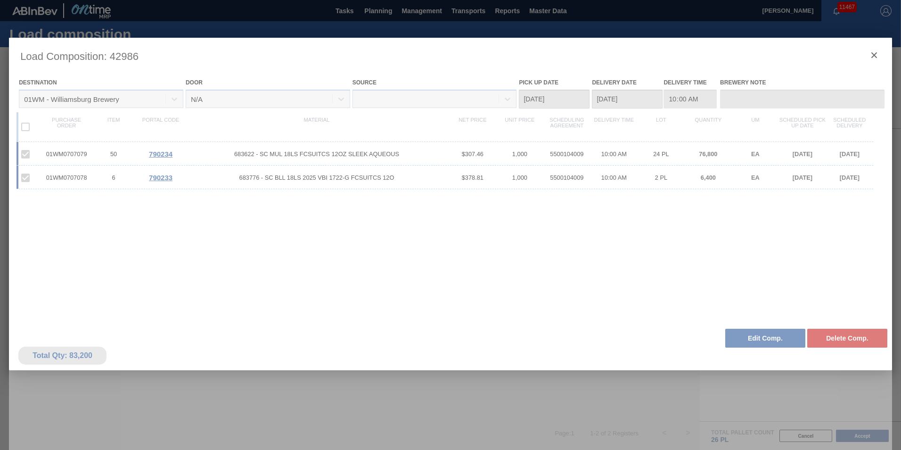
click at [876, 53] on div at bounding box center [450, 250] width 883 height 424
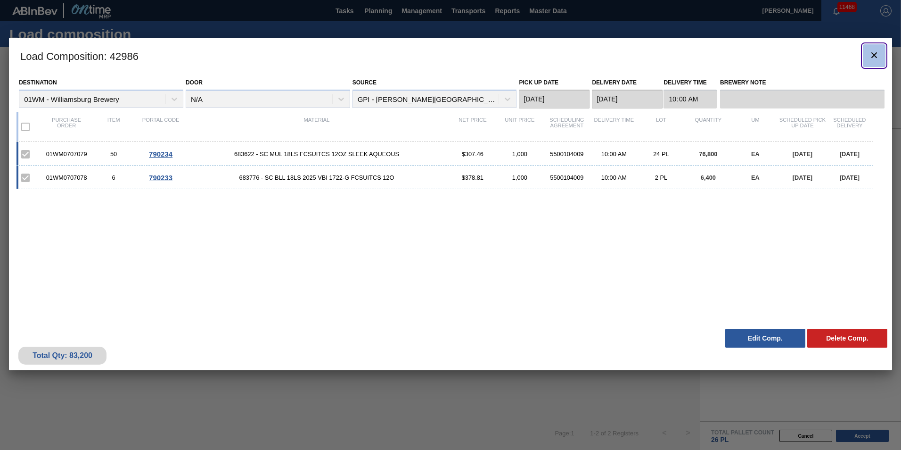
click at [871, 53] on icon "botão de ícone" at bounding box center [874, 54] width 11 height 11
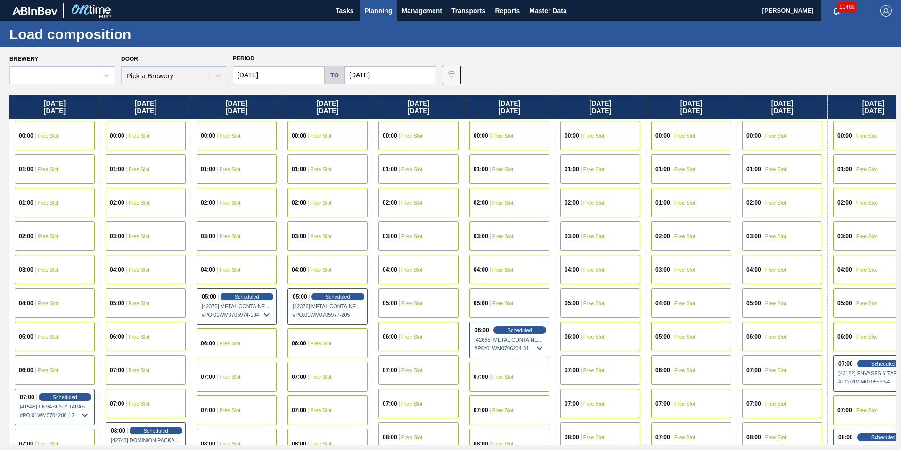
drag, startPoint x: 841, startPoint y: 63, endPoint x: 799, endPoint y: 63, distance: 41.9
click at [838, 63] on div "Brewery Door Pick a Brewery Period 09/17/2025 to 10/04/2025 Data view filter Un…" at bounding box center [452, 68] width 887 height 33
